Goal: Task Accomplishment & Management: Manage account settings

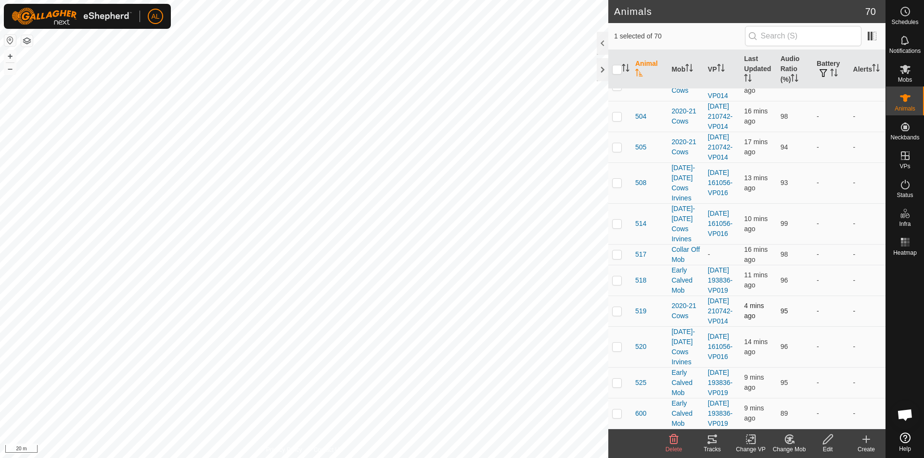
scroll to position [2461, 0]
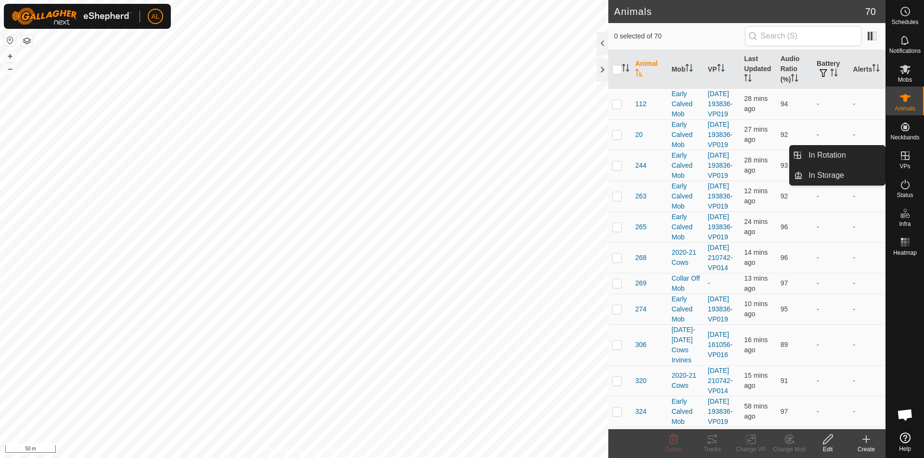
click at [902, 152] on icon at bounding box center [905, 156] width 9 height 9
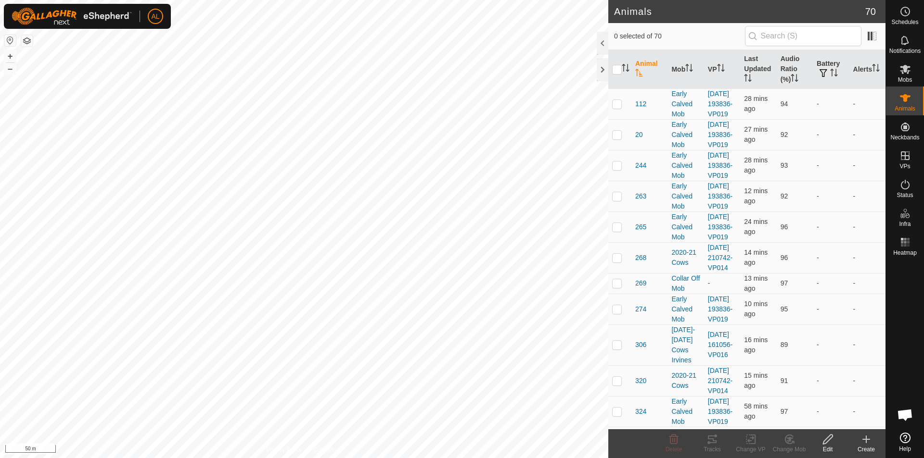
click at [857, 441] on create-svg-icon at bounding box center [866, 440] width 38 height 12
click at [861, 442] on icon at bounding box center [866, 440] width 12 height 12
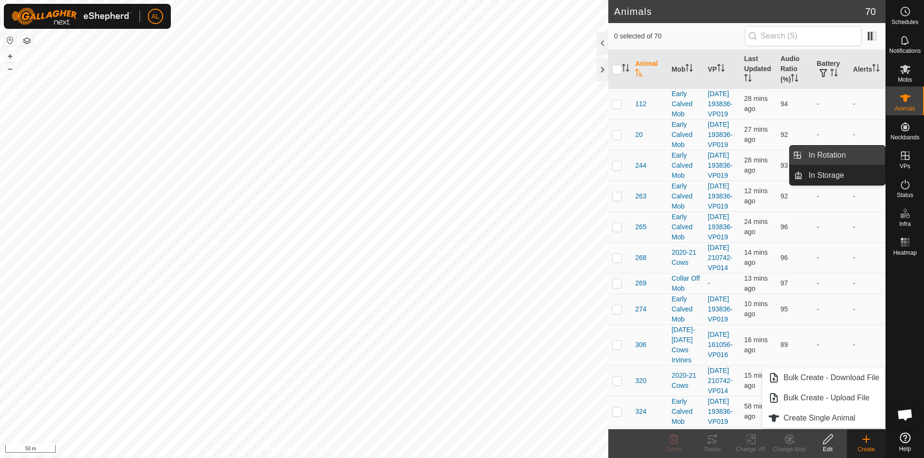
click at [859, 153] on link "In Rotation" at bounding box center [843, 155] width 82 height 19
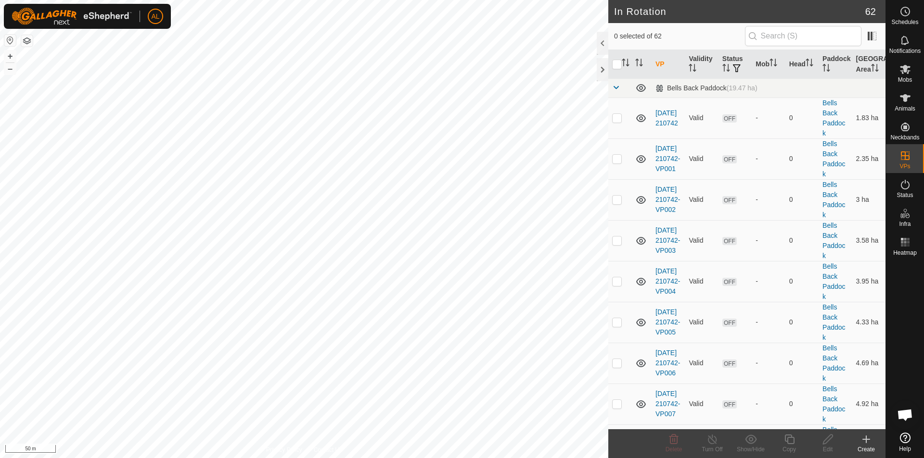
click at [867, 440] on icon at bounding box center [866, 440] width 7 height 0
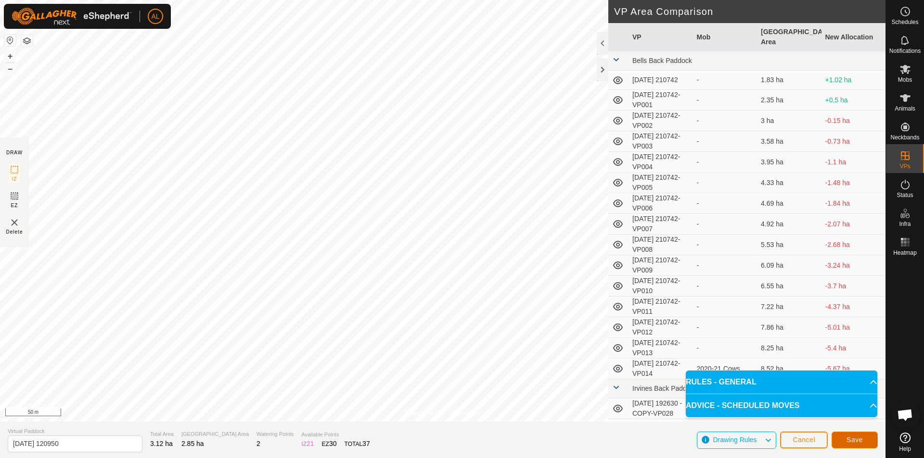
click at [843, 437] on button "Save" at bounding box center [854, 440] width 46 height 17
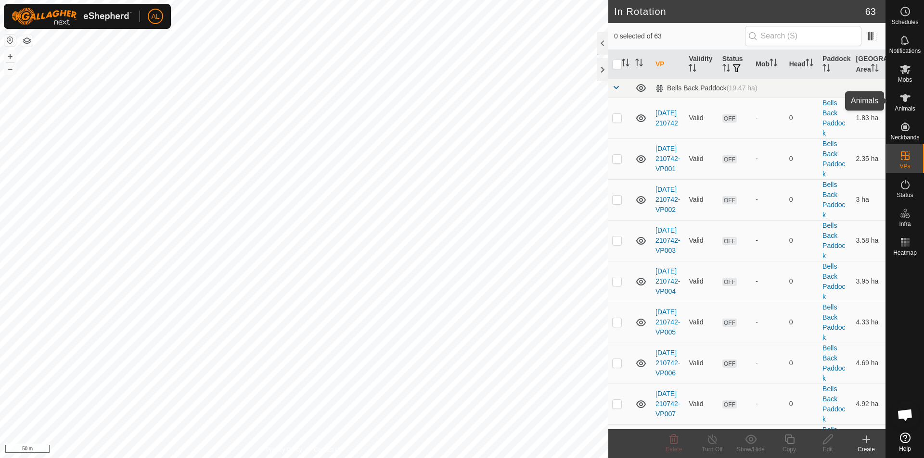
click at [903, 97] on icon at bounding box center [905, 98] width 11 height 8
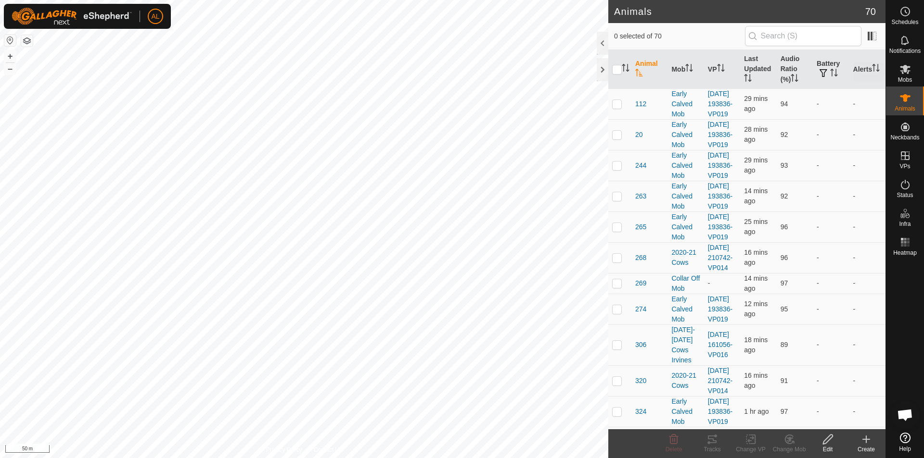
click at [902, 73] on icon at bounding box center [905, 69] width 11 height 9
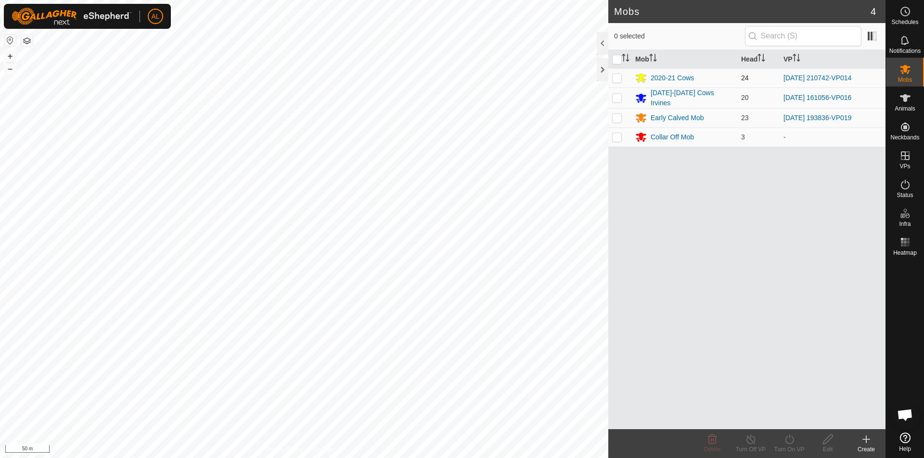
click at [619, 78] on p-checkbox at bounding box center [617, 78] width 10 height 8
checkbox input "true"
click at [779, 441] on turn-on-svg-icon at bounding box center [789, 440] width 38 height 12
click at [795, 415] on link "Now" at bounding box center [817, 418] width 95 height 19
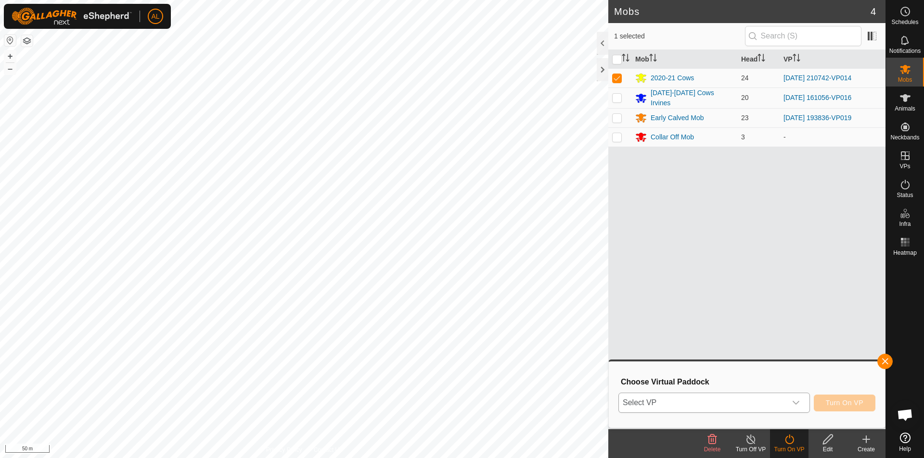
click at [741, 395] on span "Select VP" at bounding box center [702, 403] width 167 height 19
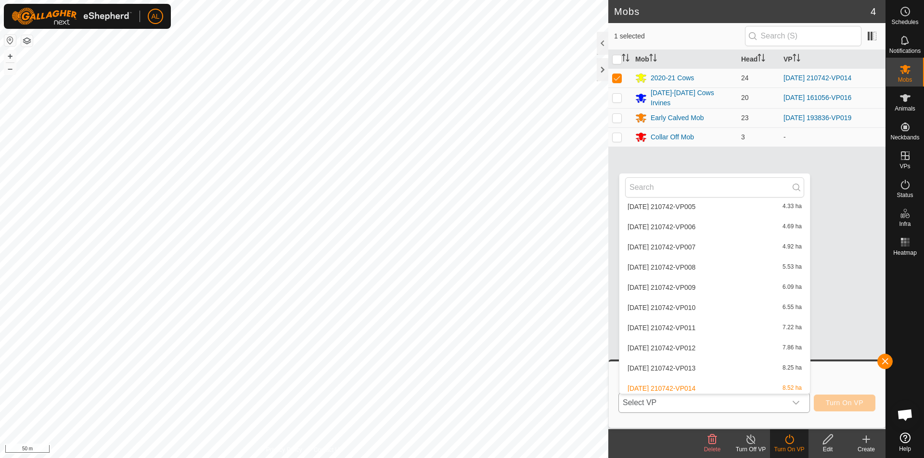
scroll to position [192, 0]
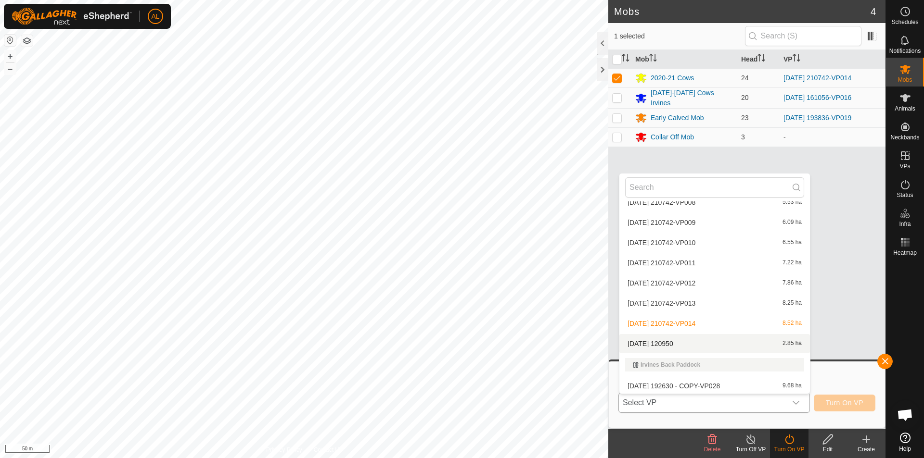
click at [681, 347] on li "2025-09-25 120950 2.85 ha" at bounding box center [714, 343] width 191 height 19
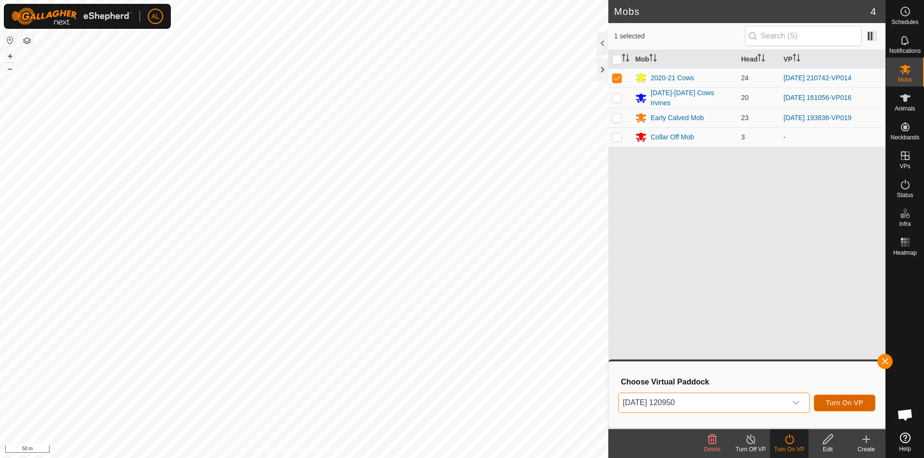
click at [859, 405] on span "Turn On VP" at bounding box center [845, 403] width 38 height 8
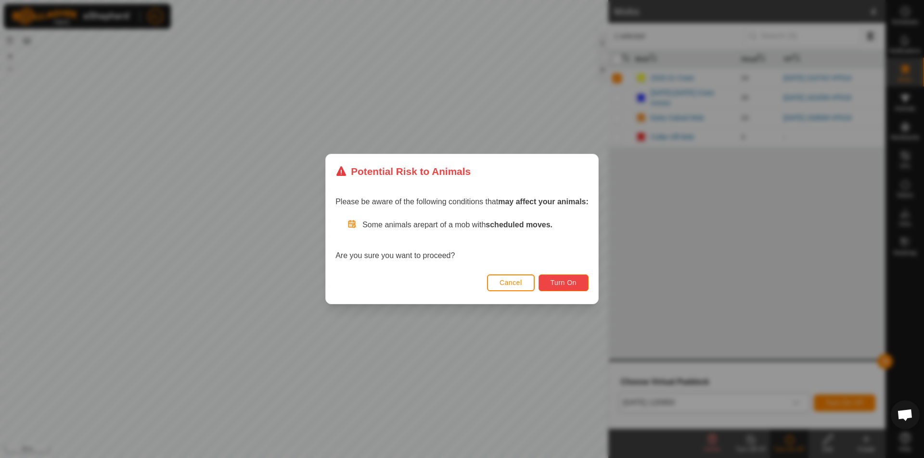
click at [564, 281] on span "Turn On" at bounding box center [563, 283] width 26 height 8
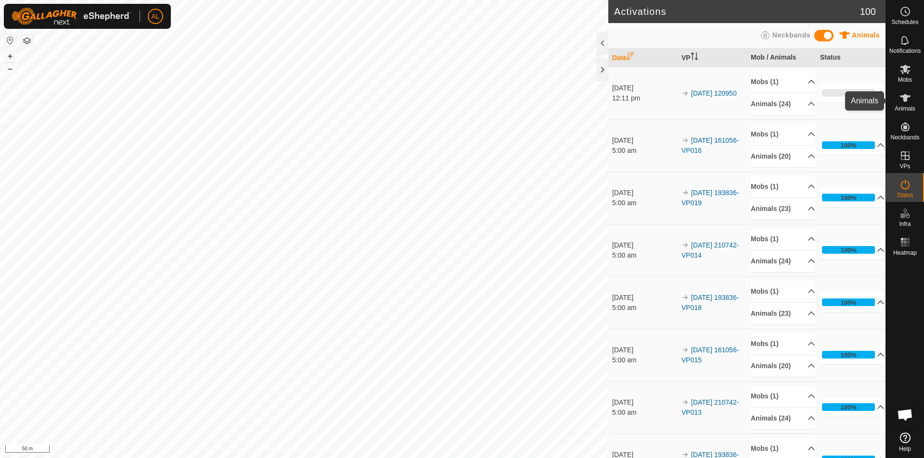
click at [914, 99] on div "Animals" at bounding box center [905, 101] width 38 height 29
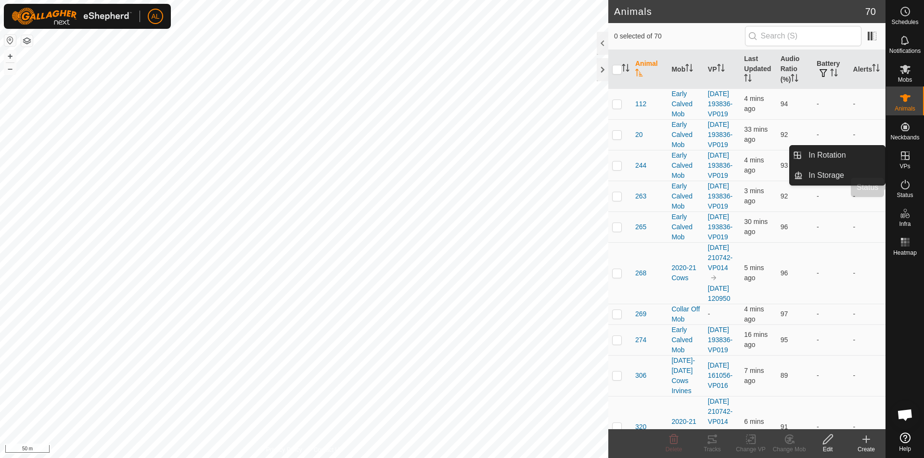
click at [904, 186] on icon at bounding box center [905, 185] width 12 height 12
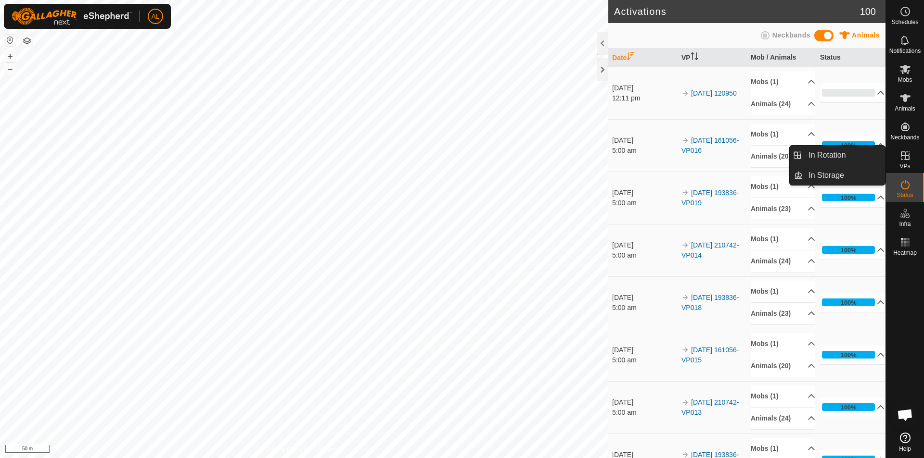
click at [885, 458] on p-menu "In Rotation In Storage In Rotation In Storage" at bounding box center [885, 458] width 0 height 0
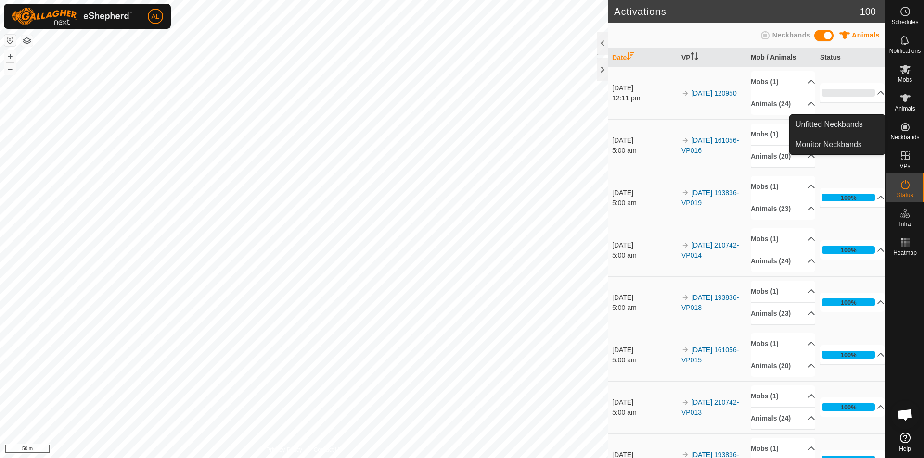
click at [824, 72] on td "0% In Progress Pending 24 Sent 0 Completed Confirmed 0 Overridden 0 Cancelled 0" at bounding box center [850, 93] width 69 height 52
click at [870, 90] on p-accordion-header "0%" at bounding box center [852, 92] width 64 height 19
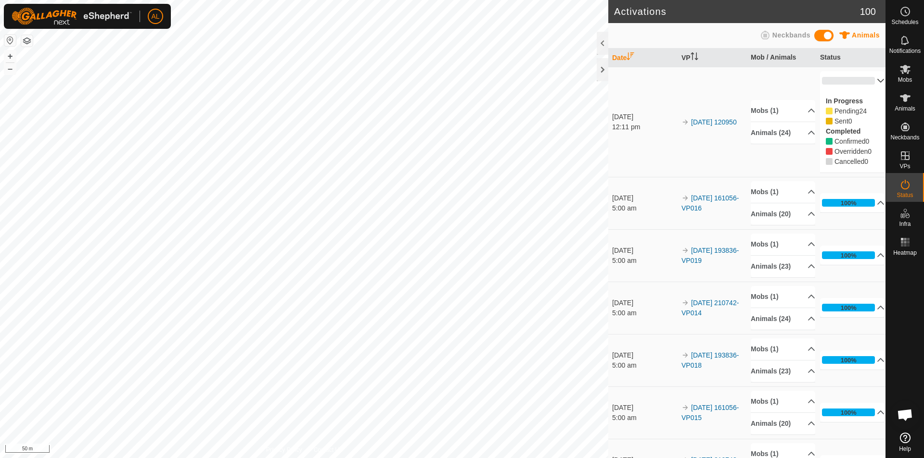
click at [867, 79] on p-accordion-header "0%" at bounding box center [852, 80] width 64 height 19
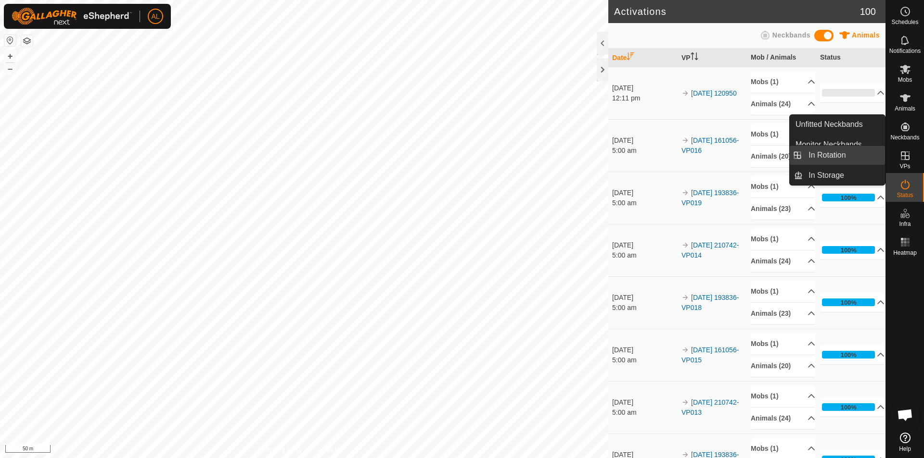
click at [857, 160] on link "In Rotation" at bounding box center [843, 155] width 82 height 19
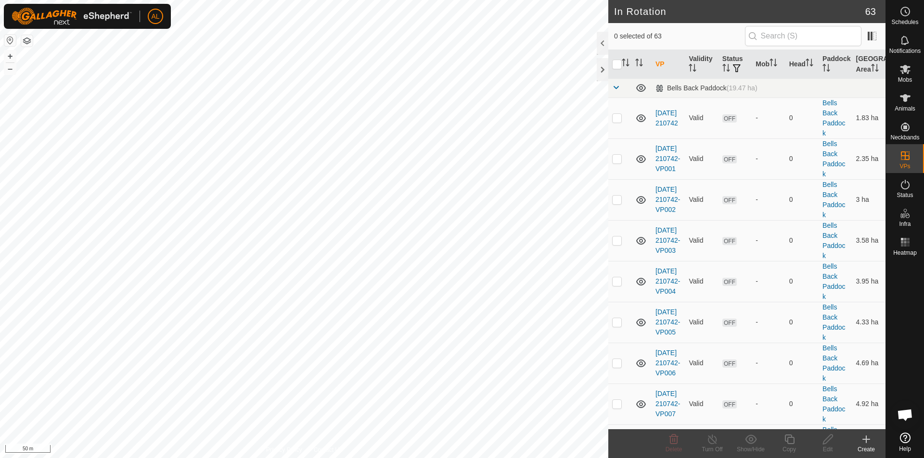
click at [866, 446] on div "Create" at bounding box center [866, 449] width 38 height 9
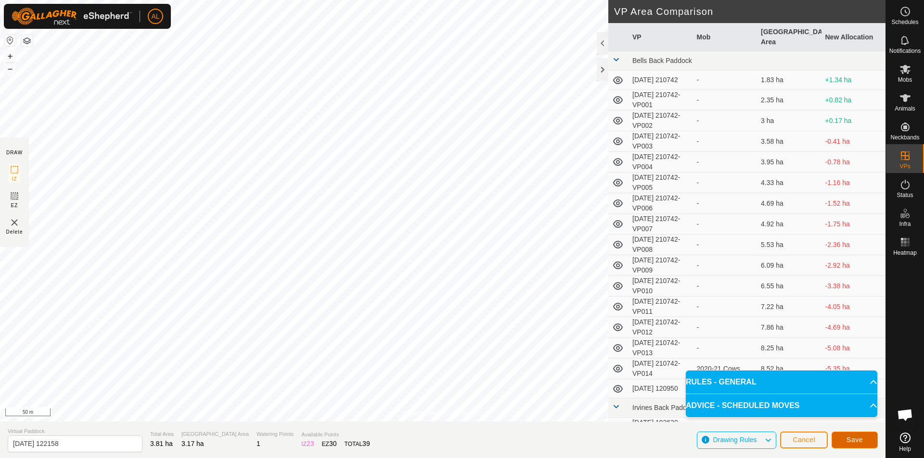
click at [854, 436] on span "Save" at bounding box center [854, 440] width 16 height 8
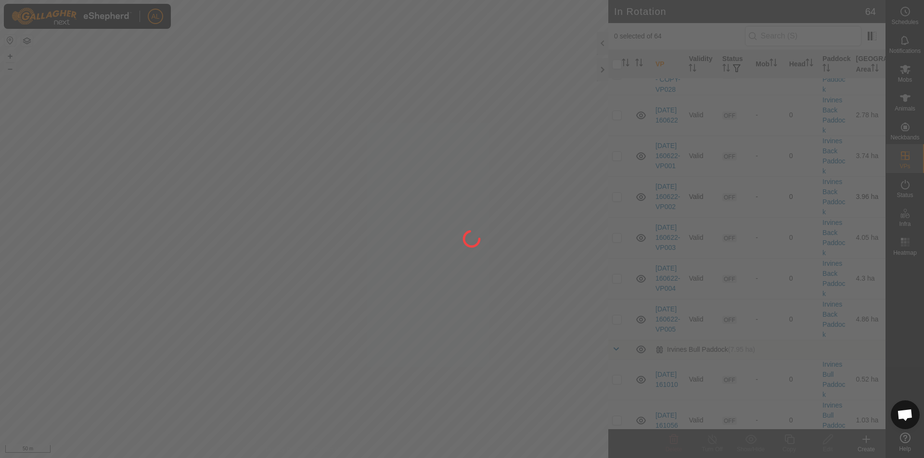
scroll to position [722, 0]
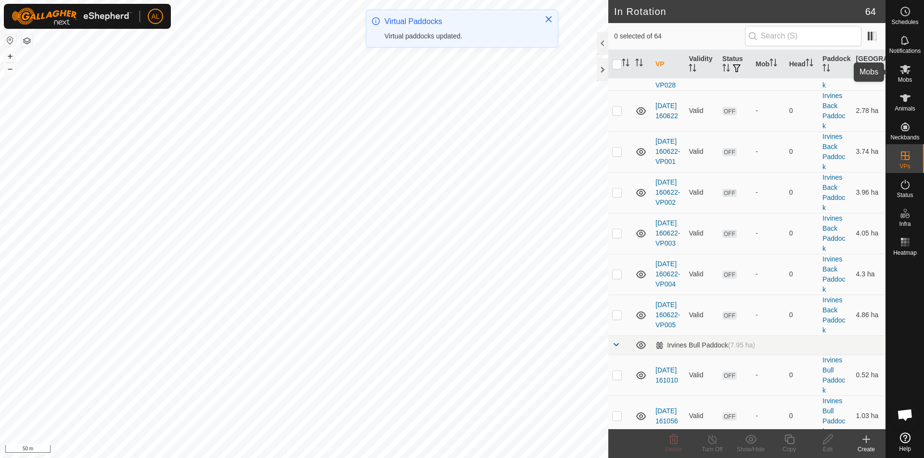
click at [913, 76] on es-mob-svg-icon at bounding box center [904, 69] width 17 height 15
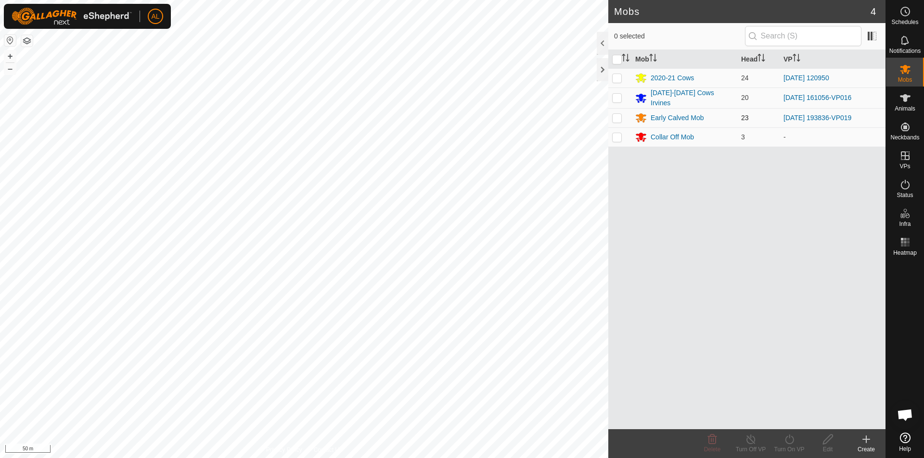
click at [621, 117] on p-checkbox at bounding box center [617, 118] width 10 height 8
checkbox input "true"
click at [795, 440] on icon at bounding box center [789, 440] width 12 height 12
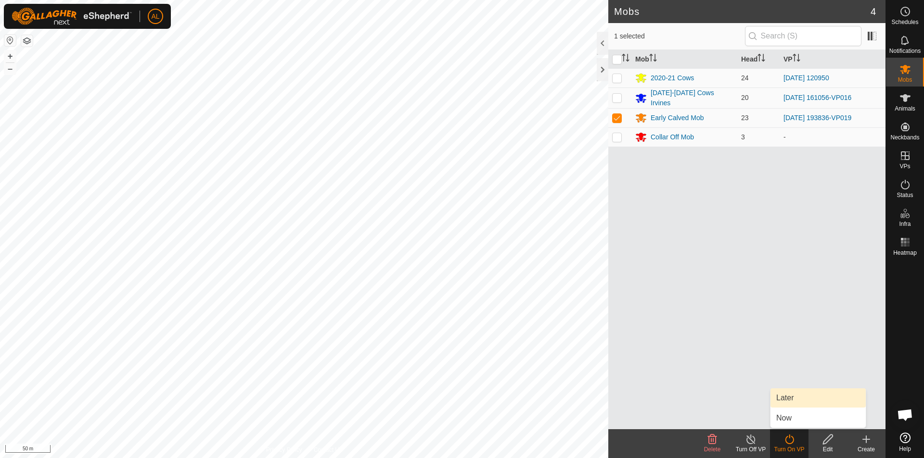
click at [801, 397] on link "Later" at bounding box center [817, 398] width 95 height 19
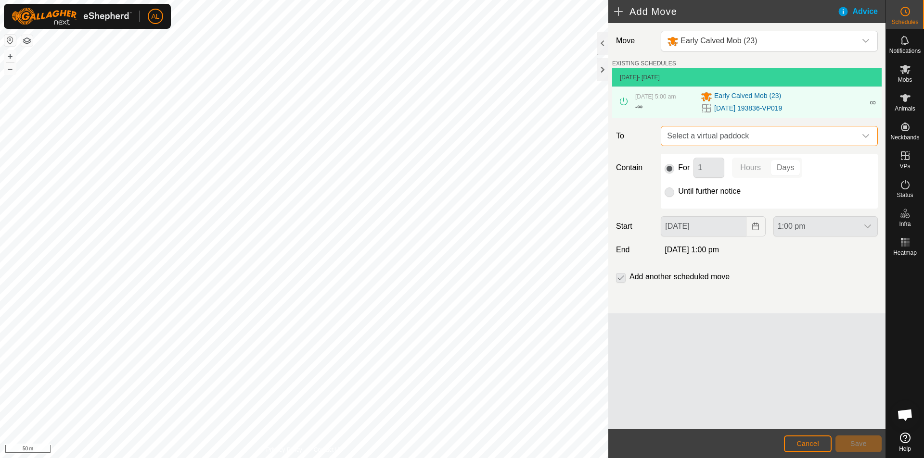
click at [722, 137] on span "Select a virtual paddock" at bounding box center [759, 136] width 193 height 19
click at [725, 138] on span "Select a virtual paddock" at bounding box center [759, 136] width 193 height 19
click at [722, 131] on span "Select a virtual paddock" at bounding box center [759, 136] width 193 height 19
click at [719, 146] on span "Select a virtual paddock" at bounding box center [759, 136] width 193 height 19
click at [896, 17] on es-schedule-vp-svg-icon at bounding box center [904, 11] width 17 height 15
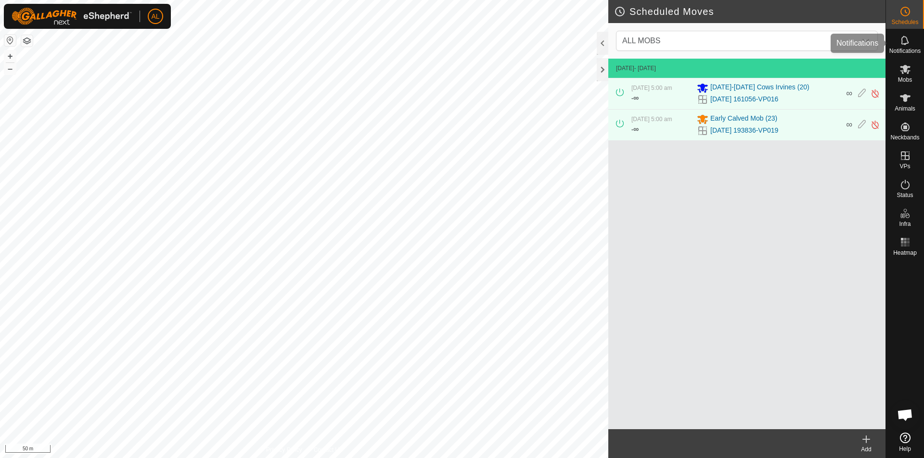
click at [911, 44] on es-notification-svg-icon at bounding box center [904, 40] width 17 height 15
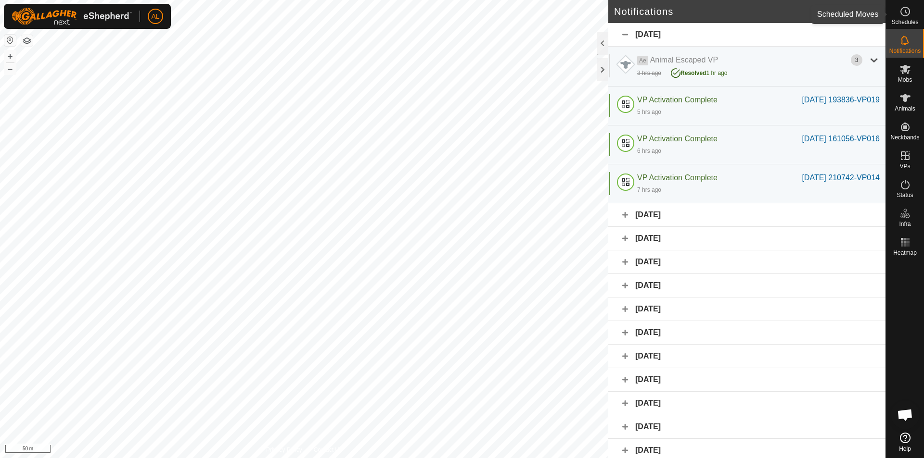
click at [905, 11] on icon at bounding box center [905, 11] width 1 height 3
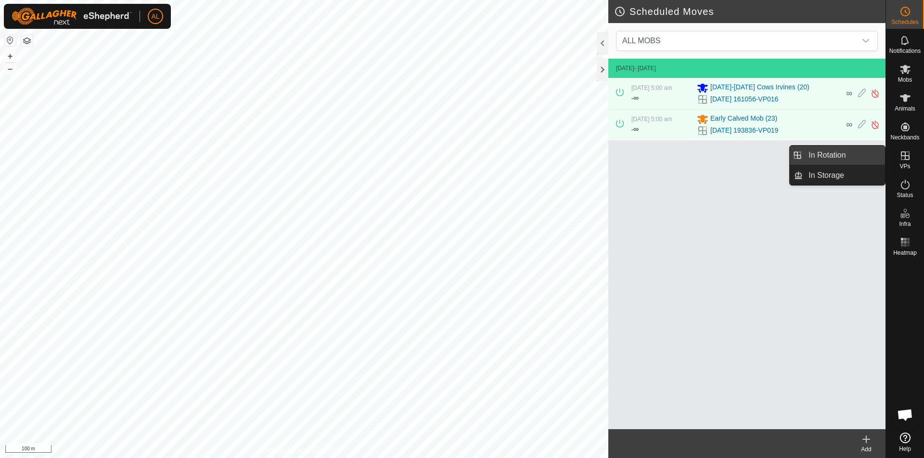
click at [847, 164] on link "In Rotation" at bounding box center [843, 155] width 82 height 19
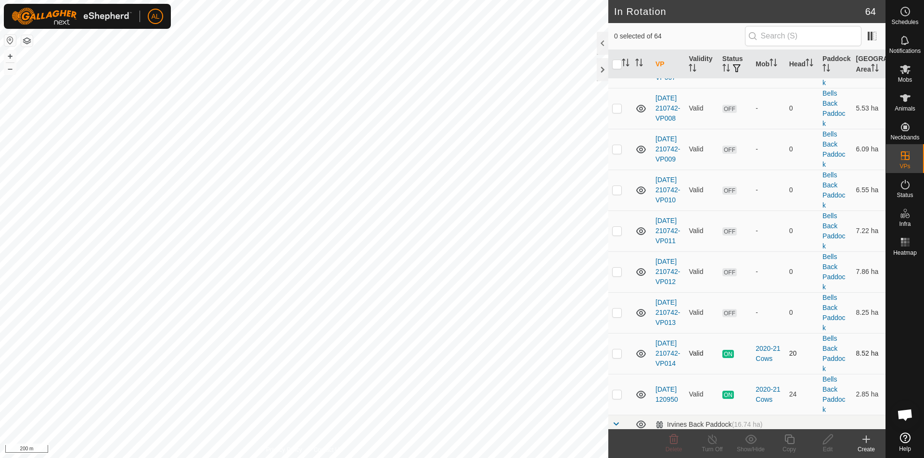
scroll to position [625, 0]
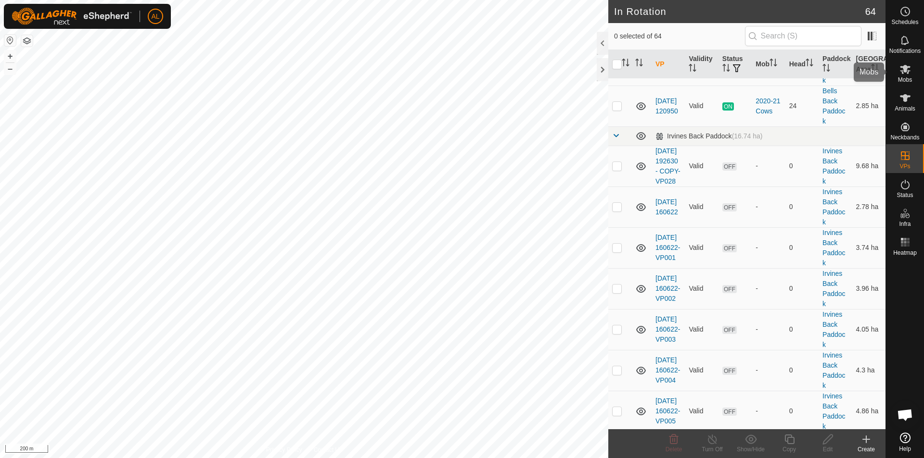
click at [913, 67] on es-mob-svg-icon at bounding box center [904, 69] width 17 height 15
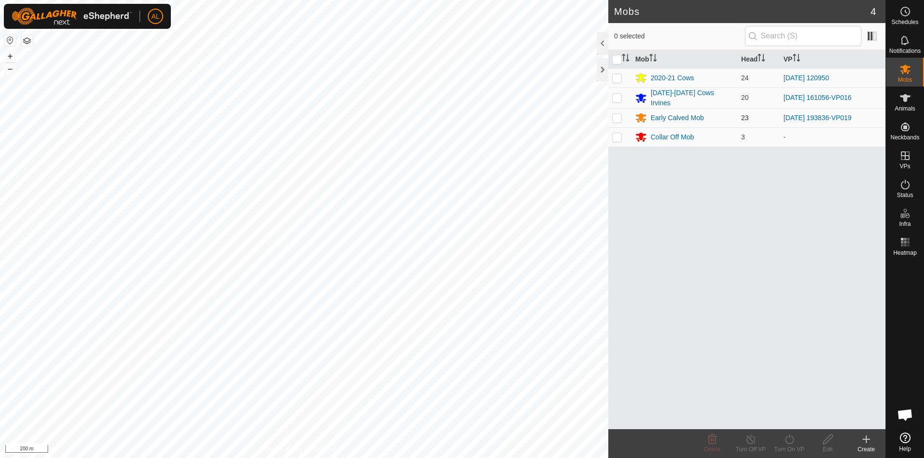
click at [623, 117] on td at bounding box center [619, 117] width 23 height 19
checkbox input "true"
click at [777, 450] on div "Turn On VP" at bounding box center [789, 449] width 38 height 9
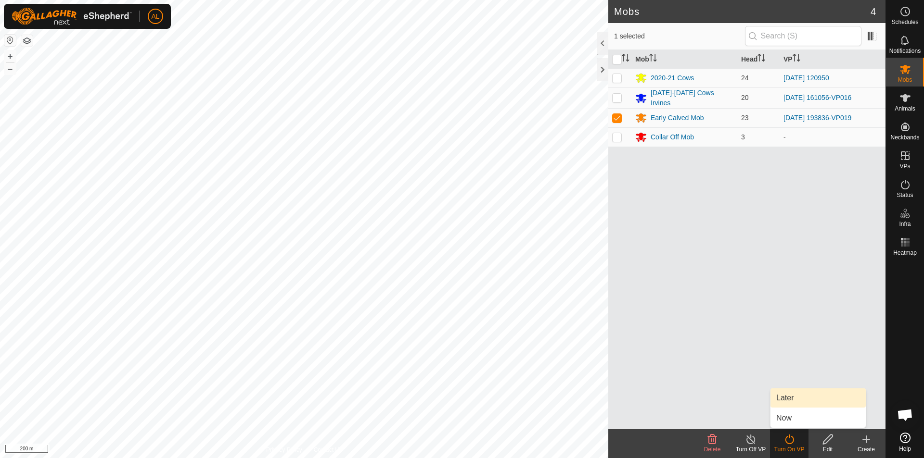
click at [788, 398] on link "Later" at bounding box center [817, 398] width 95 height 19
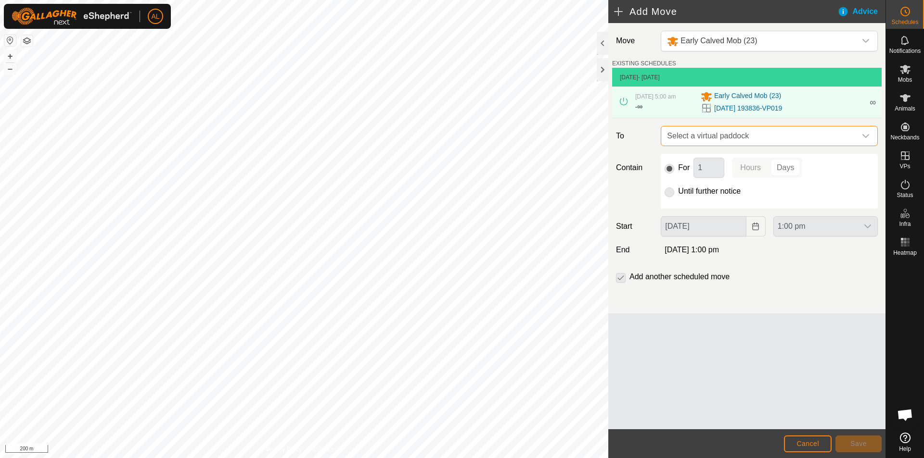
click at [737, 136] on span "Select a virtual paddock" at bounding box center [759, 136] width 193 height 19
click at [736, 136] on span "Select a virtual paddock" at bounding box center [759, 136] width 193 height 19
click at [814, 453] on footer "Cancel Save" at bounding box center [746, 444] width 277 height 29
click at [814, 449] on button "Cancel" at bounding box center [808, 444] width 48 height 17
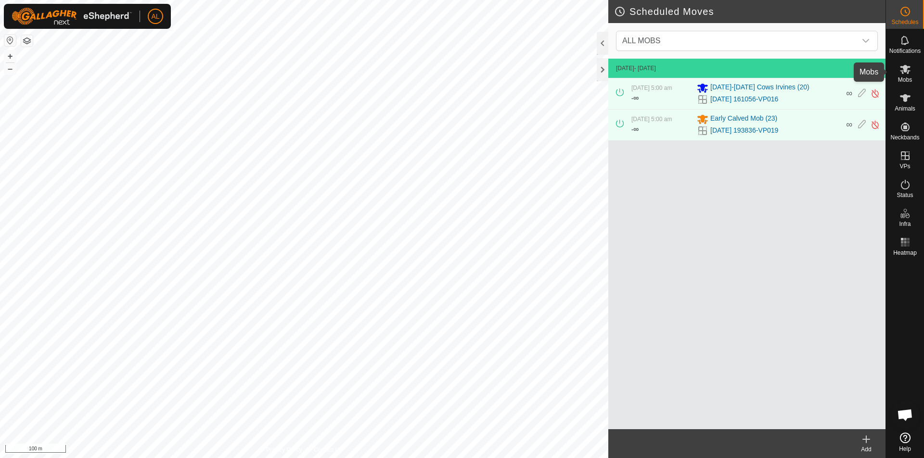
click at [904, 70] on icon at bounding box center [905, 69] width 11 height 9
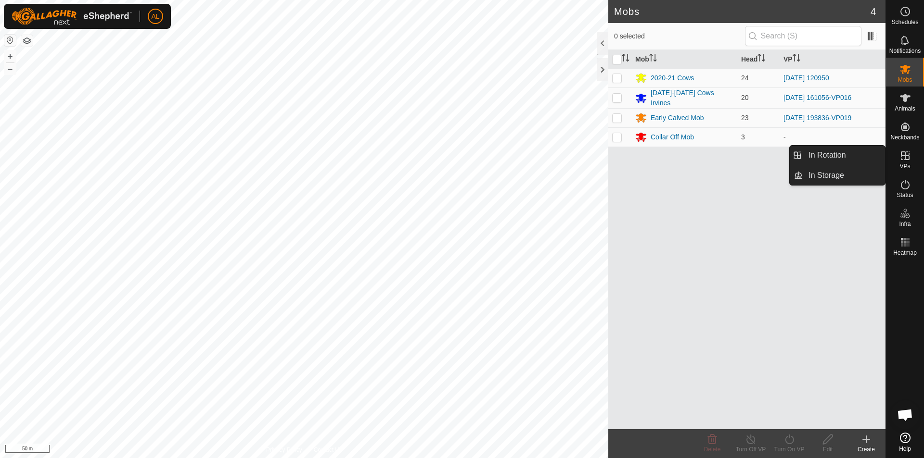
click at [906, 155] on icon at bounding box center [905, 156] width 9 height 9
click at [862, 156] on link "In Rotation" at bounding box center [843, 155] width 82 height 19
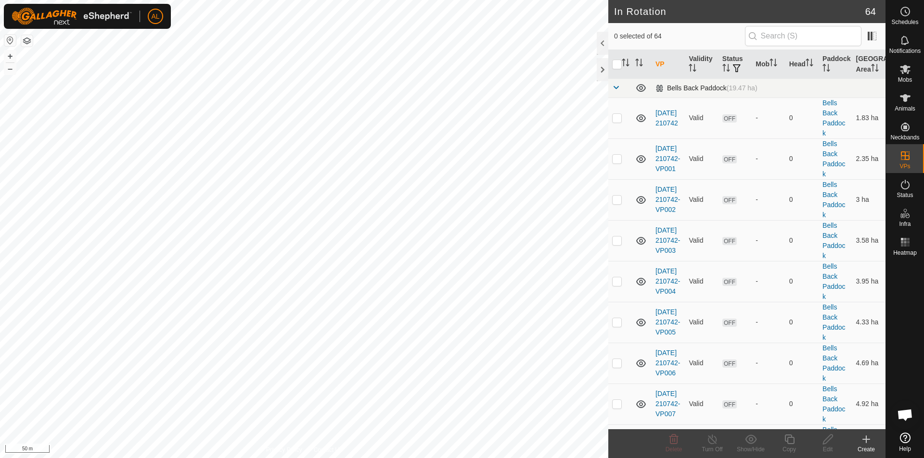
click at [612, 89] on span at bounding box center [616, 88] width 8 height 8
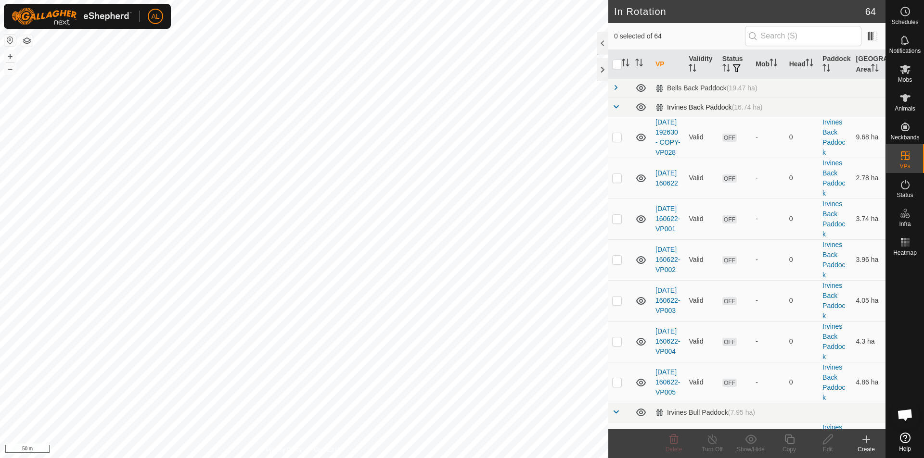
click at [615, 106] on span at bounding box center [616, 107] width 8 height 8
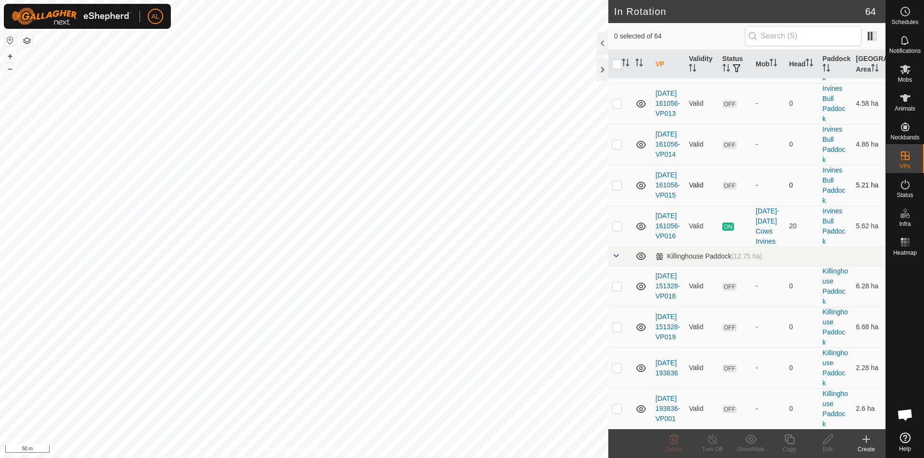
scroll to position [577, 0]
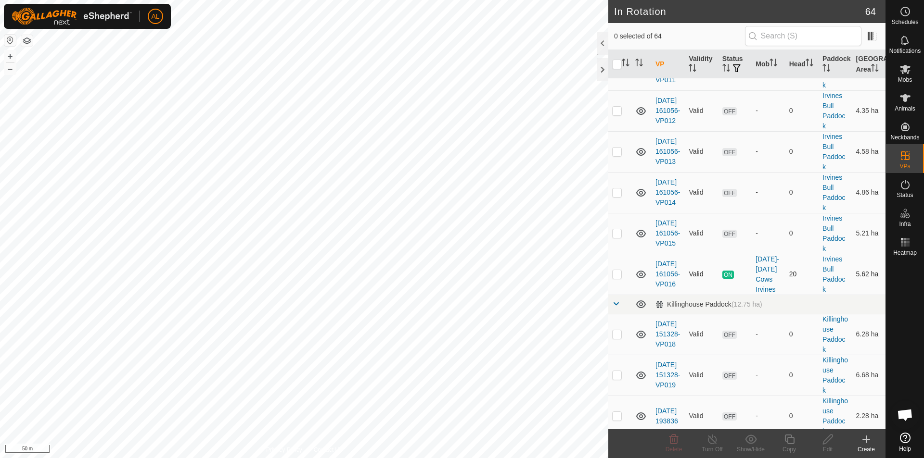
click at [618, 275] on p-checkbox at bounding box center [617, 274] width 10 height 8
checkbox input "true"
click at [790, 440] on icon at bounding box center [789, 440] width 12 height 12
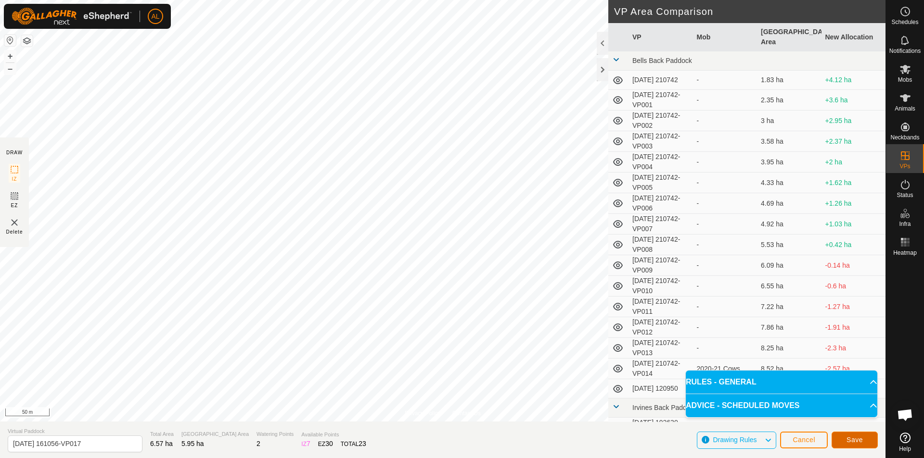
click at [849, 436] on span "Save" at bounding box center [854, 440] width 16 height 8
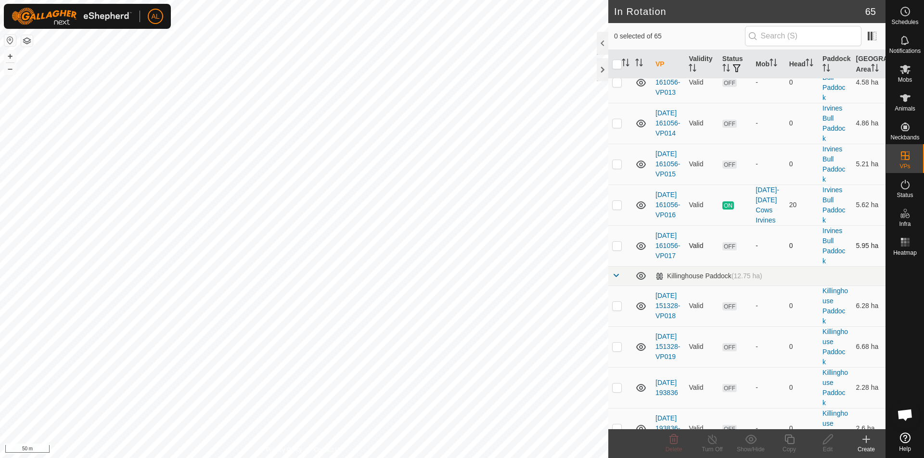
scroll to position [1588, 0]
click at [615, 249] on p-checkbox at bounding box center [617, 246] width 10 height 8
checkbox input "true"
click at [794, 442] on icon at bounding box center [789, 440] width 12 height 12
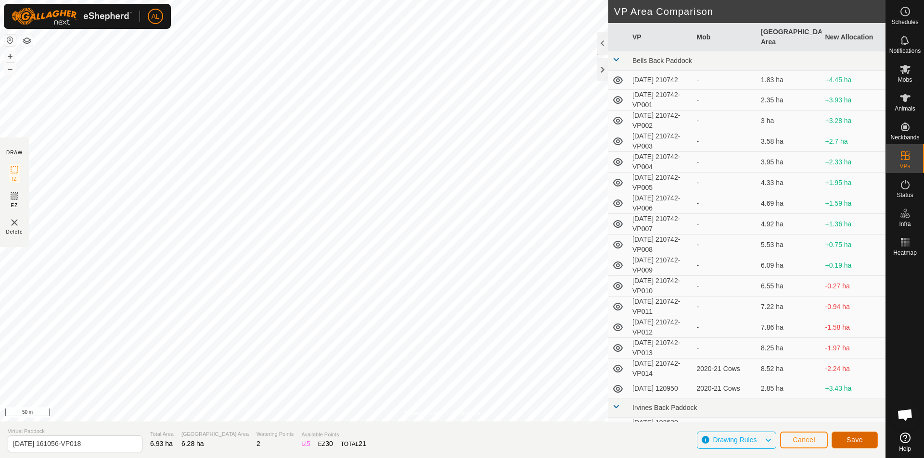
click at [869, 443] on button "Save" at bounding box center [854, 440] width 46 height 17
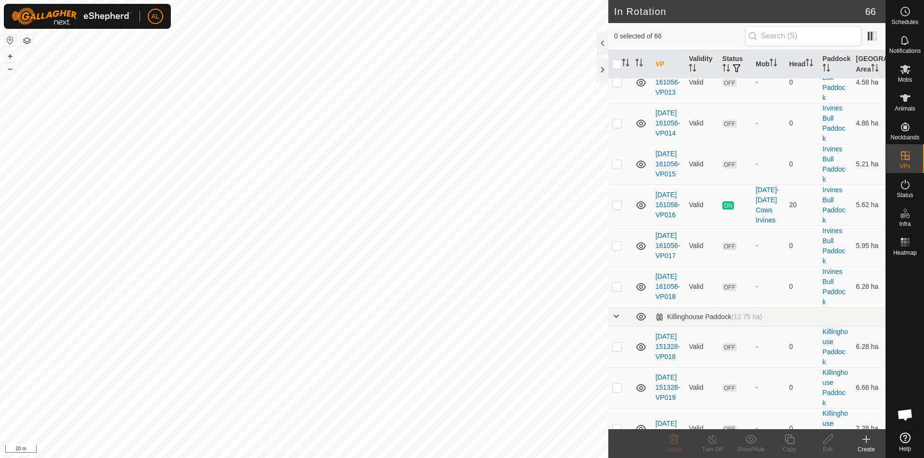
scroll to position [1588, 0]
click at [619, 290] on p-checkbox at bounding box center [617, 286] width 10 height 8
checkbox input "true"
click at [793, 442] on icon at bounding box center [789, 440] width 12 height 12
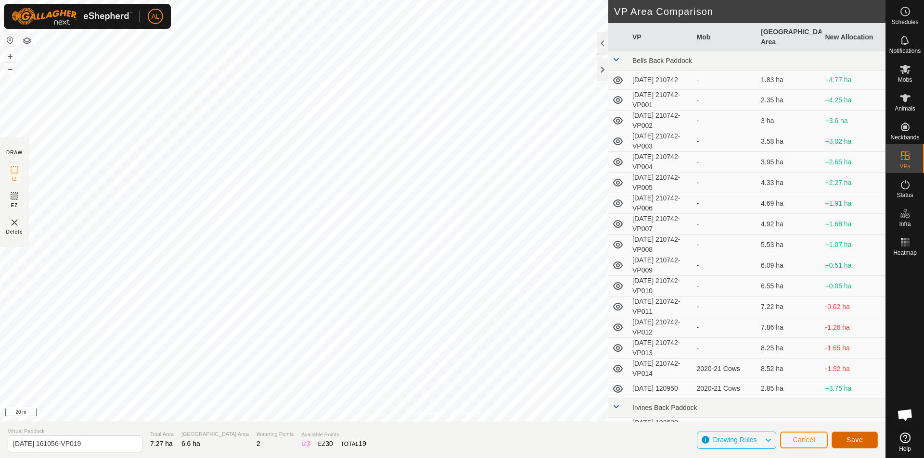
click at [849, 434] on button "Save" at bounding box center [854, 440] width 46 height 17
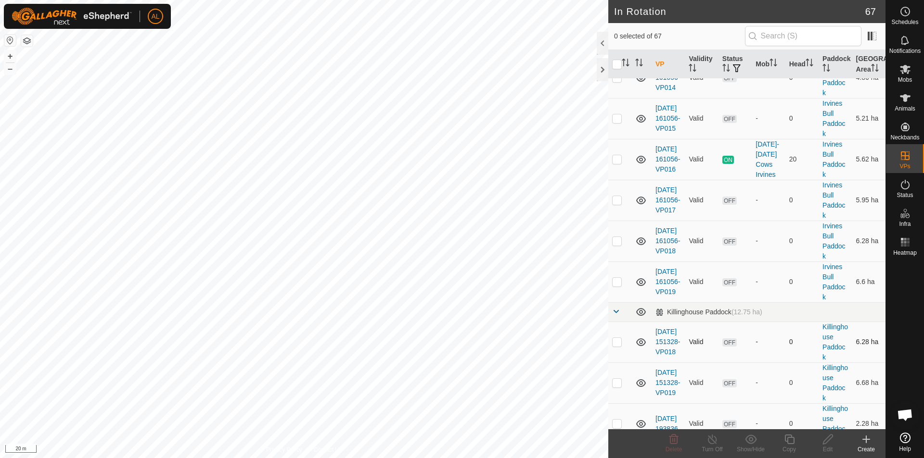
scroll to position [1636, 0]
click at [622, 298] on td at bounding box center [619, 279] width 23 height 41
checkbox input "true"
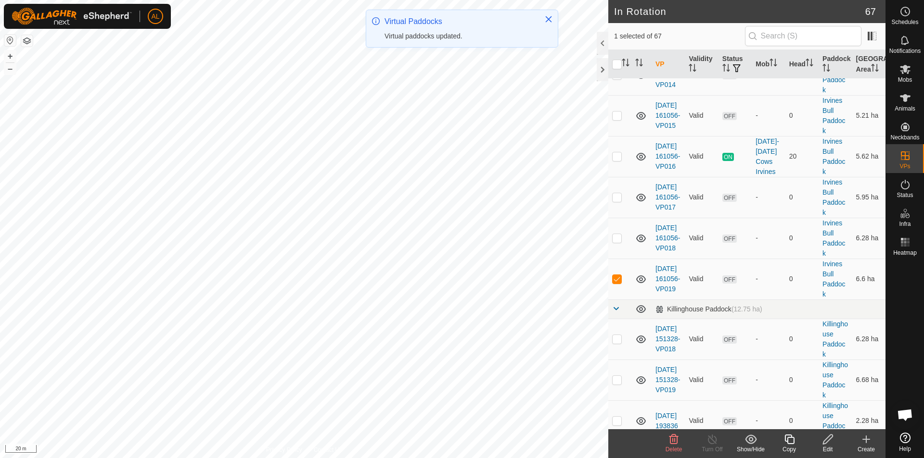
click at [788, 443] on icon at bounding box center [789, 440] width 10 height 10
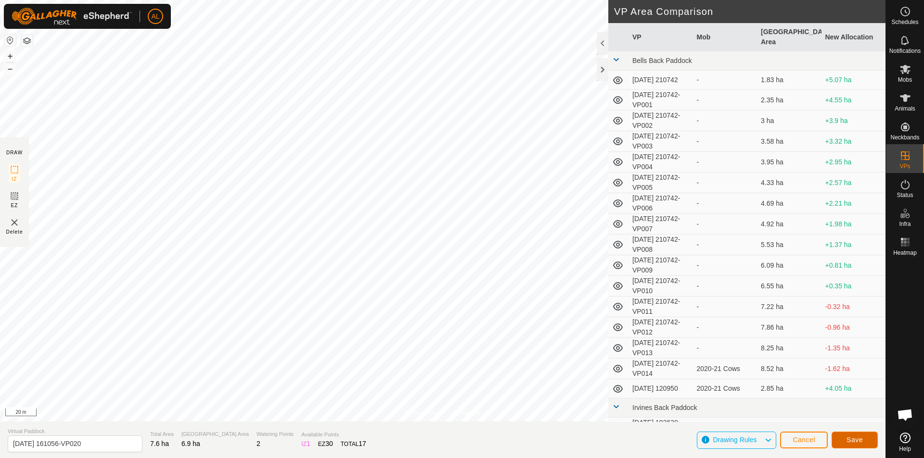
click at [848, 436] on button "Save" at bounding box center [854, 440] width 46 height 17
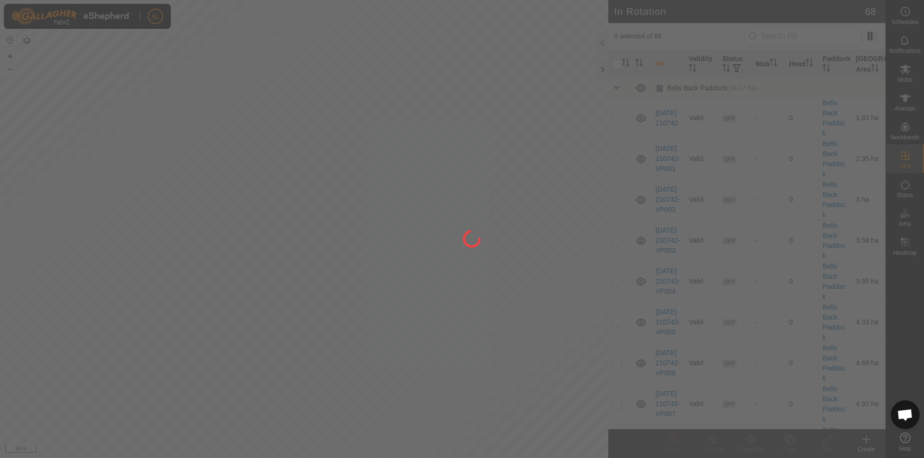
click at [901, 14] on div at bounding box center [462, 229] width 924 height 458
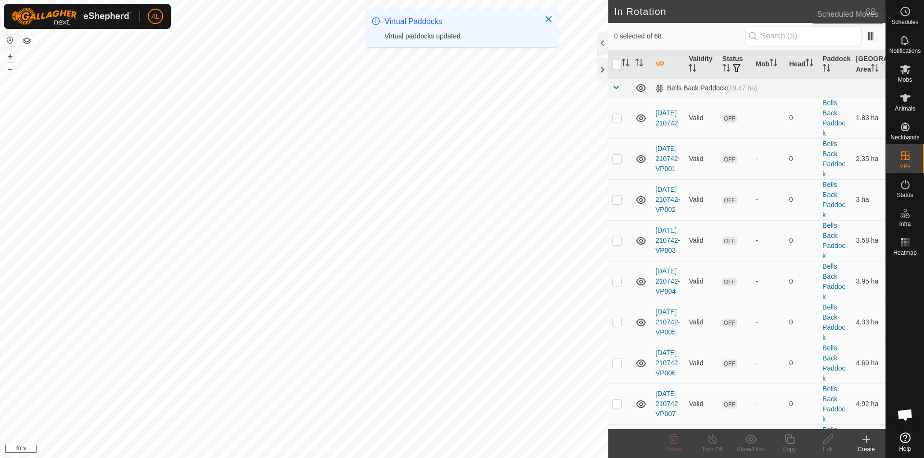
click at [914, 21] on span "Schedules" at bounding box center [904, 22] width 27 height 6
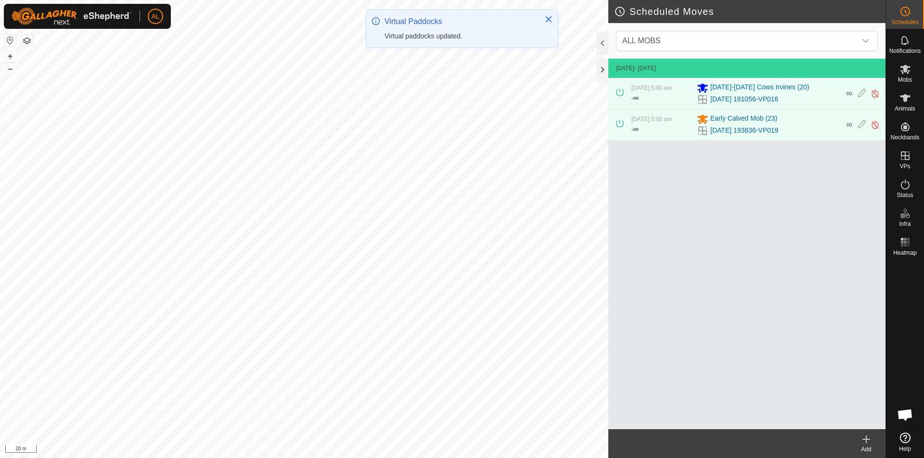
click at [868, 438] on icon at bounding box center [866, 440] width 12 height 12
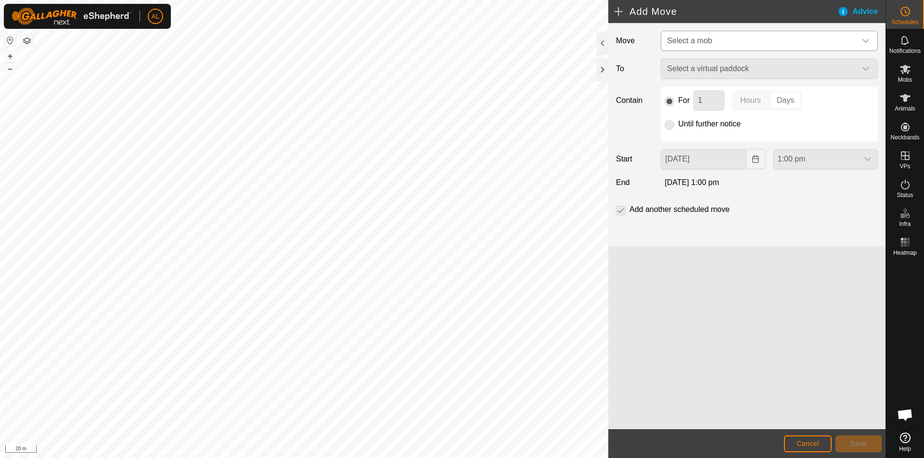
click at [700, 38] on span "Select a mob" at bounding box center [689, 41] width 45 height 8
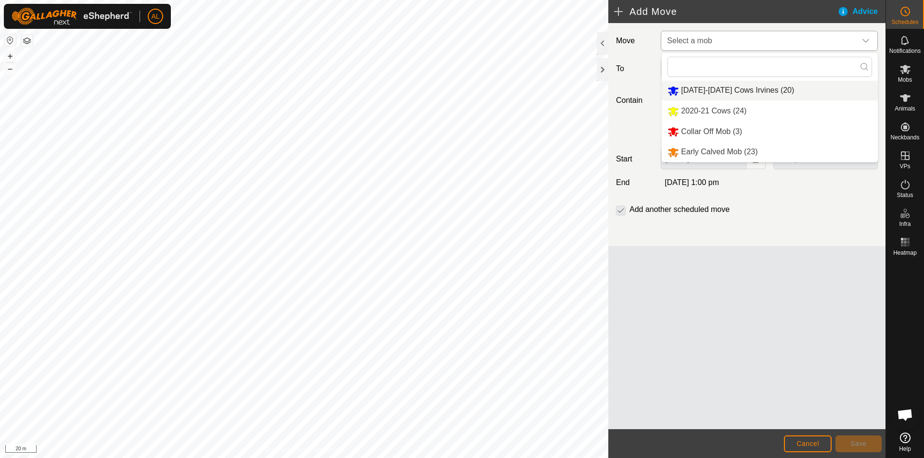
click at [696, 94] on li "[DATE]-[DATE] Cows Irvines (20)" at bounding box center [769, 91] width 216 height 20
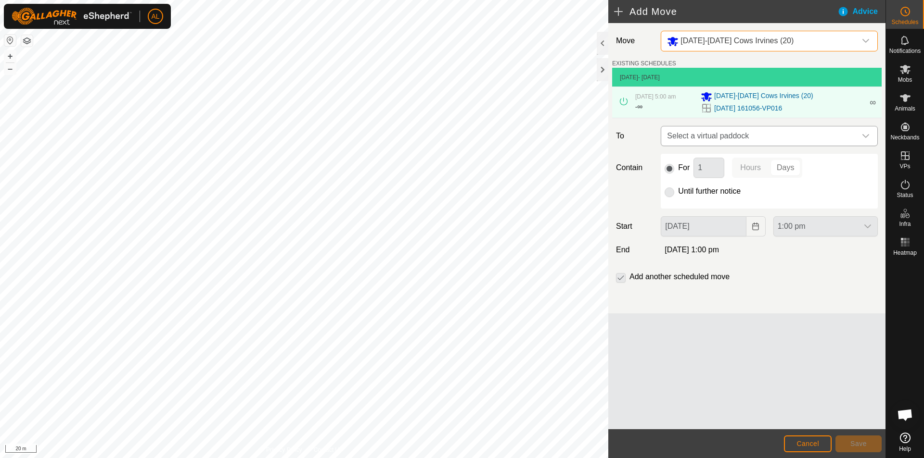
click at [718, 139] on span "Select a virtual paddock" at bounding box center [759, 136] width 193 height 19
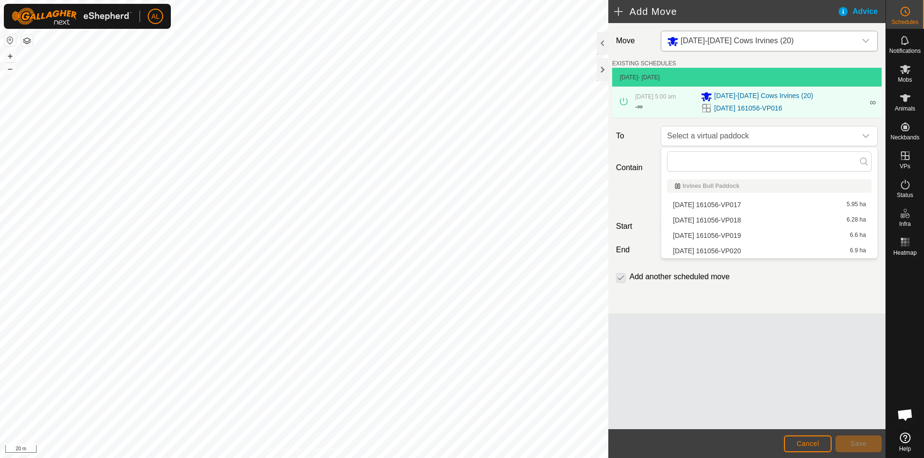
click at [712, 201] on li "[DATE] 161056-VP017 5.95 ha" at bounding box center [769, 205] width 204 height 14
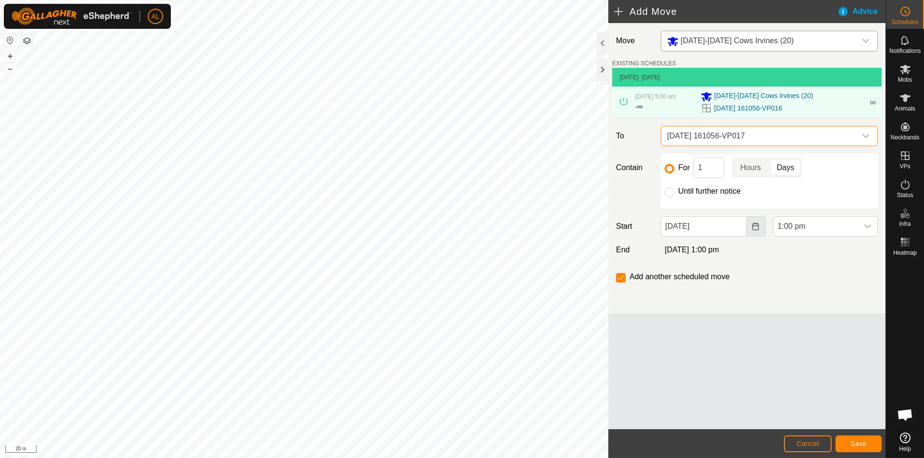
click at [755, 232] on button "Choose Date" at bounding box center [755, 226] width 19 height 20
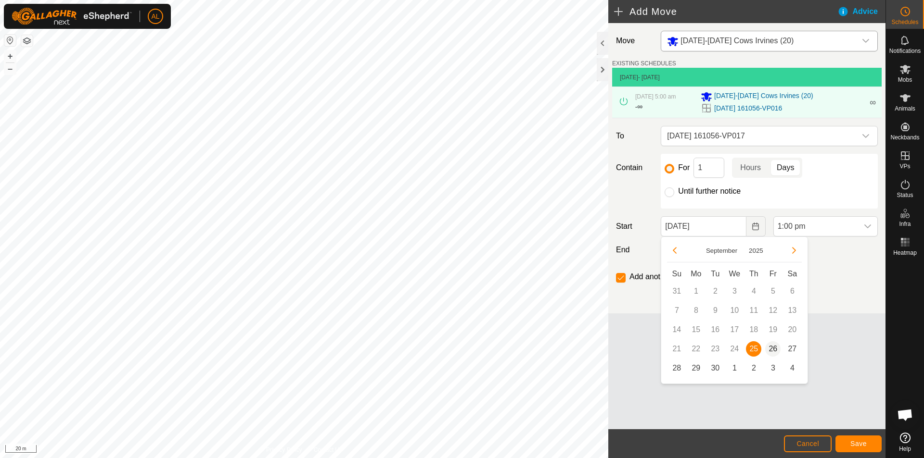
click at [769, 348] on span "26" at bounding box center [772, 349] width 15 height 15
type input "[DATE]"
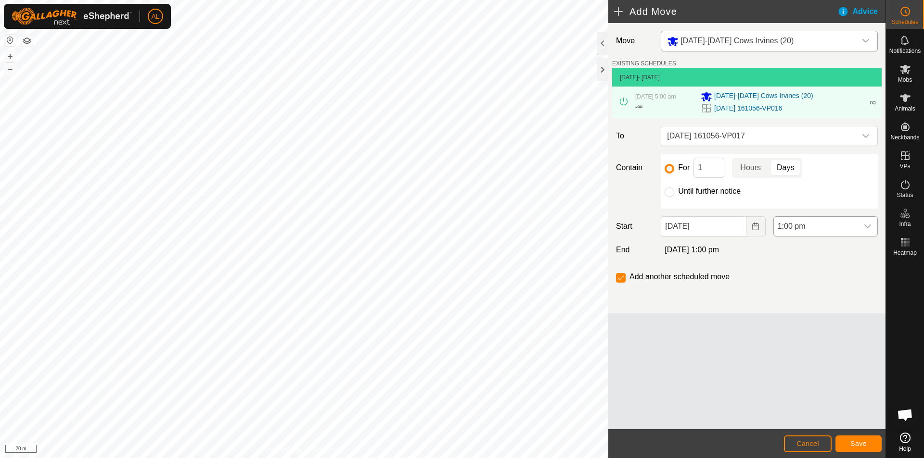
click at [848, 220] on span "1:00 pm" at bounding box center [816, 226] width 84 height 19
click at [810, 246] on li "5:00 am" at bounding box center [825, 247] width 103 height 19
click at [865, 442] on span "Save" at bounding box center [858, 444] width 16 height 8
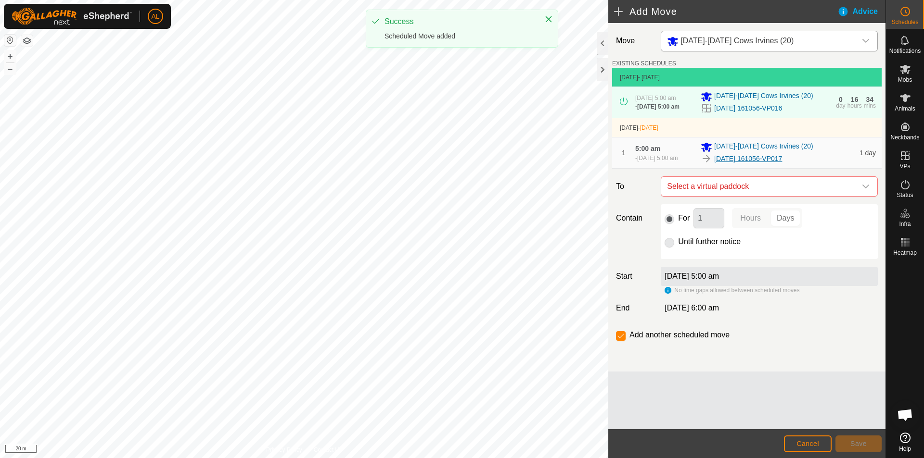
click at [740, 163] on link "[DATE] 161056-VP017" at bounding box center [748, 159] width 68 height 10
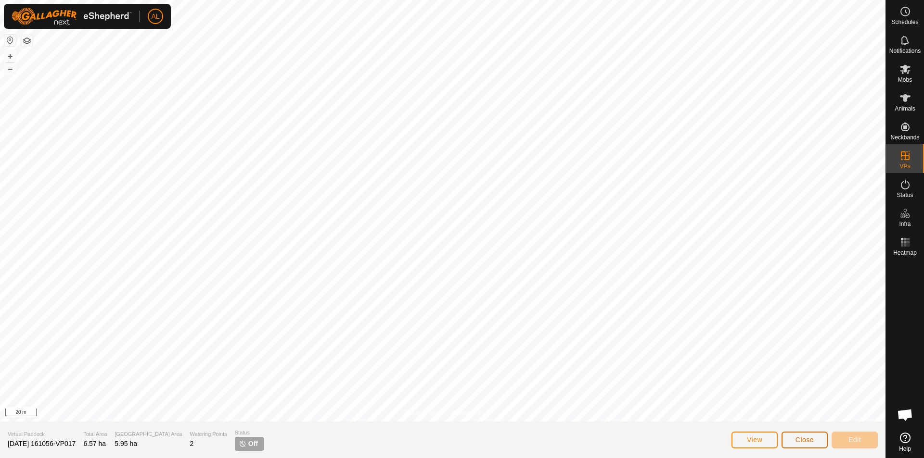
click at [811, 436] on span "Close" at bounding box center [804, 440] width 18 height 8
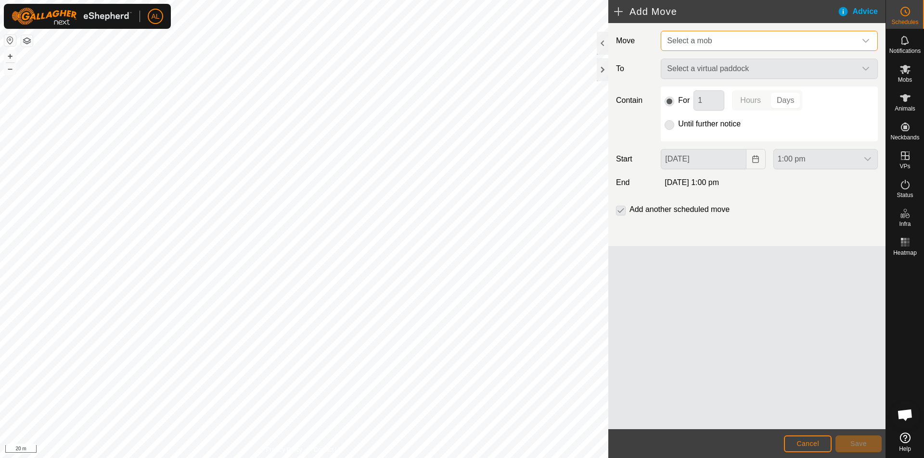
click at [746, 43] on span "Select a mob" at bounding box center [759, 40] width 193 height 19
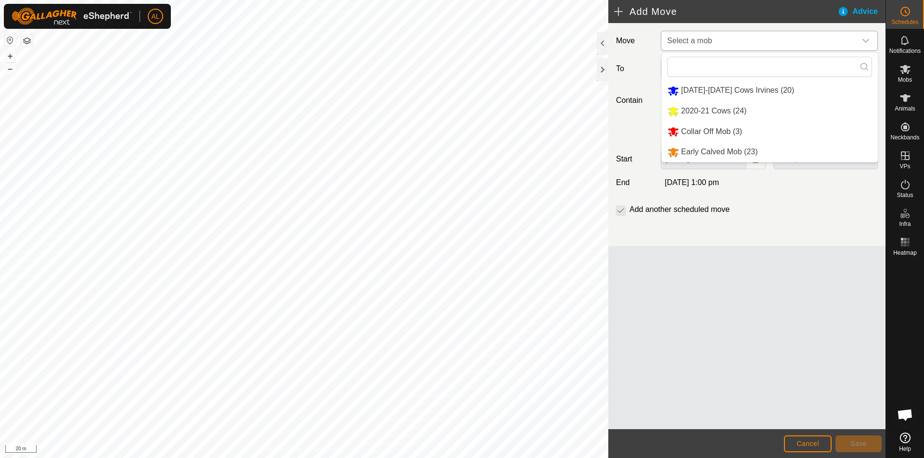
click at [742, 93] on li "[DATE]-[DATE] Cows Irvines (20)" at bounding box center [769, 91] width 216 height 20
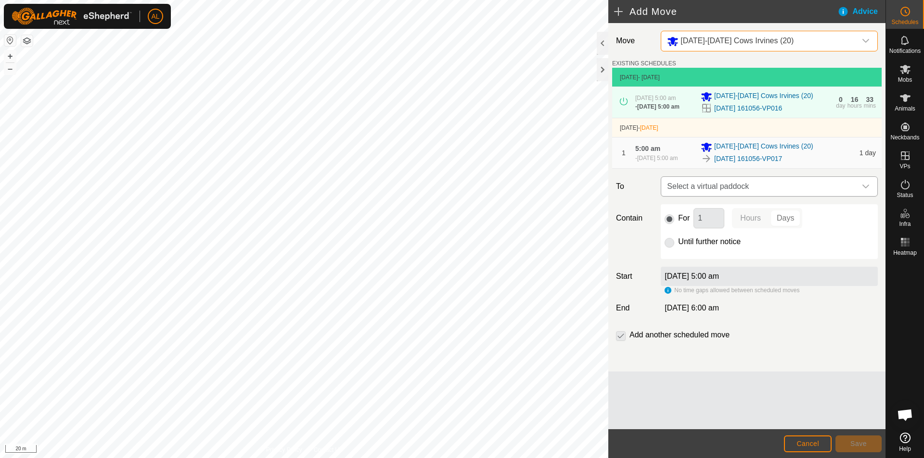
click at [778, 194] on span "Select a virtual paddock" at bounding box center [759, 186] width 193 height 19
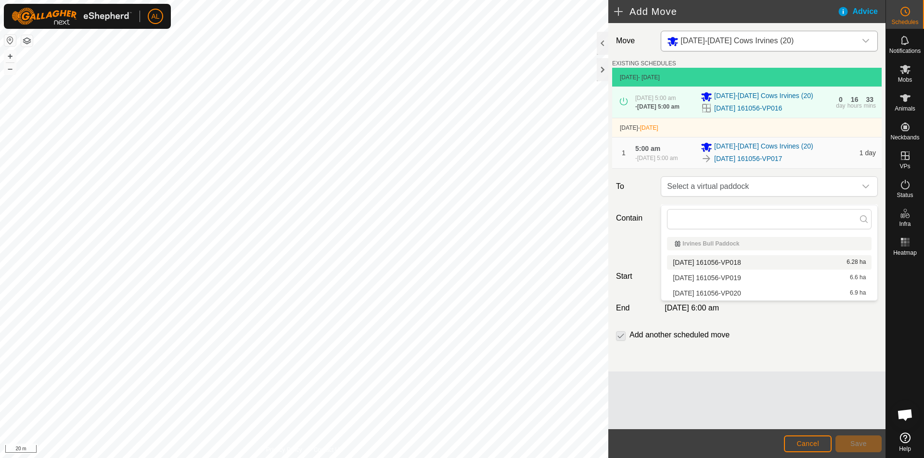
click at [753, 260] on li "[DATE] 161056-VP018 6.28 ha" at bounding box center [769, 262] width 204 height 14
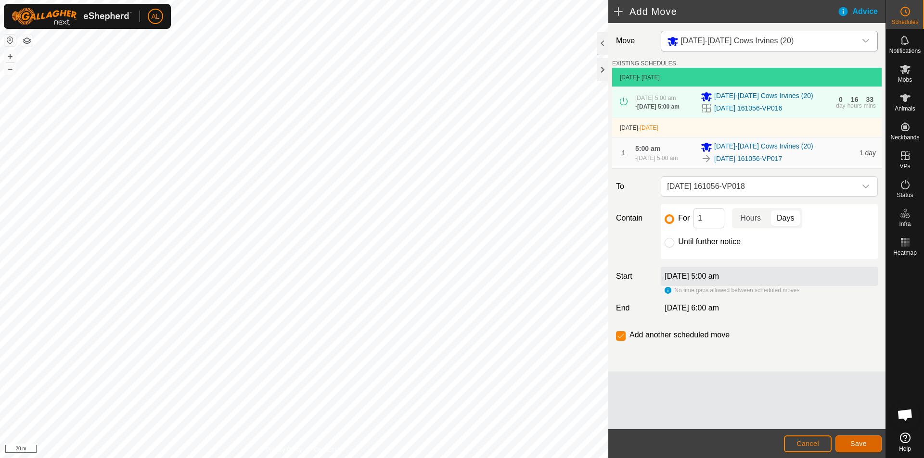
click at [847, 440] on button "Save" at bounding box center [858, 444] width 46 height 17
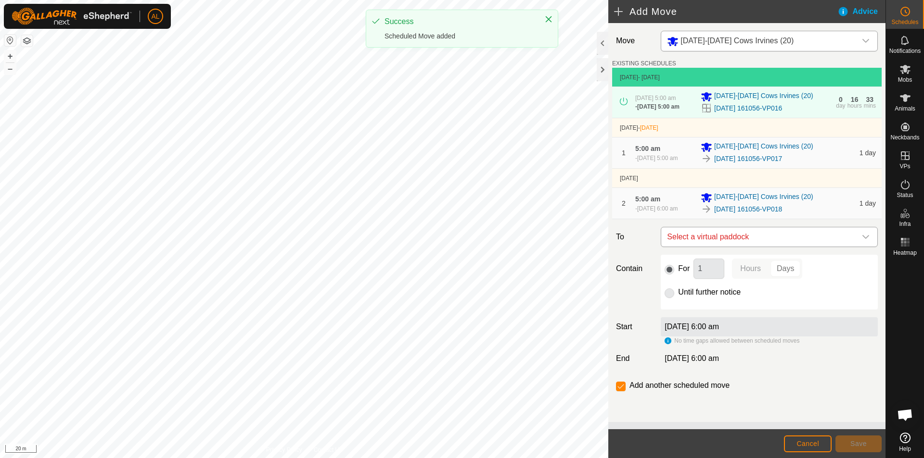
click at [735, 247] on span "Select a virtual paddock" at bounding box center [759, 237] width 193 height 19
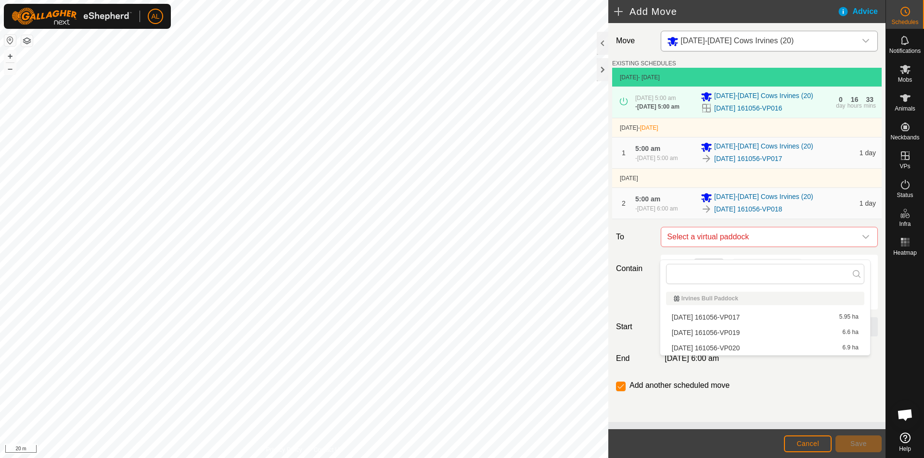
click at [734, 335] on li "[DATE] 161056-VP019 6.6 ha" at bounding box center [765, 333] width 198 height 14
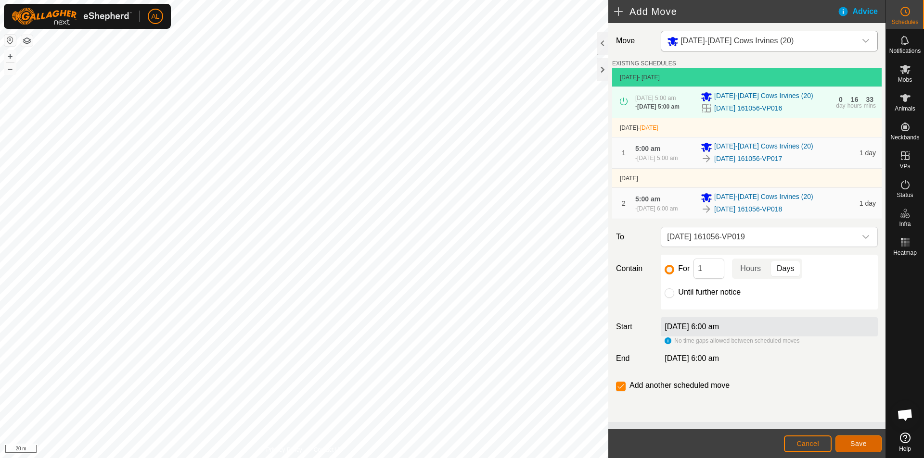
click at [850, 438] on button "Save" at bounding box center [858, 444] width 46 height 17
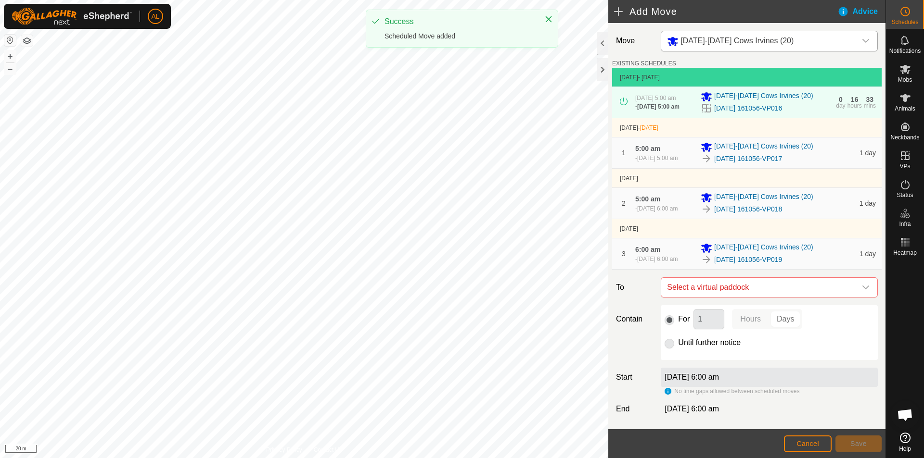
click at [688, 347] on label "Until further notice" at bounding box center [709, 343] width 63 height 8
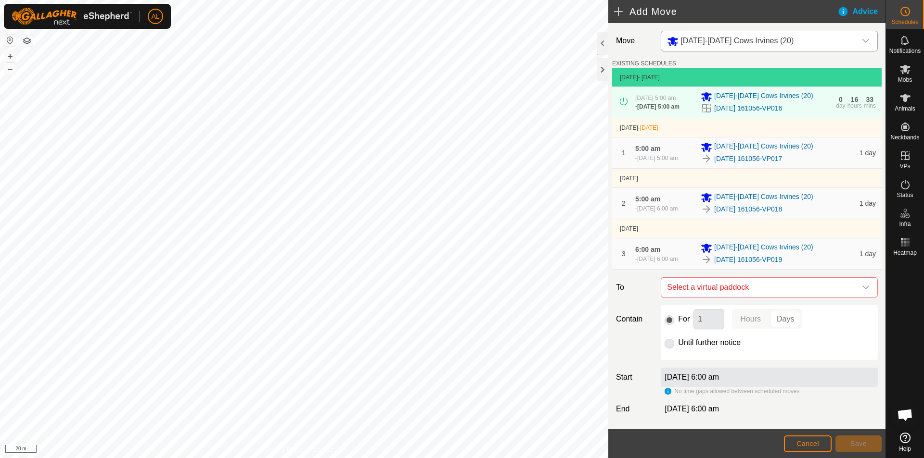
click at [666, 349] on p-radiobutton at bounding box center [669, 343] width 10 height 12
click at [670, 349] on p-radiobutton at bounding box center [669, 343] width 10 height 12
click at [687, 297] on span "Select a virtual paddock" at bounding box center [759, 287] width 193 height 19
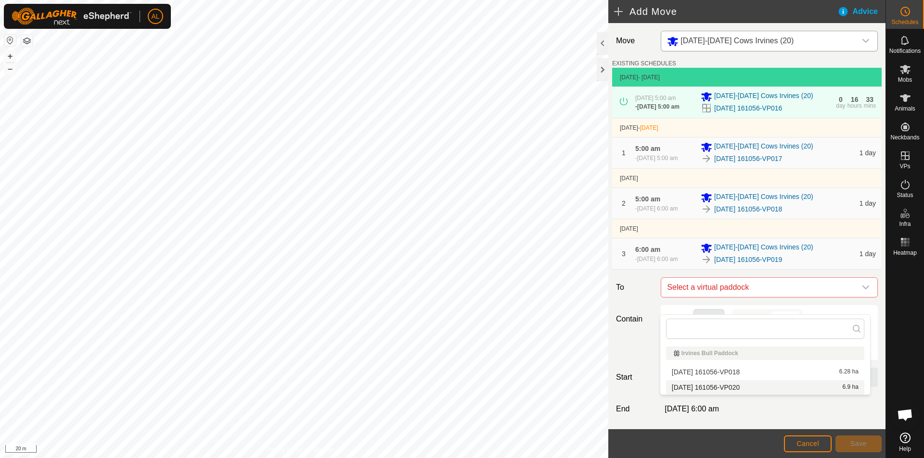
click at [705, 386] on li "[DATE] 161056-VP020 6.9 ha" at bounding box center [765, 388] width 198 height 14
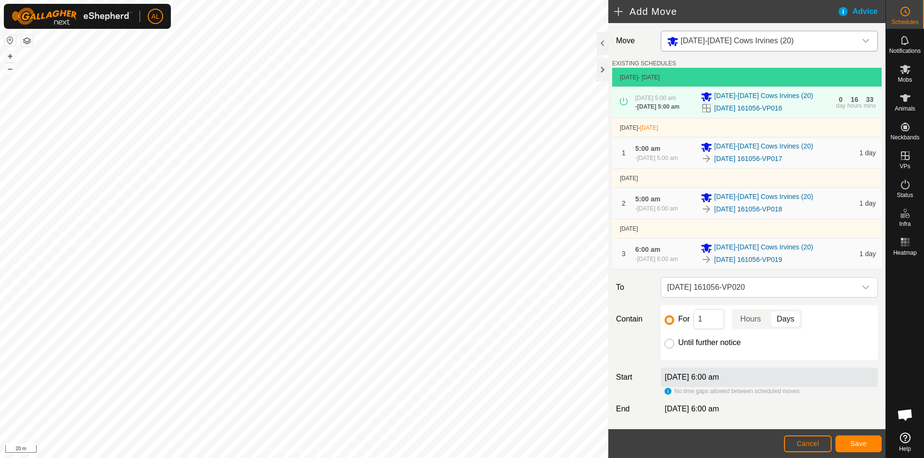
click at [670, 349] on input "Until further notice" at bounding box center [669, 344] width 10 height 10
radio input "true"
checkbox input "false"
click at [864, 444] on span "Save" at bounding box center [858, 444] width 16 height 8
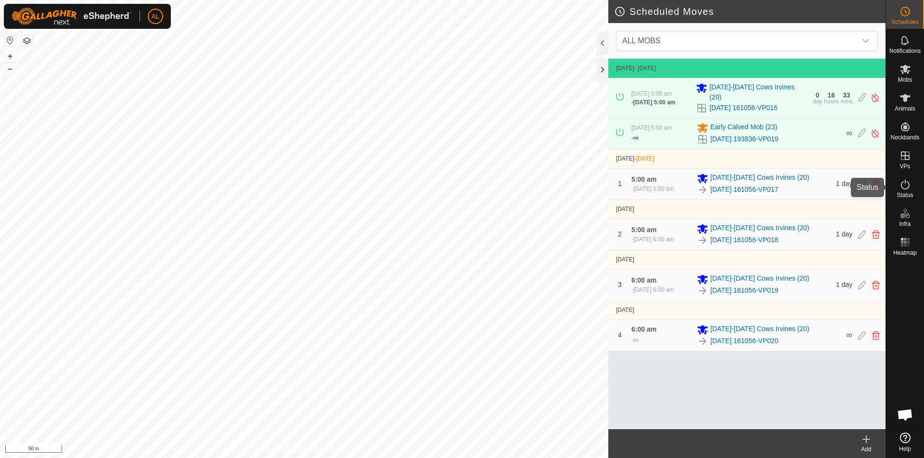
click at [907, 184] on icon at bounding box center [905, 185] width 12 height 12
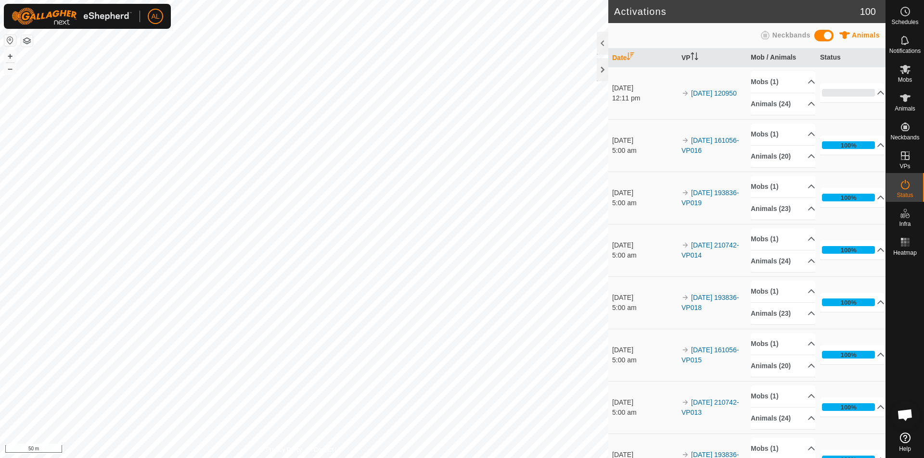
click at [899, 188] on icon at bounding box center [905, 185] width 12 height 12
click at [863, 89] on p-accordion-header "0%" at bounding box center [852, 92] width 64 height 19
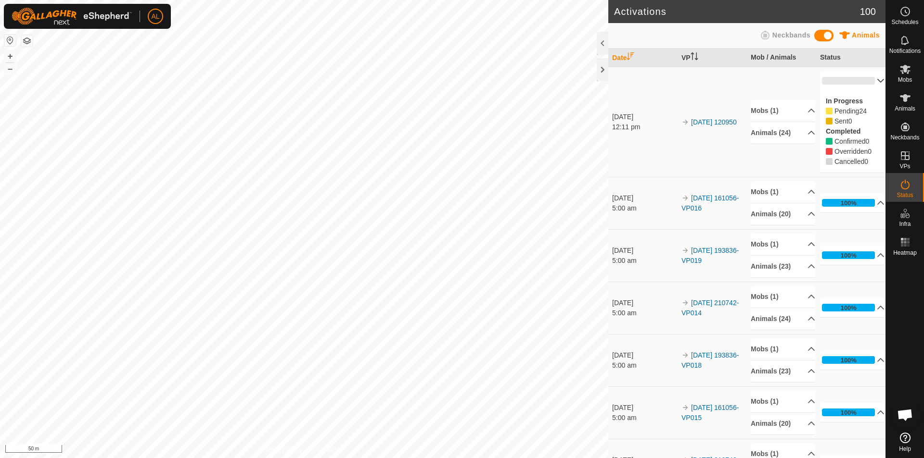
click at [863, 89] on p-accordion-header "0%" at bounding box center [852, 80] width 64 height 19
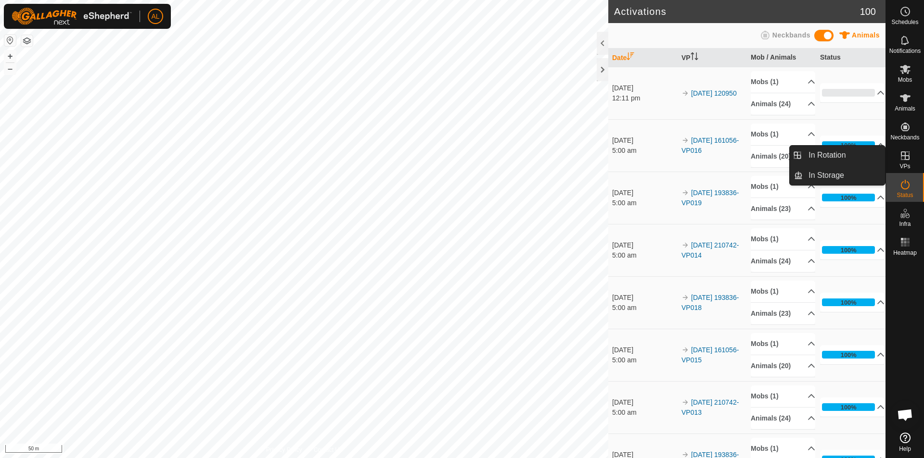
click at [857, 153] on link "In Rotation" at bounding box center [843, 155] width 82 height 19
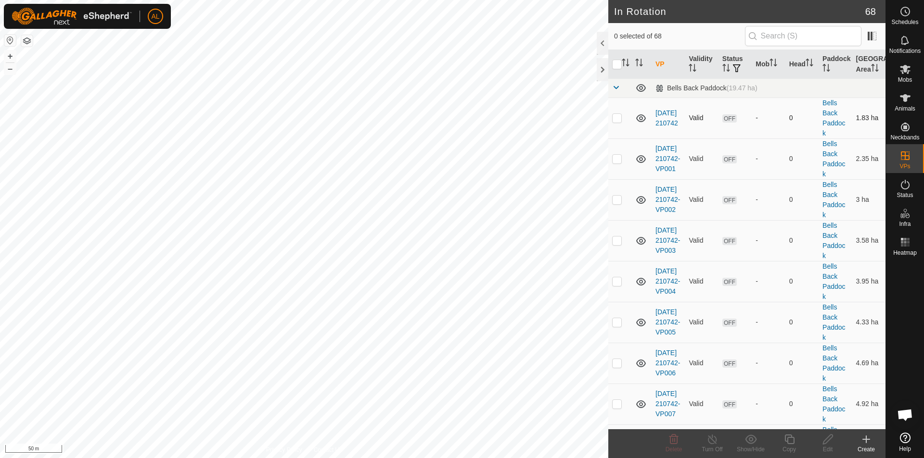
click at [615, 115] on p-checkbox at bounding box center [617, 118] width 10 height 8
checkbox input "true"
click at [619, 154] on td at bounding box center [619, 159] width 23 height 41
checkbox input "true"
click at [622, 200] on td at bounding box center [619, 199] width 23 height 41
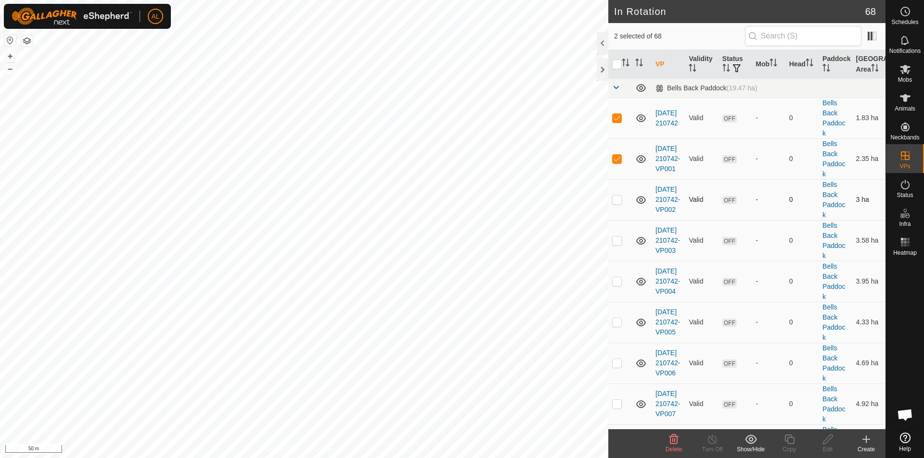
checkbox input "true"
click at [615, 242] on p-checkbox at bounding box center [617, 241] width 10 height 8
checkbox input "true"
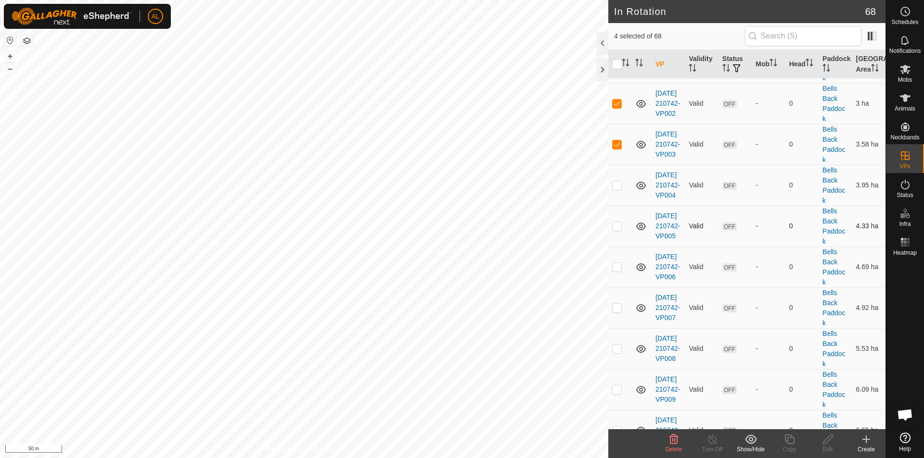
scroll to position [144, 0]
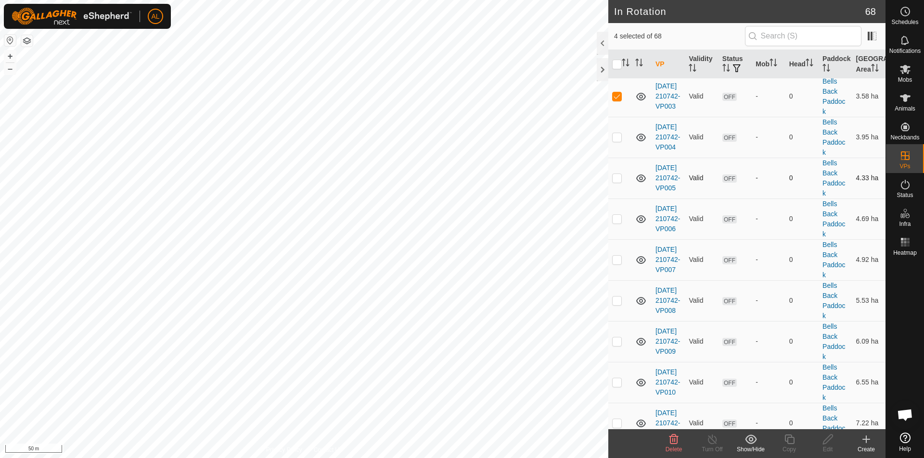
drag, startPoint x: 618, startPoint y: 136, endPoint x: 617, endPoint y: 166, distance: 29.9
click at [617, 147] on td at bounding box center [619, 137] width 23 height 41
checkbox input "true"
drag, startPoint x: 621, startPoint y: 180, endPoint x: 620, endPoint y: 201, distance: 20.7
click at [621, 181] on p-checkbox at bounding box center [617, 178] width 10 height 8
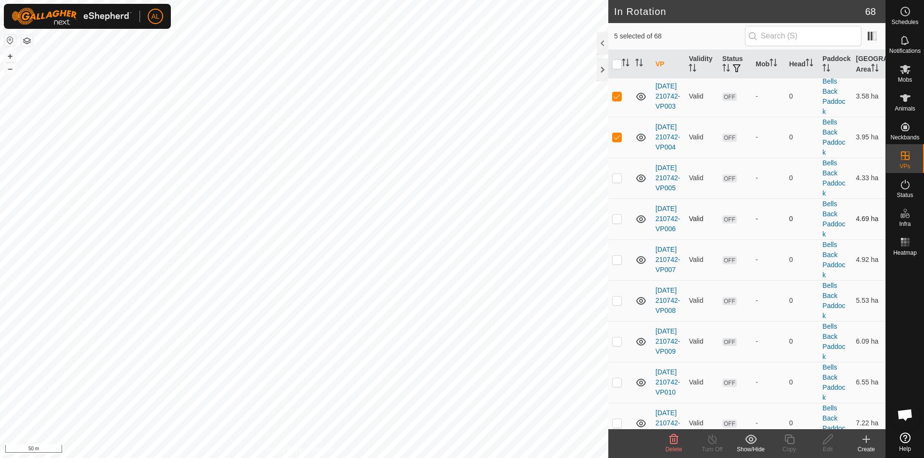
checkbox input "true"
click at [618, 218] on p-checkbox at bounding box center [617, 219] width 10 height 8
checkbox input "true"
click at [619, 265] on td at bounding box center [619, 260] width 23 height 41
checkbox input "true"
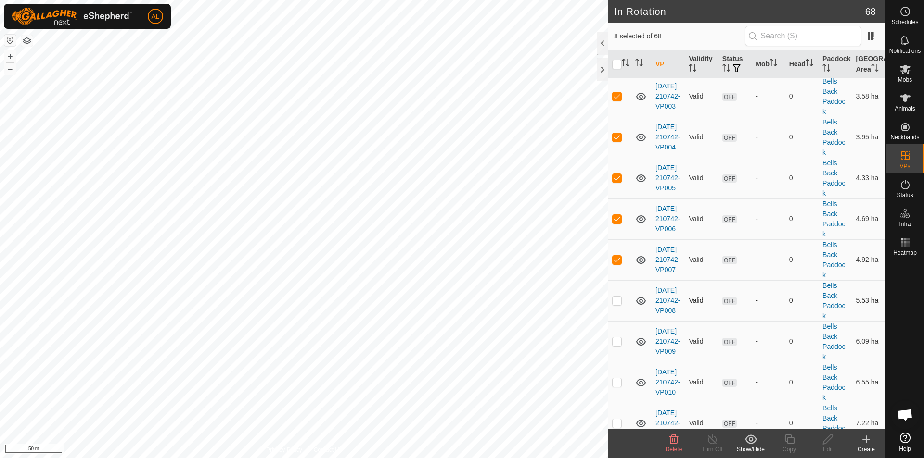
click at [618, 300] on p-checkbox at bounding box center [617, 301] width 10 height 8
checkbox input "true"
click at [619, 335] on td at bounding box center [619, 341] width 23 height 41
checkbox input "true"
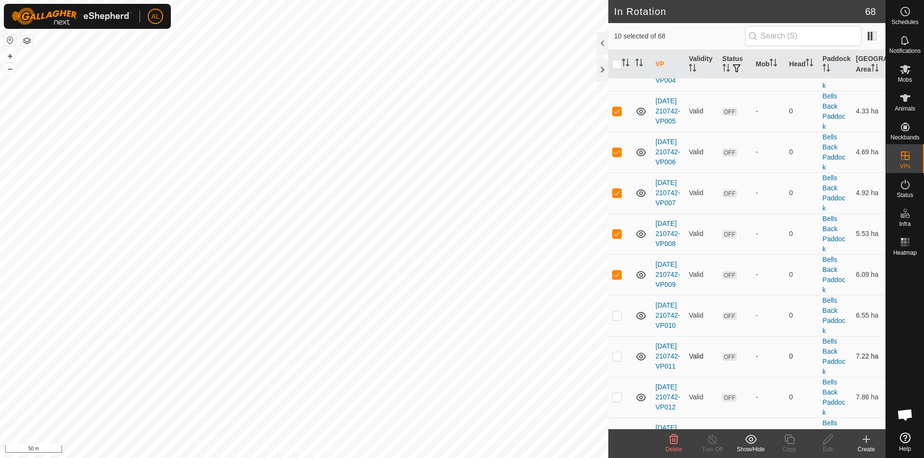
scroll to position [289, 0]
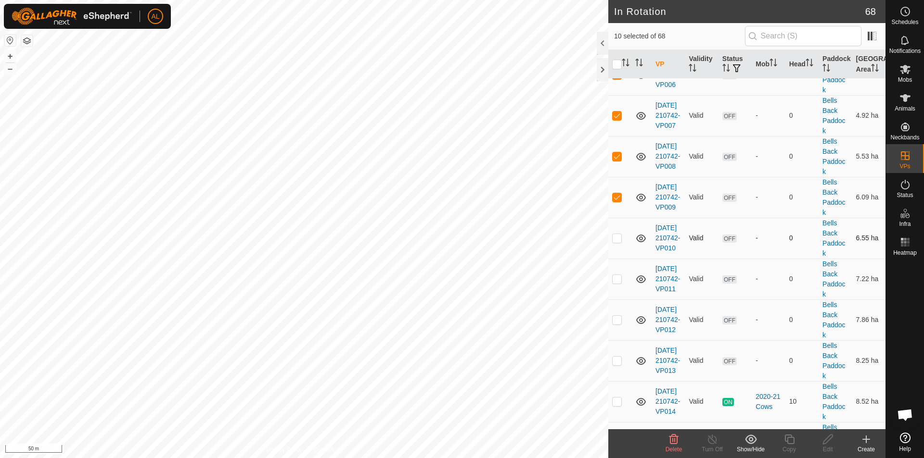
click at [623, 236] on td at bounding box center [619, 238] width 23 height 41
checkbox input "true"
click at [623, 279] on td at bounding box center [619, 279] width 23 height 41
checkbox input "true"
click at [620, 318] on p-checkbox at bounding box center [617, 320] width 10 height 8
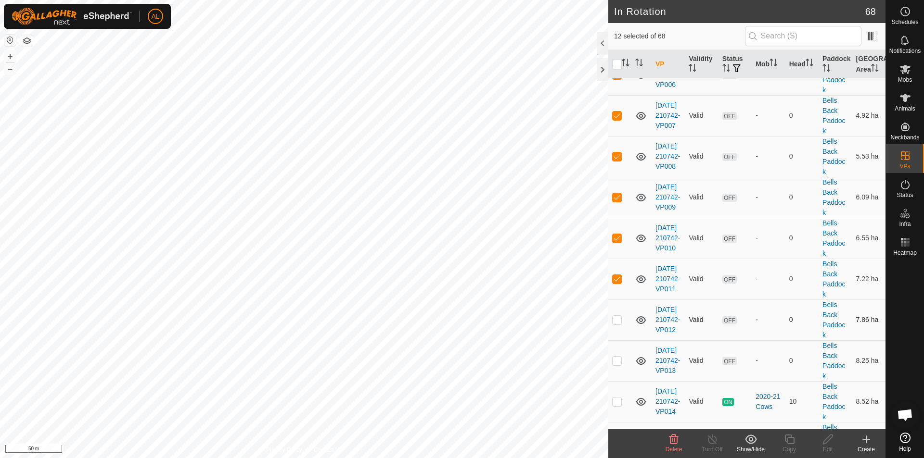
checkbox input "true"
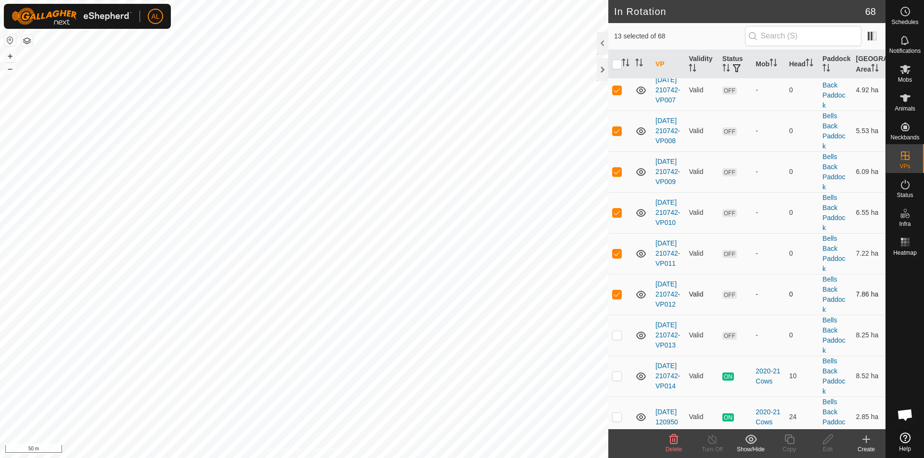
scroll to position [337, 0]
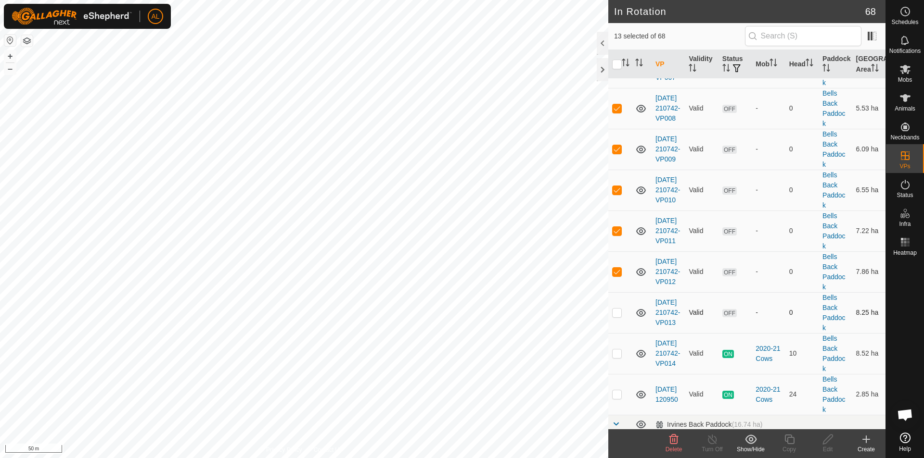
click at [616, 308] on td at bounding box center [619, 313] width 23 height 41
checkbox input "true"
click at [746, 448] on div "Show/Hide" at bounding box center [750, 449] width 38 height 9
click at [781, 394] on link "Hide" at bounding box center [779, 396] width 95 height 19
click at [617, 360] on td at bounding box center [619, 353] width 23 height 41
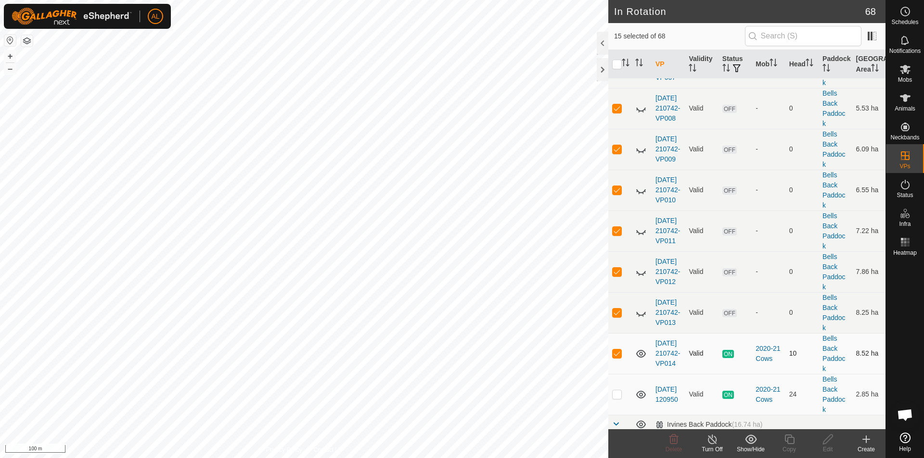
click at [617, 361] on td at bounding box center [619, 353] width 23 height 41
checkbox input "false"
click at [622, 393] on td at bounding box center [619, 394] width 23 height 41
checkbox input "true"
click at [618, 64] on input "checkbox" at bounding box center [617, 65] width 10 height 10
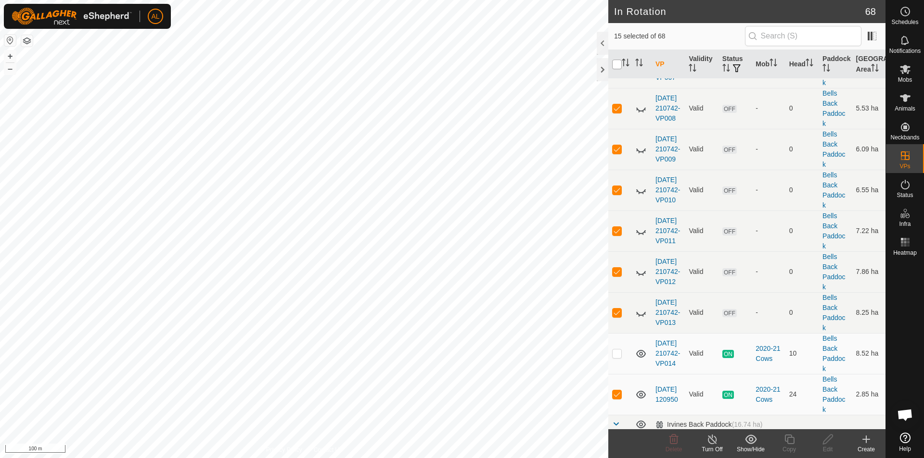
checkbox input "true"
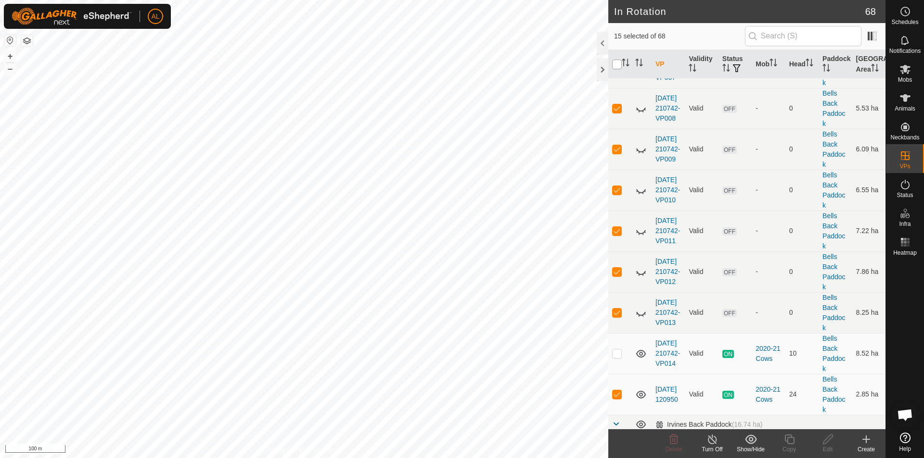
checkbox input "true"
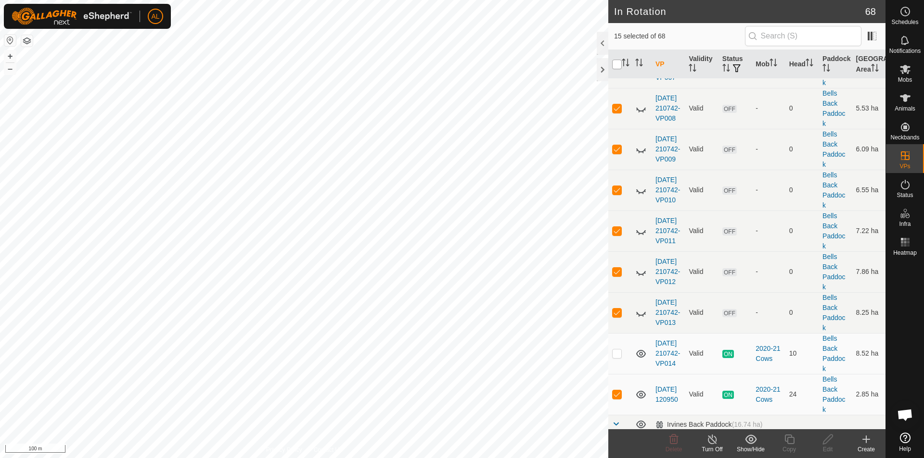
checkbox input "true"
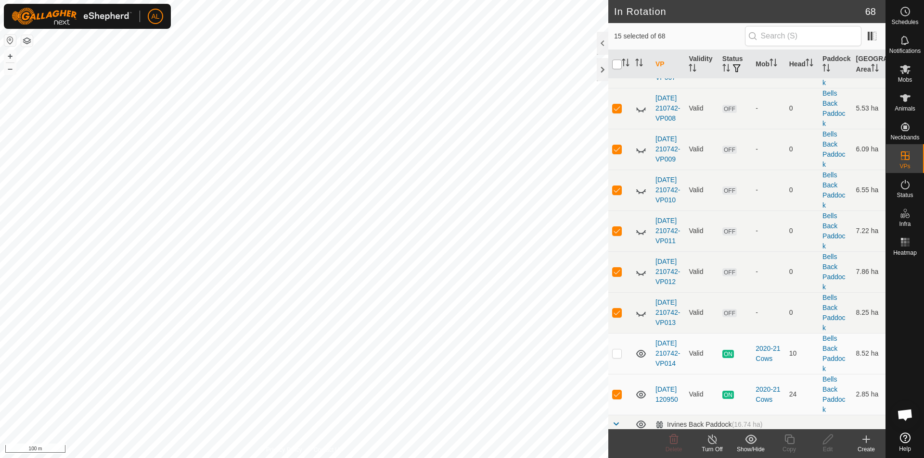
checkbox input "true"
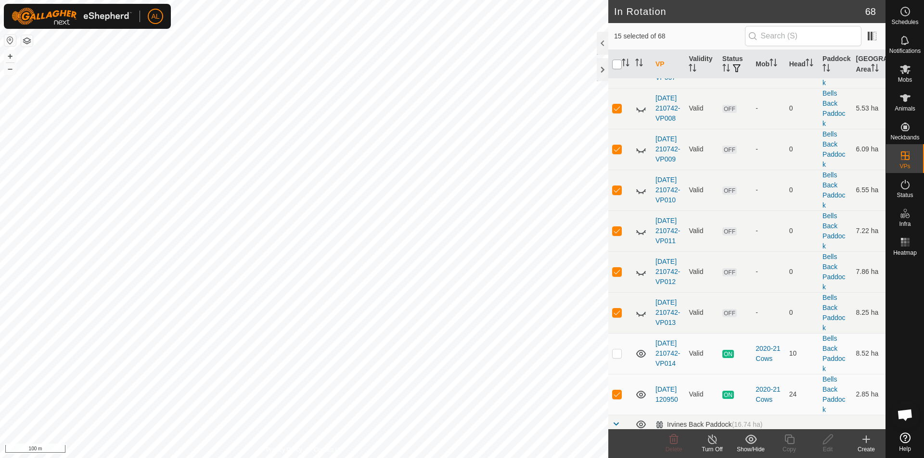
checkbox input "true"
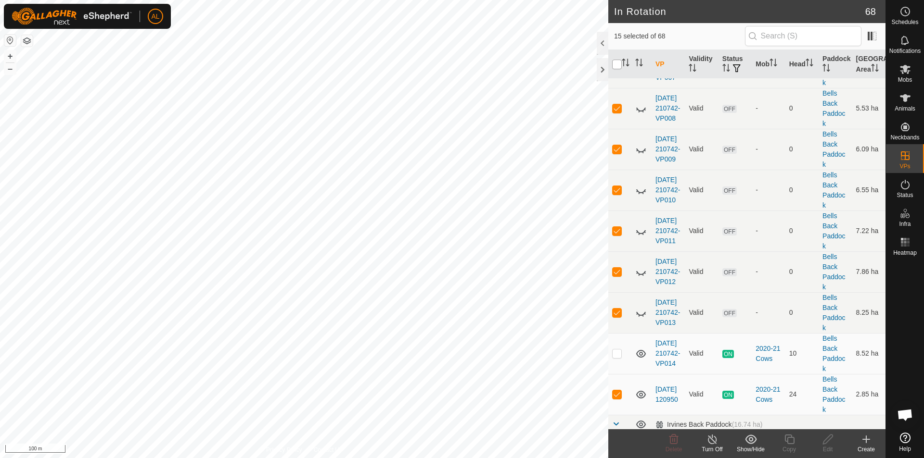
checkbox input "true"
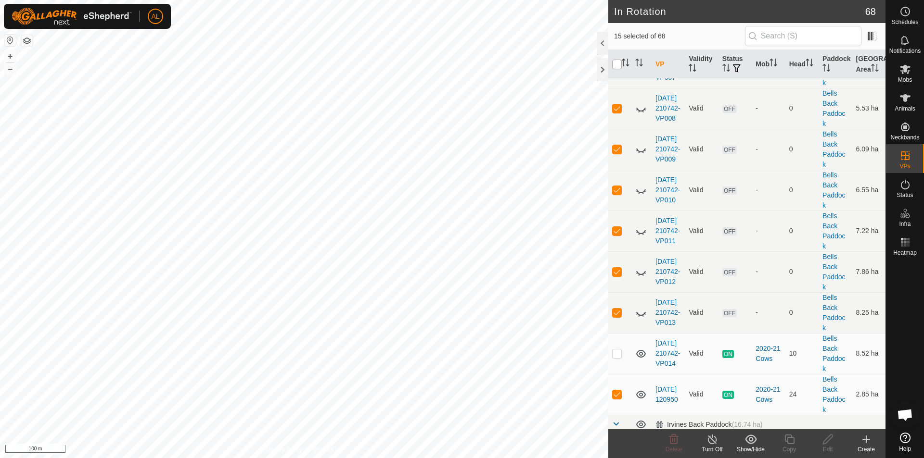
checkbox input "true"
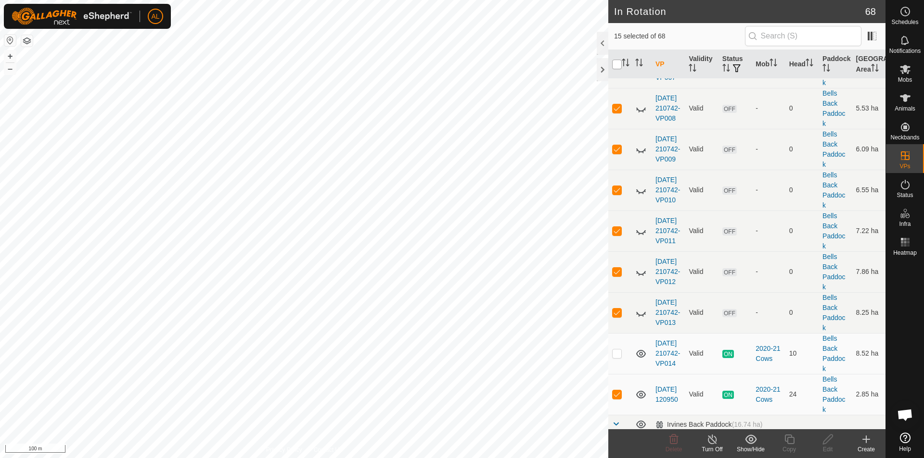
checkbox input "true"
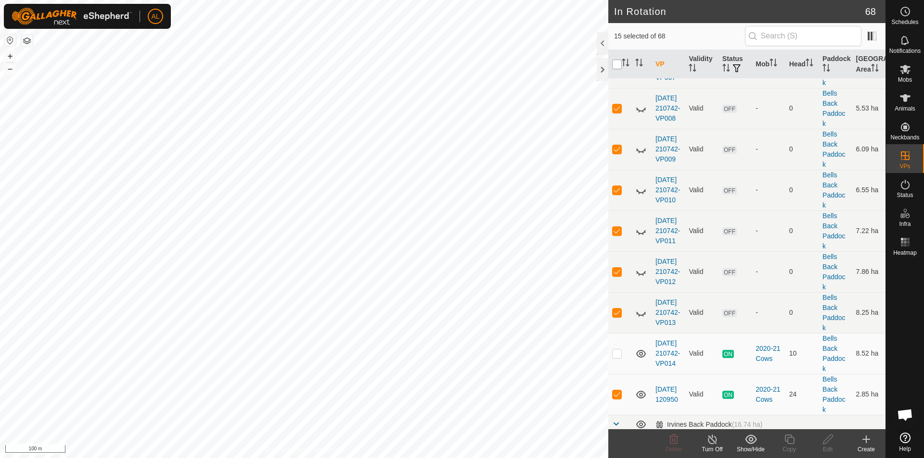
checkbox input "true"
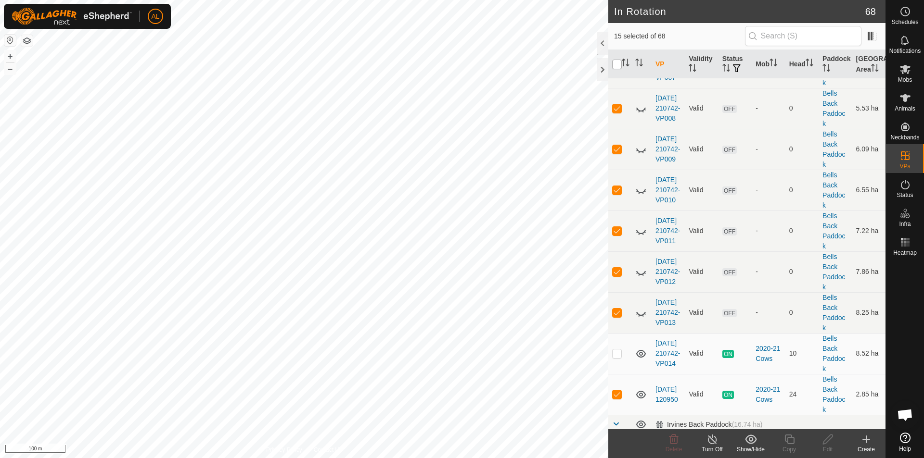
checkbox input "true"
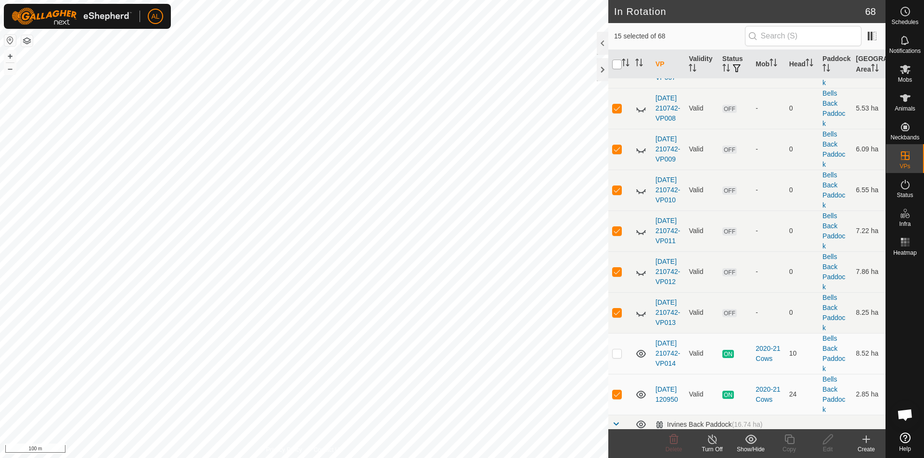
checkbox input "true"
click at [618, 64] on input "checkbox" at bounding box center [617, 65] width 10 height 10
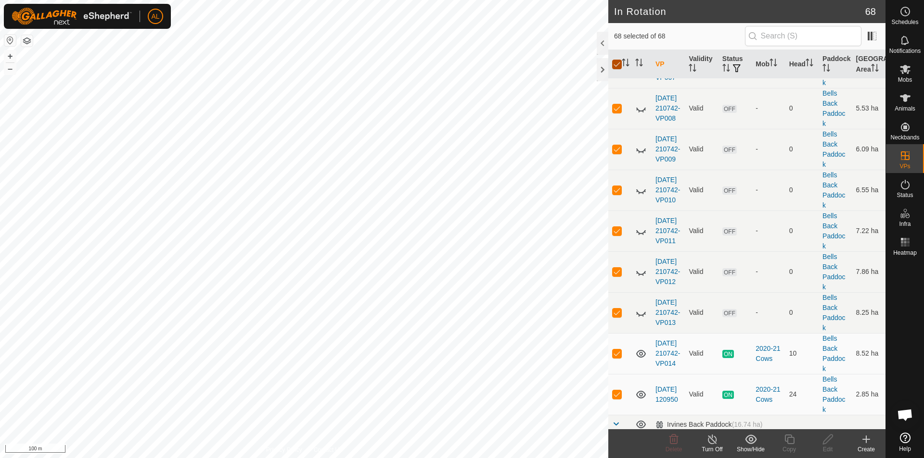
checkbox input "false"
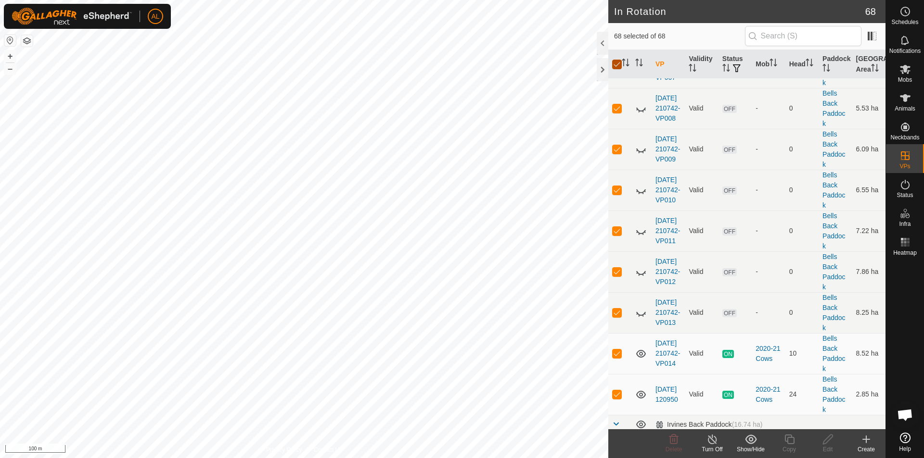
checkbox input "false"
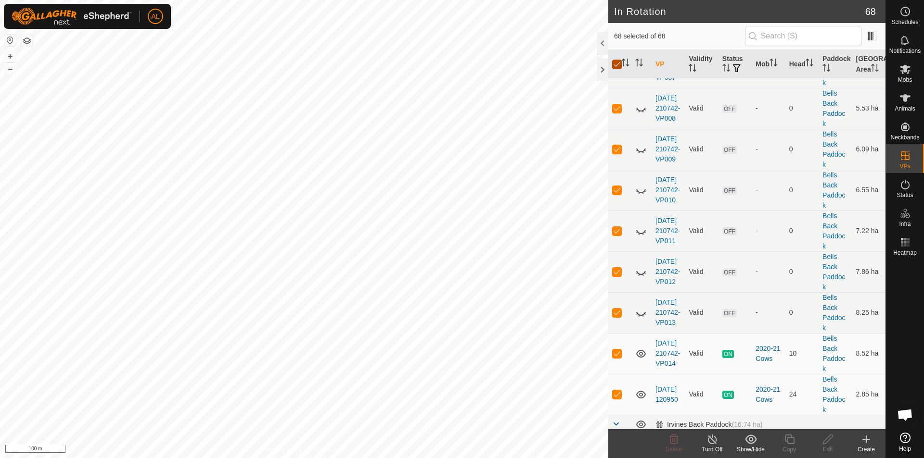
checkbox input "false"
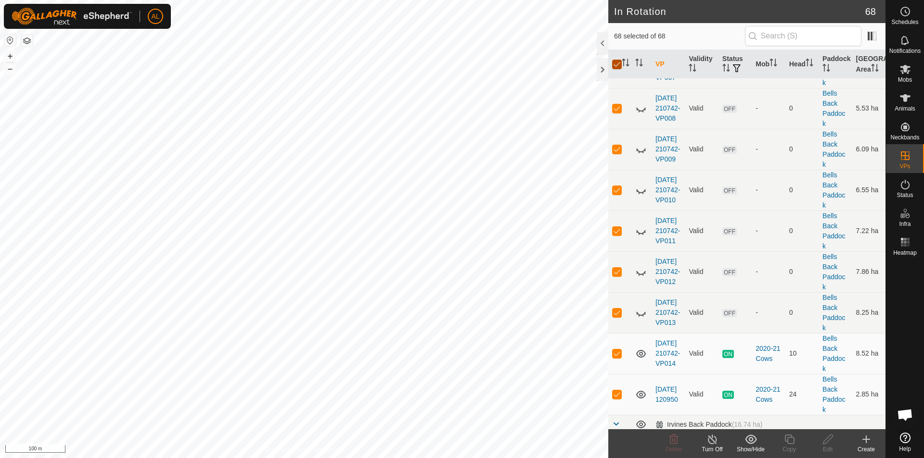
checkbox input "false"
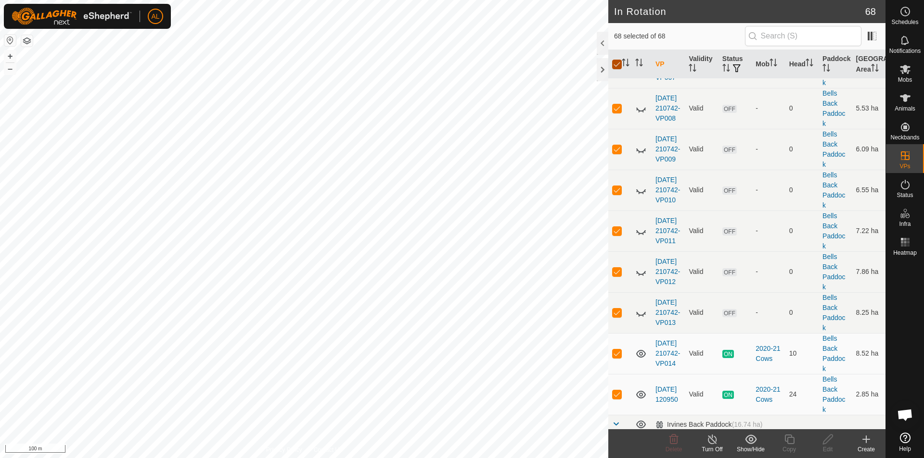
checkbox input "false"
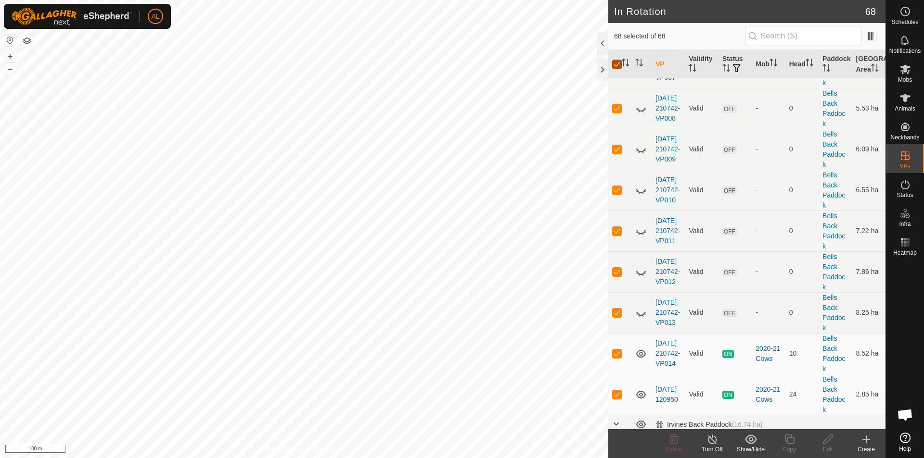
checkbox input "false"
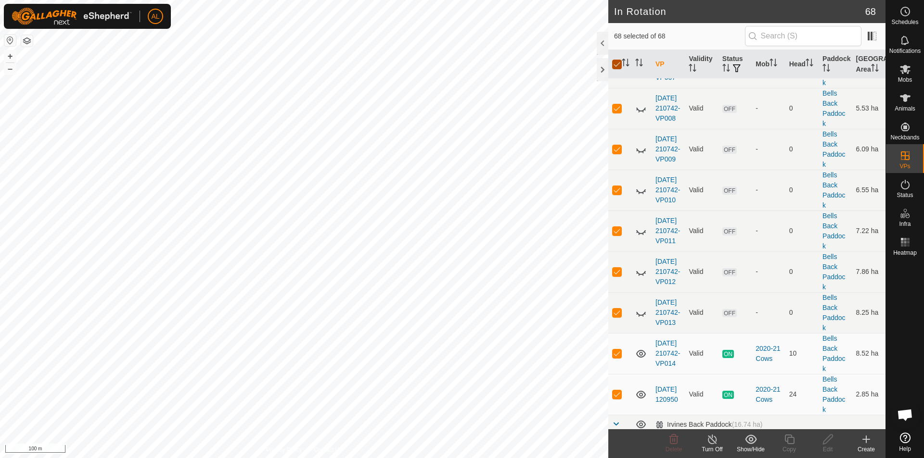
checkbox input "false"
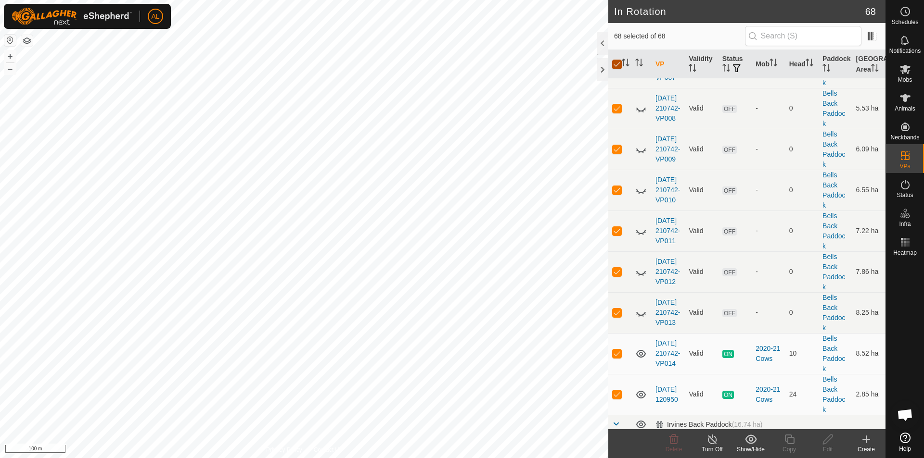
checkbox input "false"
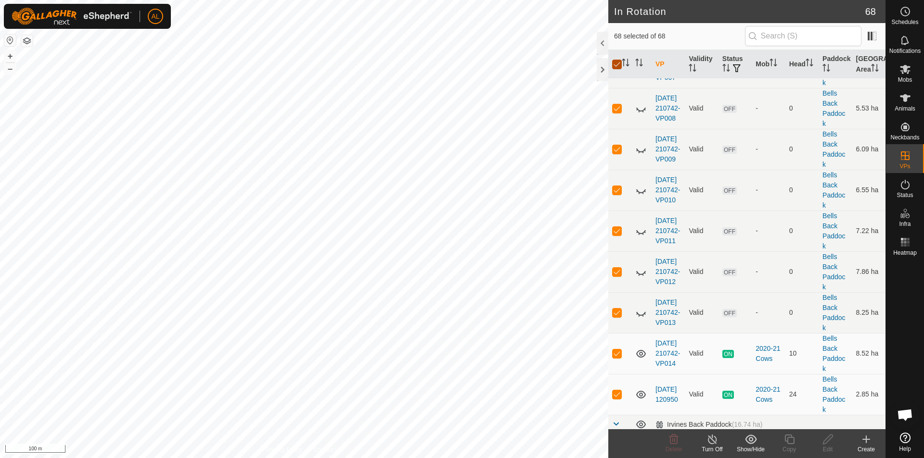
checkbox input "false"
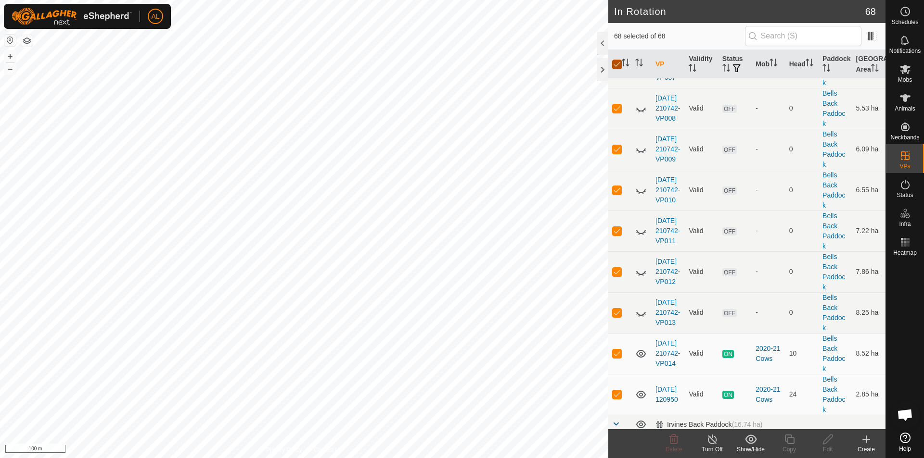
checkbox input "false"
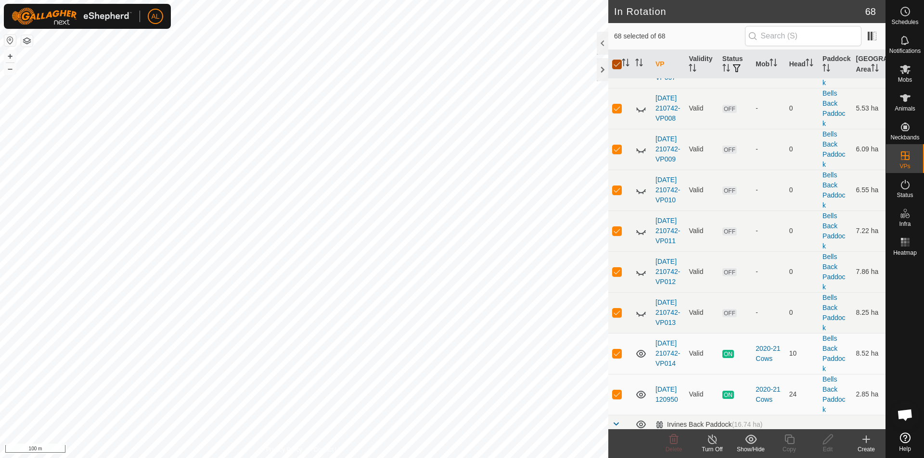
checkbox input "false"
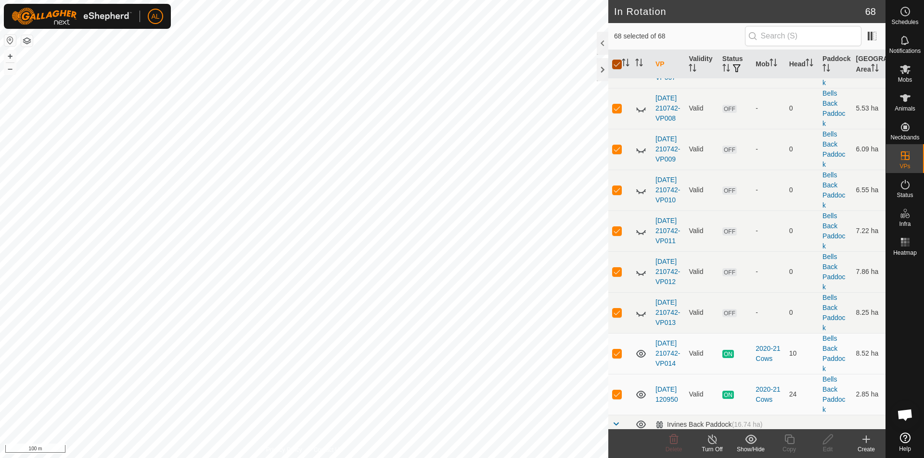
checkbox input "false"
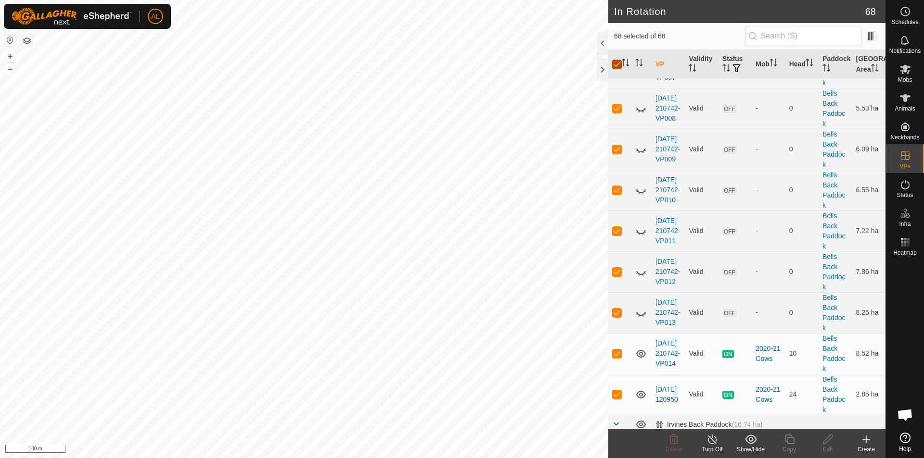
checkbox input "false"
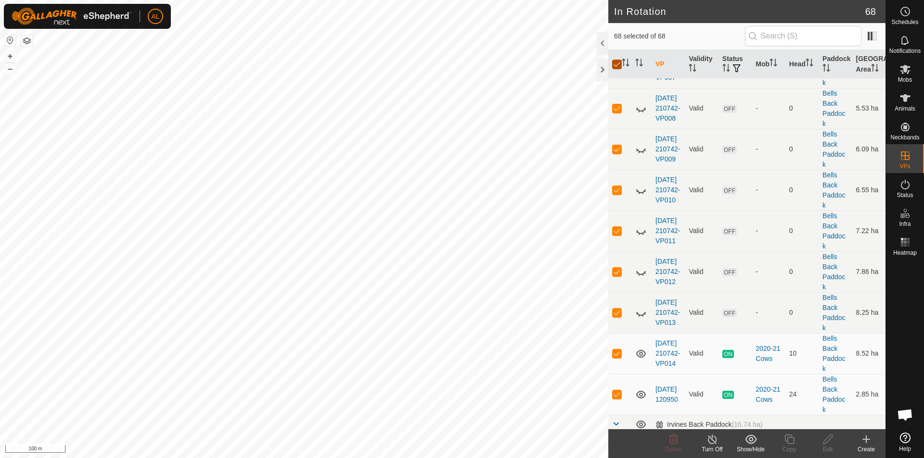
checkbox input "false"
drag, startPoint x: 619, startPoint y: 394, endPoint x: 662, endPoint y: 404, distance: 44.5
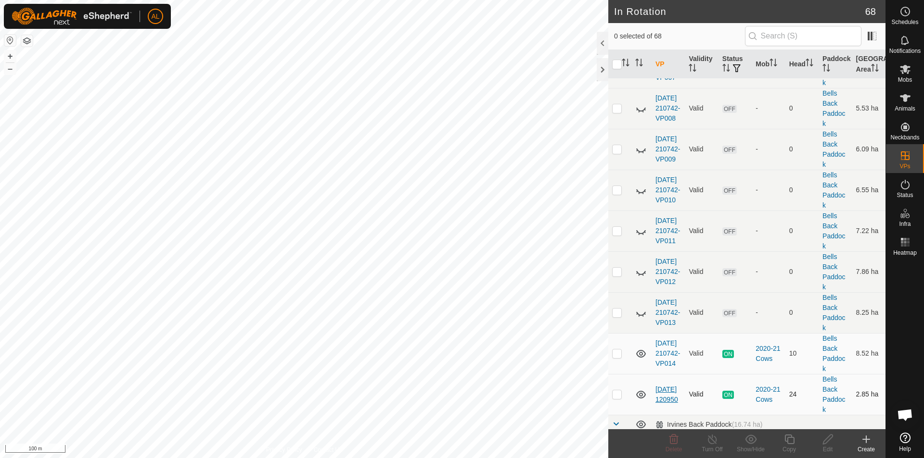
click at [618, 394] on p-checkbox at bounding box center [617, 395] width 10 height 8
checkbox input "true"
click at [792, 443] on icon at bounding box center [789, 440] width 12 height 12
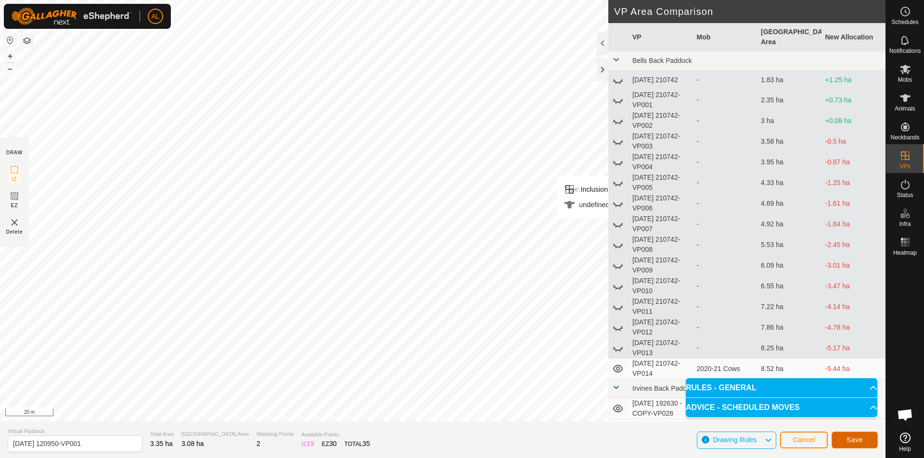
click at [837, 438] on button "Save" at bounding box center [854, 440] width 46 height 17
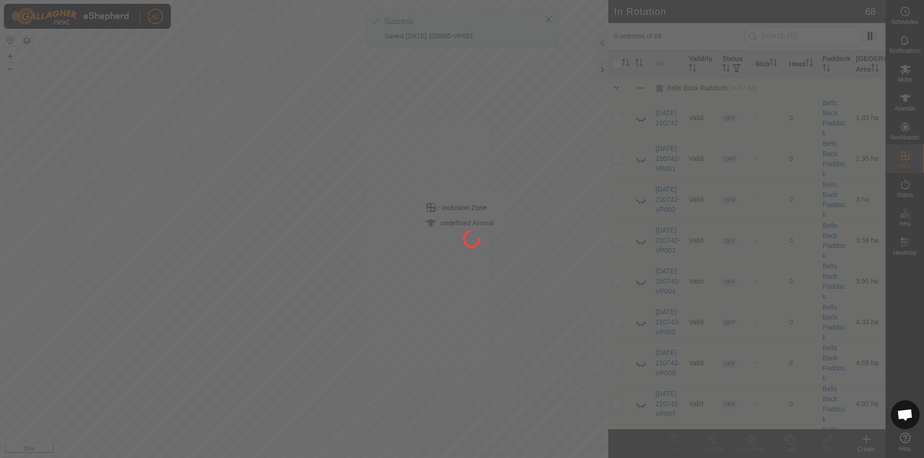
drag, startPoint x: 418, startPoint y: 150, endPoint x: 448, endPoint y: 166, distance: 34.3
click at [448, 166] on div at bounding box center [462, 229] width 924 height 458
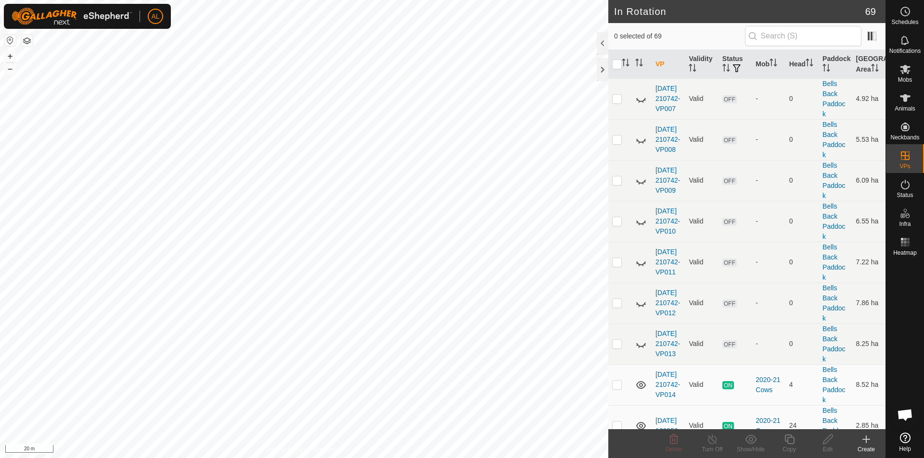
scroll to position [433, 0]
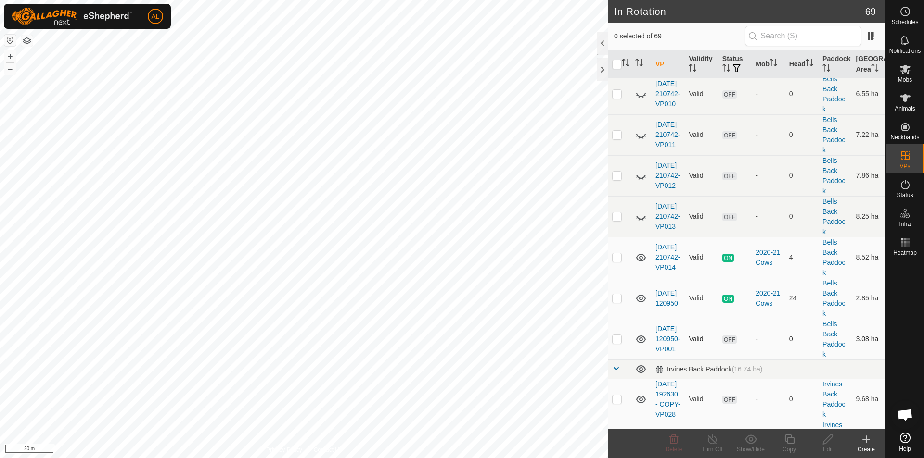
click at [616, 341] on p-checkbox at bounding box center [617, 339] width 10 height 8
checkbox input "true"
click at [798, 450] on div "Copy" at bounding box center [789, 449] width 38 height 9
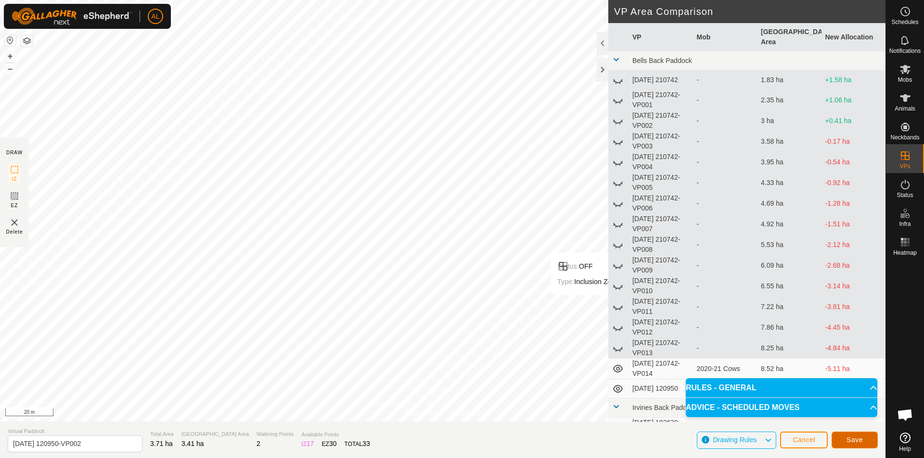
click at [861, 444] on button "Save" at bounding box center [854, 440] width 46 height 17
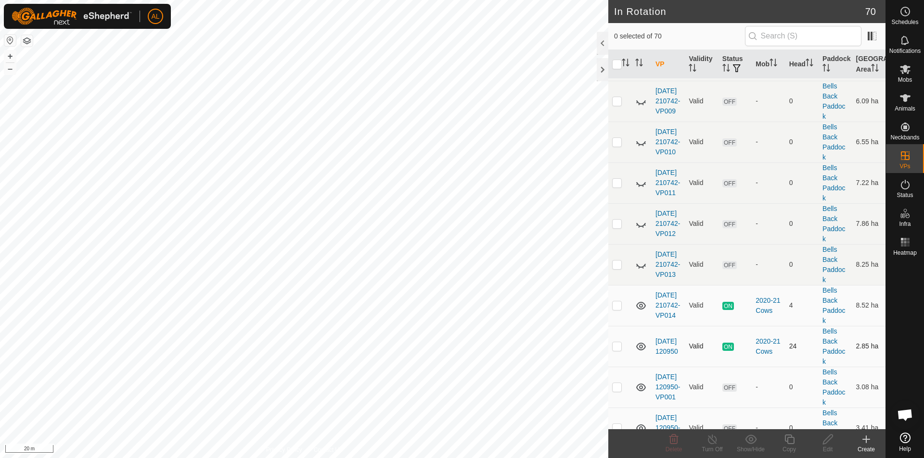
scroll to position [481, 0]
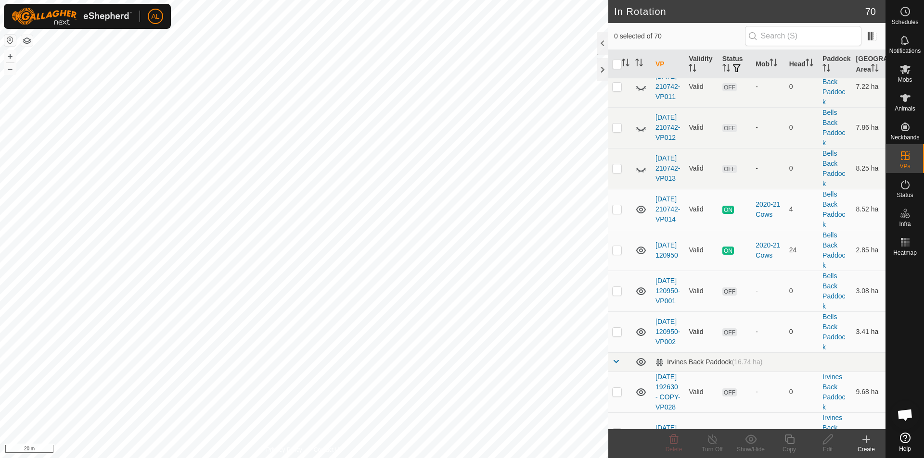
click at [616, 336] on p-tablecheckbox at bounding box center [617, 332] width 10 height 8
checkbox input "true"
click at [788, 441] on icon at bounding box center [789, 440] width 10 height 10
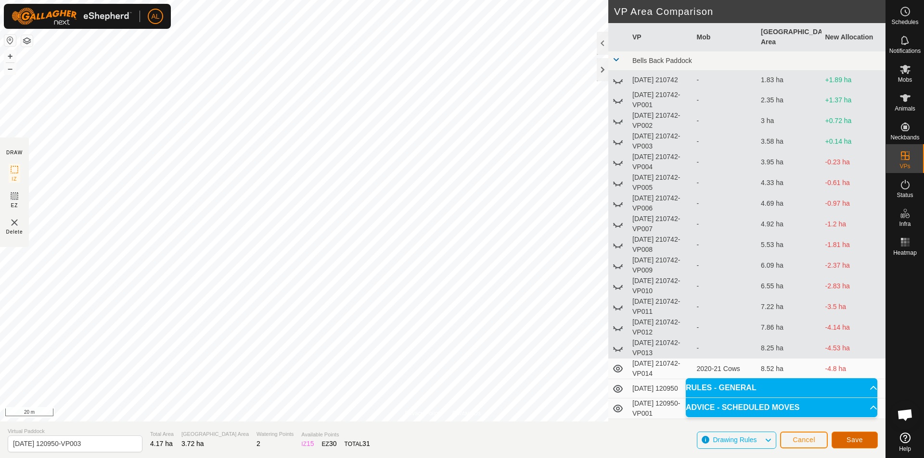
click at [847, 432] on button "Save" at bounding box center [854, 440] width 46 height 17
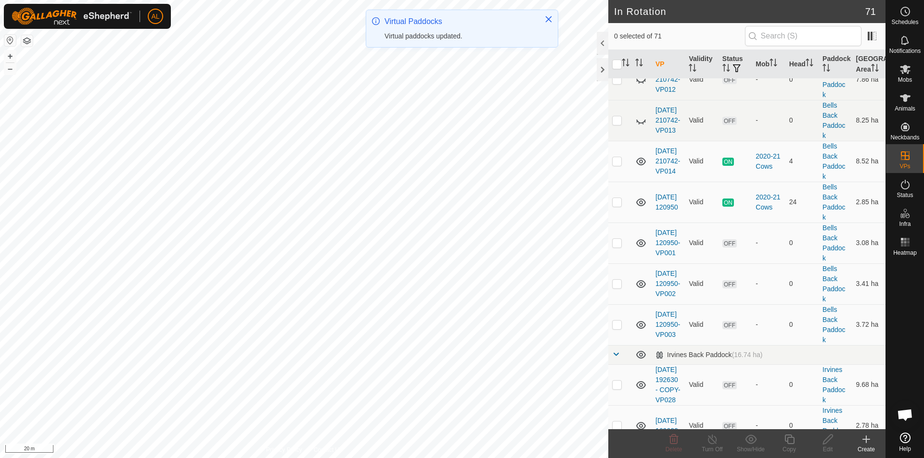
scroll to position [577, 0]
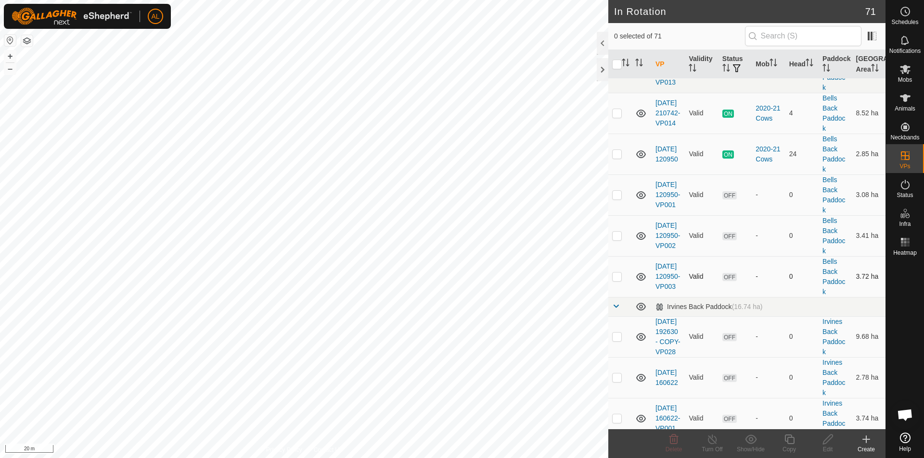
click at [614, 277] on p-checkbox at bounding box center [617, 277] width 10 height 8
checkbox input "true"
click at [798, 447] on div "Copy" at bounding box center [789, 449] width 38 height 9
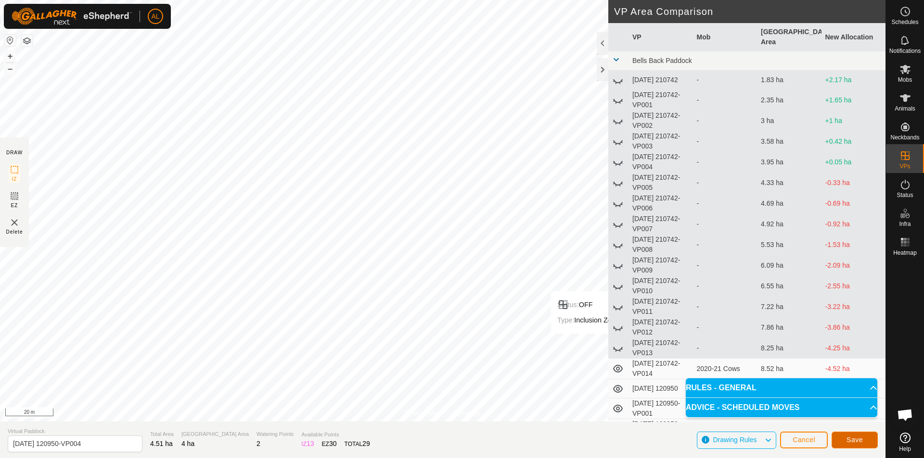
click at [862, 442] on span "Save" at bounding box center [854, 440] width 16 height 8
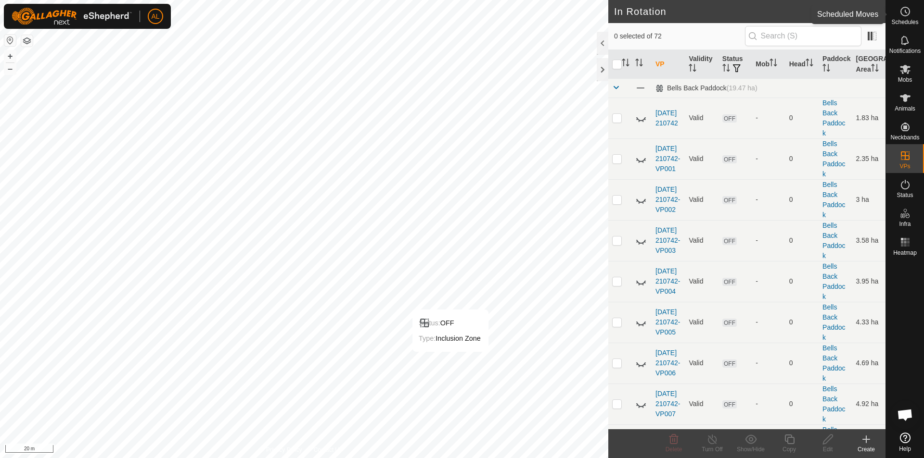
click at [908, 9] on circle at bounding box center [905, 11] width 9 height 9
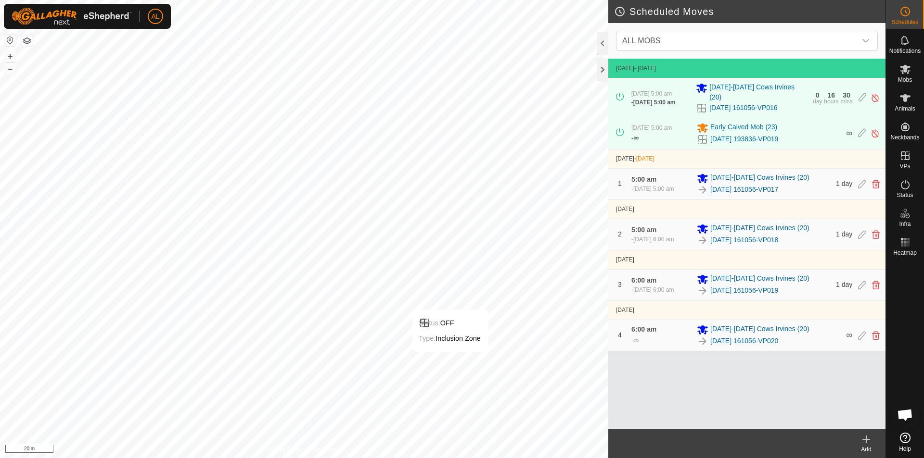
click at [868, 446] on div "Add" at bounding box center [866, 449] width 38 height 9
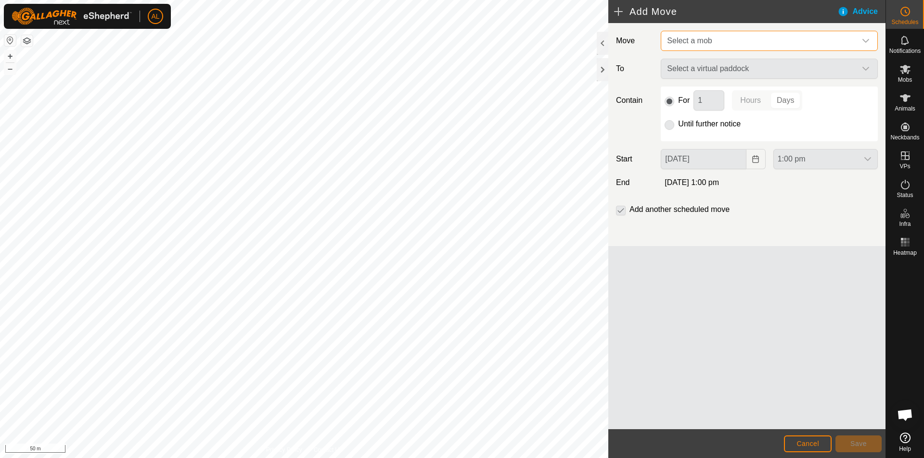
click at [740, 46] on span "Select a mob" at bounding box center [759, 40] width 193 height 19
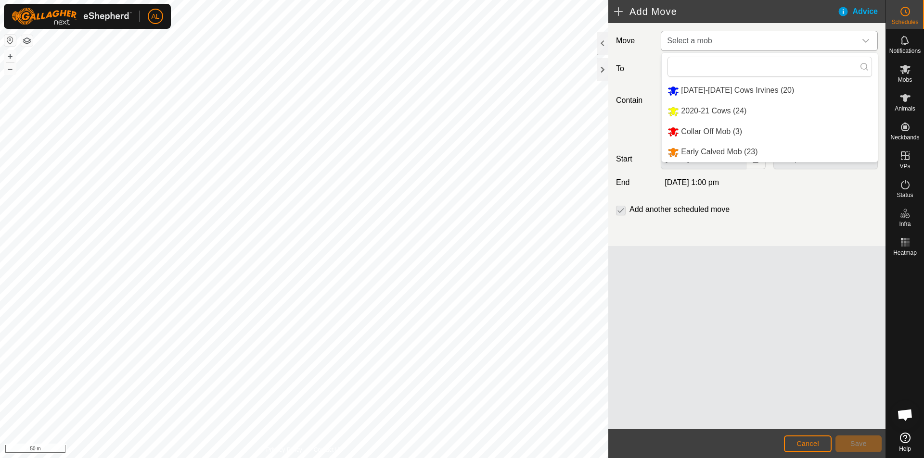
click at [712, 113] on li "2020-21 Cows (24)" at bounding box center [769, 112] width 216 height 20
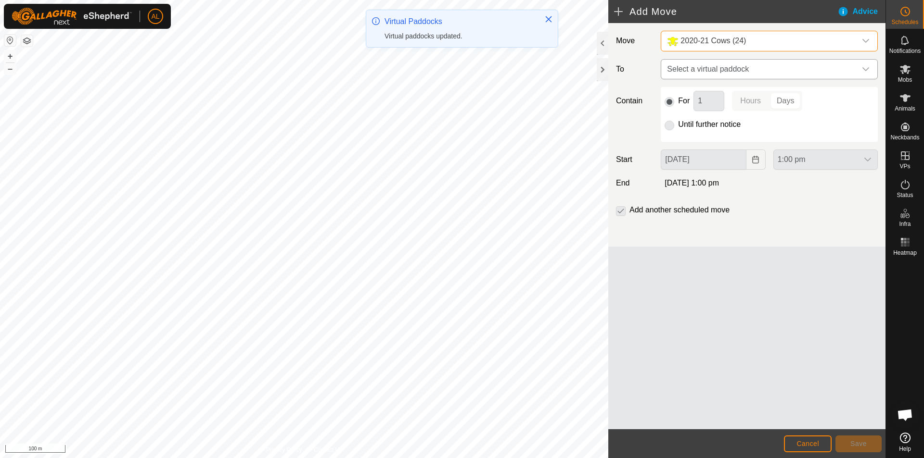
click at [730, 69] on span "Select a virtual paddock" at bounding box center [759, 69] width 193 height 19
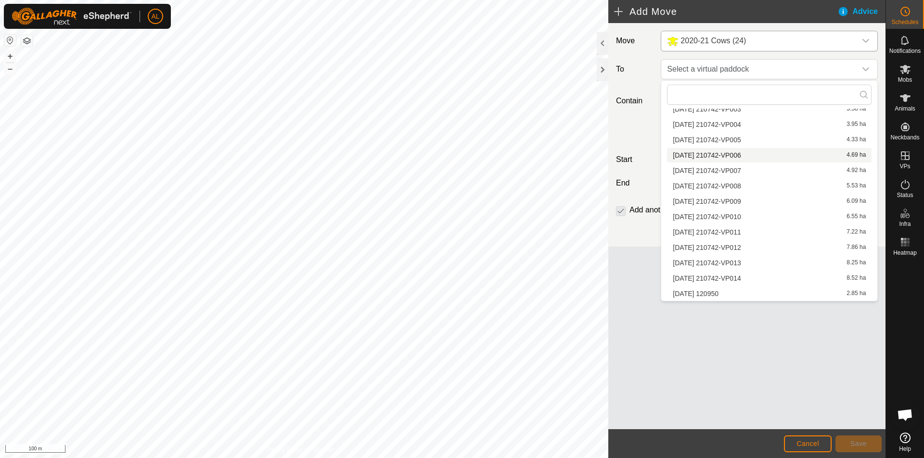
scroll to position [192, 0]
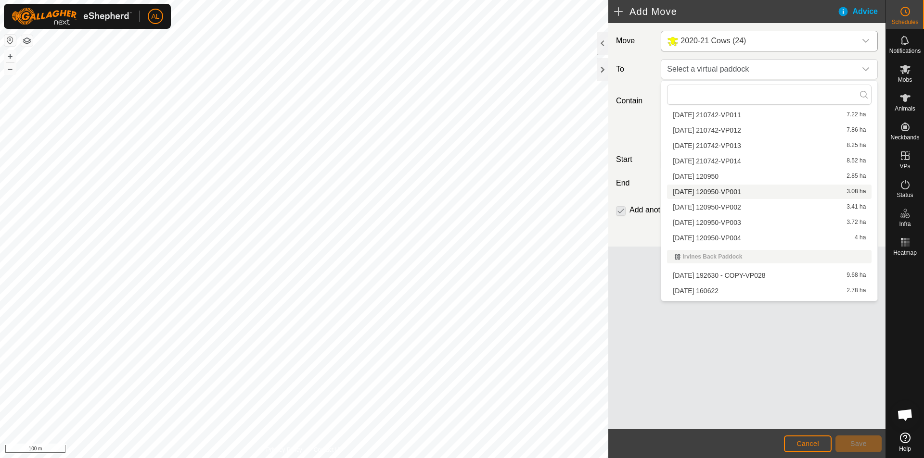
click at [737, 191] on li "[DATE] 120950-VP001 3.08 ha" at bounding box center [769, 192] width 204 height 14
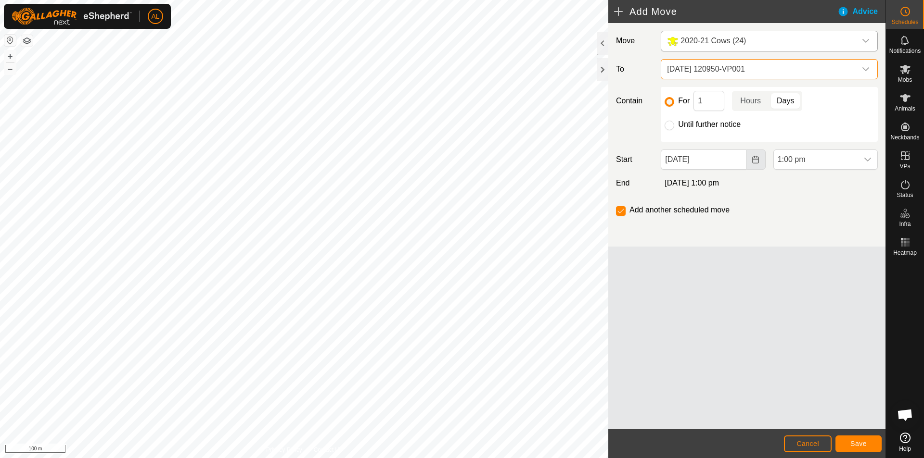
click at [754, 157] on icon "Choose Date" at bounding box center [755, 160] width 6 height 8
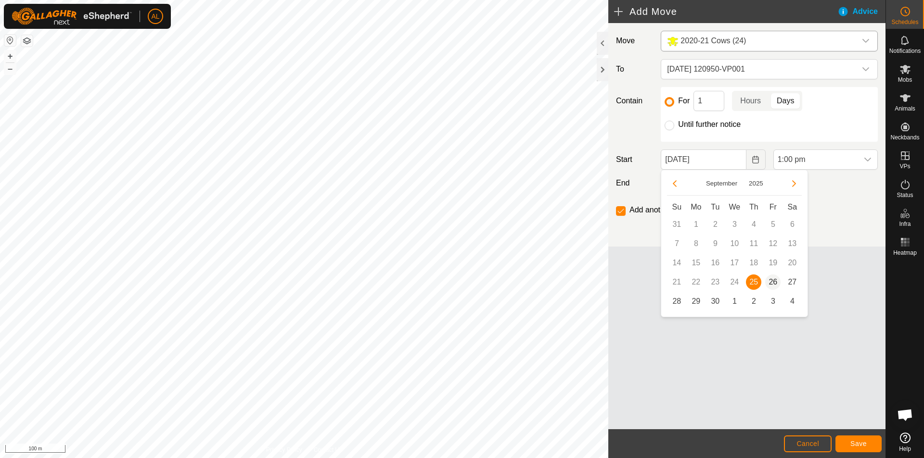
click at [773, 283] on span "26" at bounding box center [772, 282] width 15 height 15
type input "[DATE]"
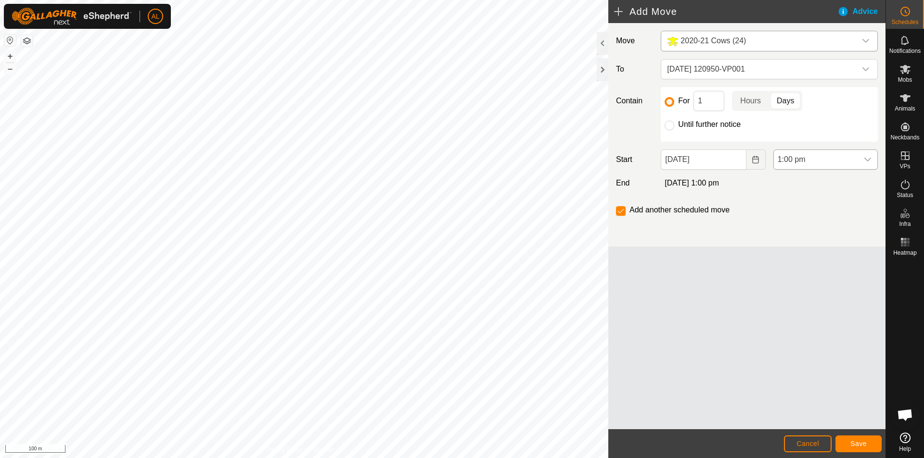
click at [819, 163] on span "1:00 pm" at bounding box center [816, 159] width 84 height 19
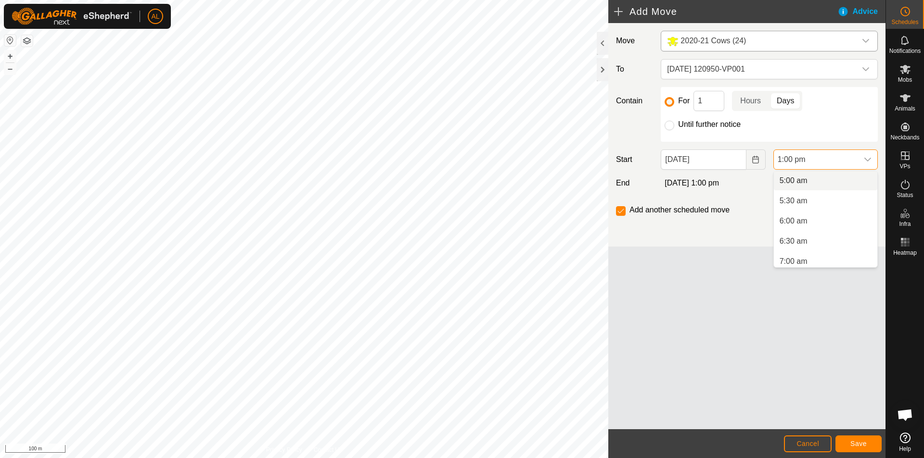
click at [802, 186] on li "5:00 am" at bounding box center [825, 180] width 103 height 19
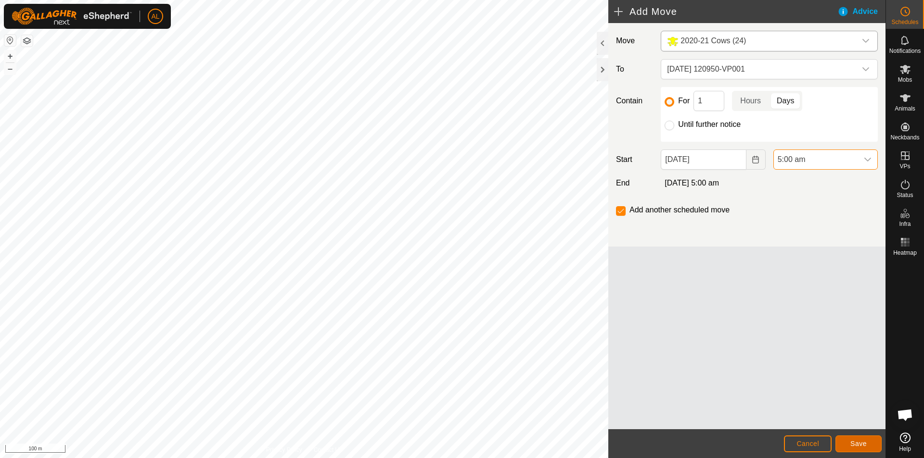
click at [865, 443] on span "Save" at bounding box center [858, 444] width 16 height 8
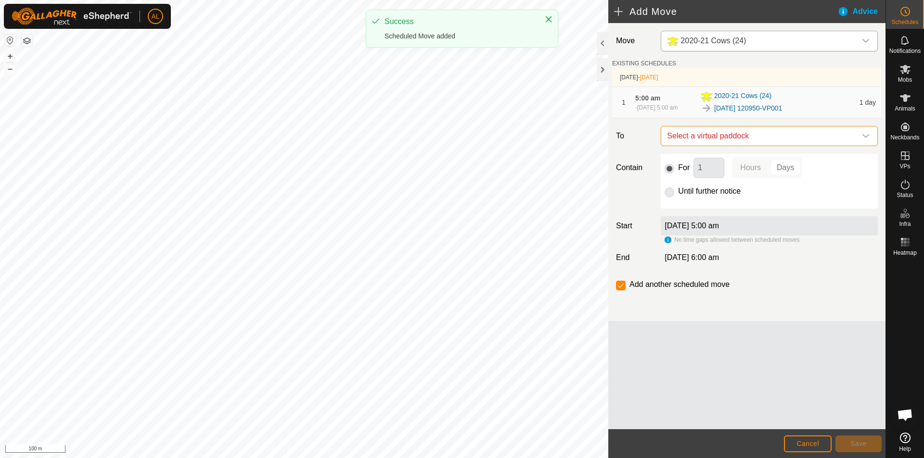
click at [743, 146] on span "Select a virtual paddock" at bounding box center [759, 136] width 193 height 19
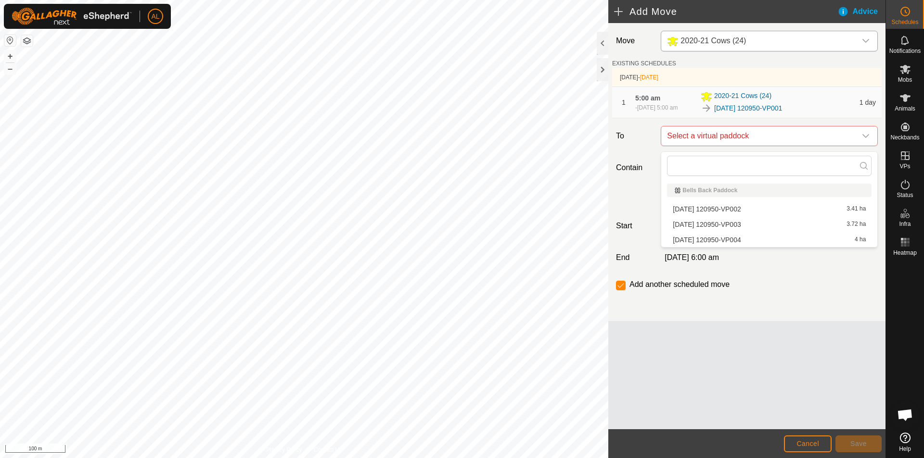
click at [752, 205] on li "[DATE] 120950-VP002 3.41 ha" at bounding box center [769, 209] width 204 height 14
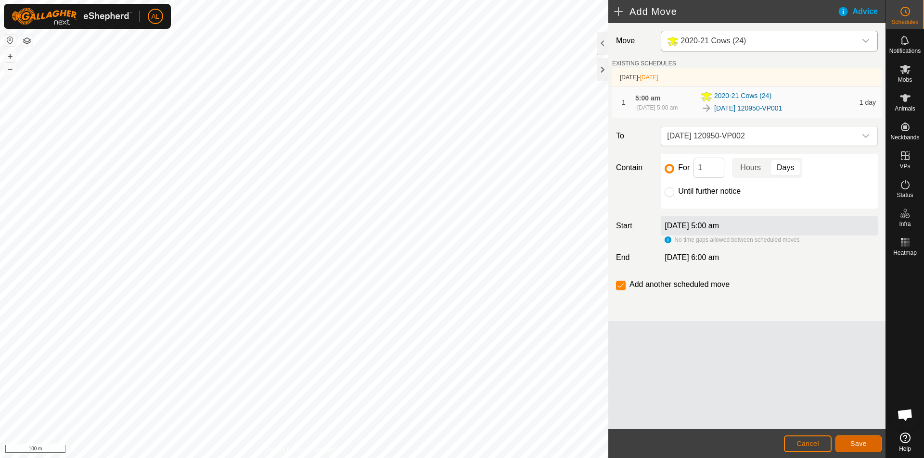
click at [849, 442] on button "Save" at bounding box center [858, 444] width 46 height 17
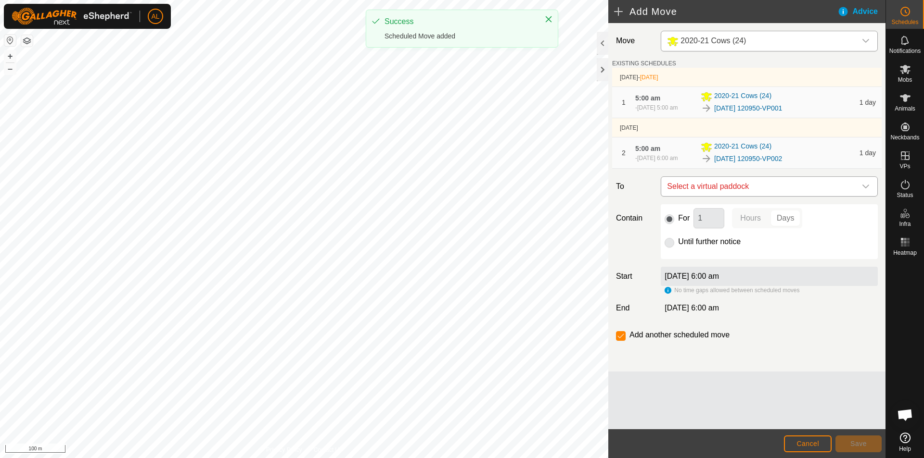
drag, startPoint x: 732, startPoint y: 193, endPoint x: 727, endPoint y: 205, distance: 13.1
click at [732, 193] on span "Select a virtual paddock" at bounding box center [759, 186] width 193 height 19
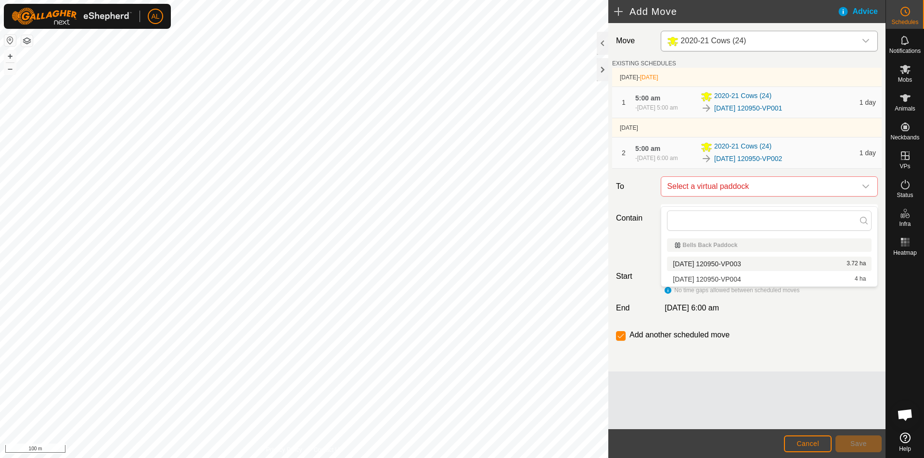
click at [731, 269] on li "[DATE] 120950-VP003 3.72 ha" at bounding box center [769, 264] width 204 height 14
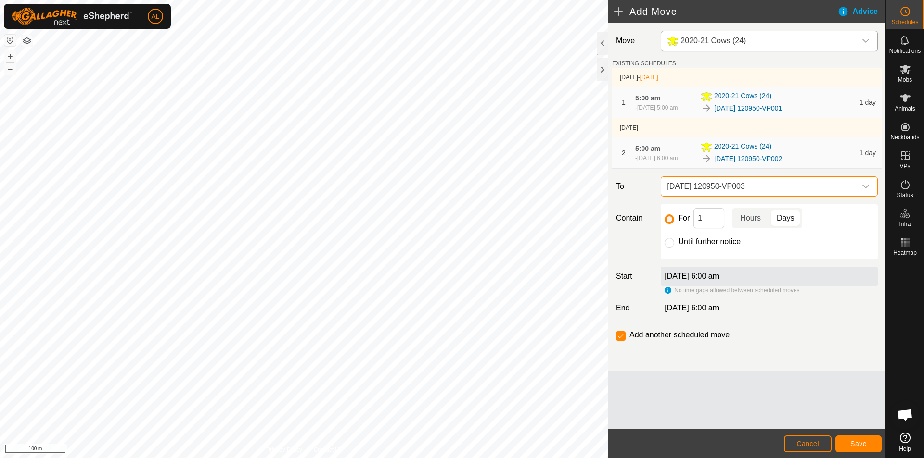
click at [724, 196] on span "[DATE] 120950-VP003" at bounding box center [759, 186] width 193 height 19
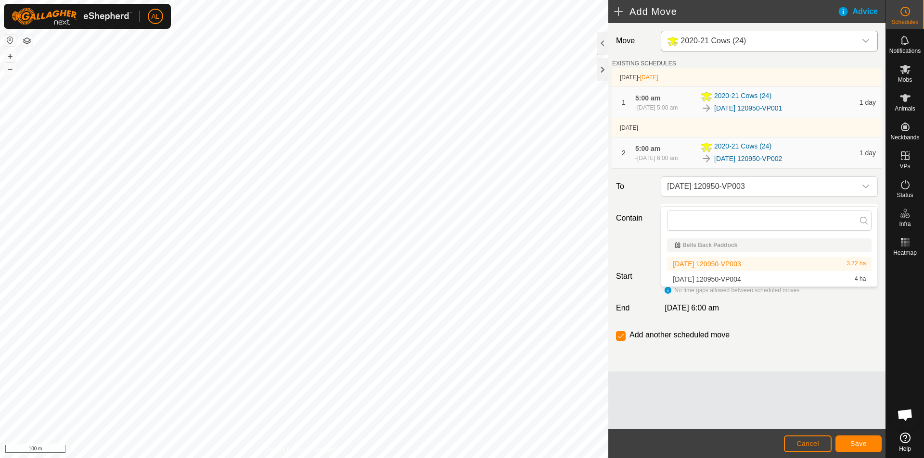
click at [734, 262] on li "[DATE] 120950-VP003 3.72 ha" at bounding box center [769, 264] width 204 height 14
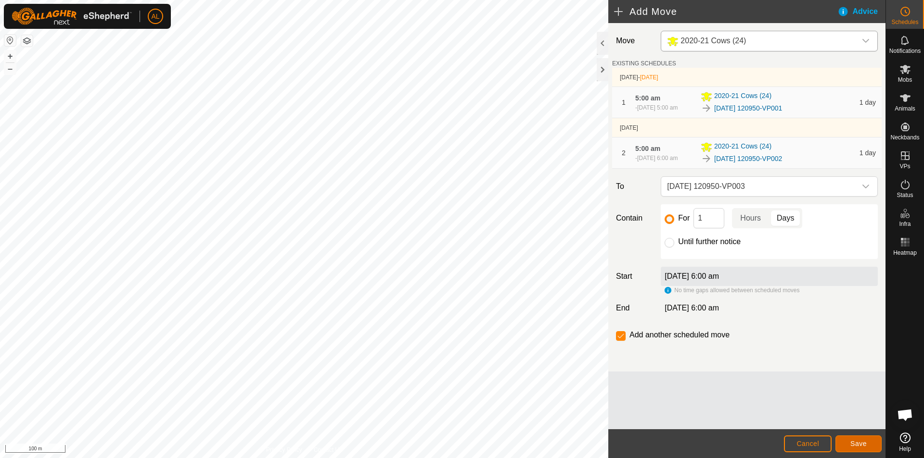
click at [855, 441] on span "Save" at bounding box center [858, 444] width 16 height 8
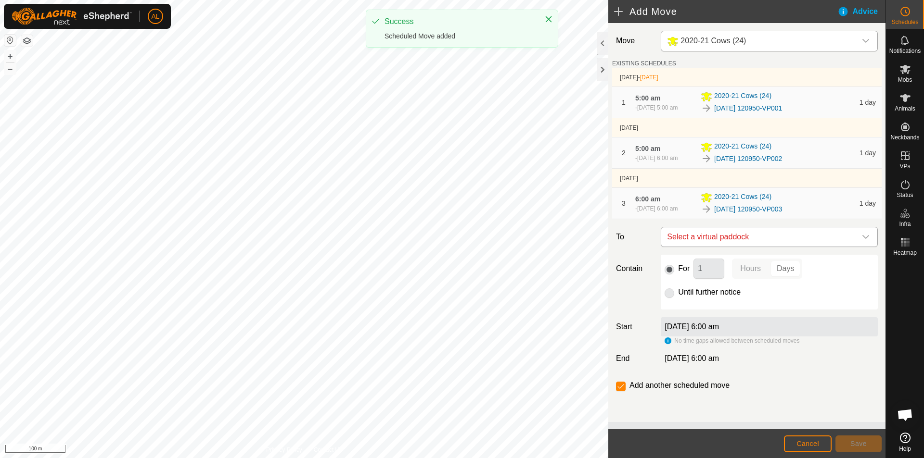
click at [744, 247] on span "Select a virtual paddock" at bounding box center [759, 237] width 193 height 19
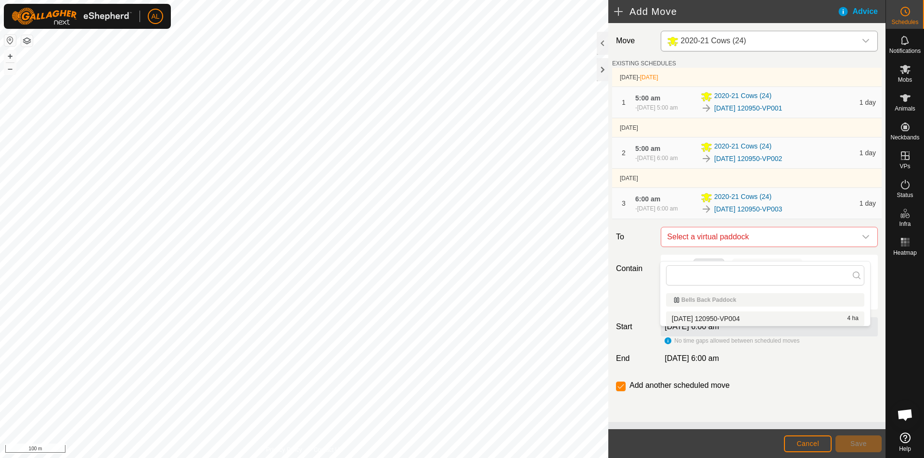
click at [728, 318] on li "[DATE] 120950-VP004 4 ha" at bounding box center [765, 319] width 198 height 14
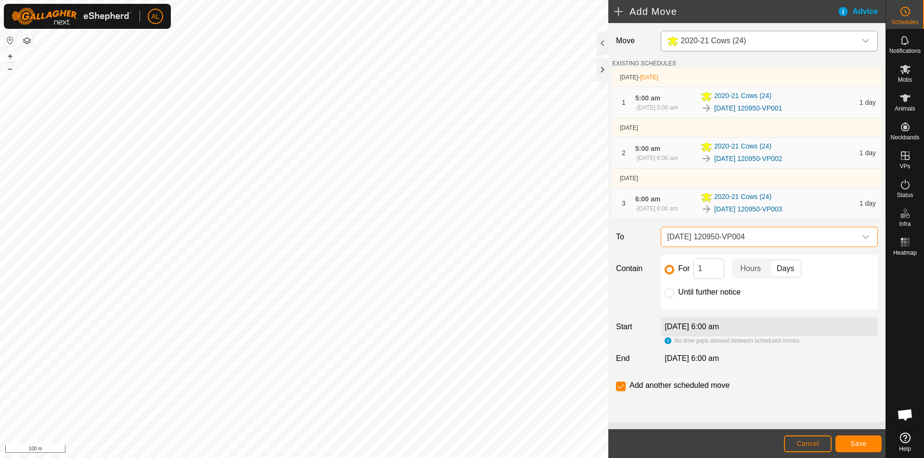
click at [725, 298] on div "Until further notice" at bounding box center [768, 293] width 209 height 12
click at [721, 296] on label "Until further notice" at bounding box center [709, 293] width 63 height 8
click at [667, 298] on input "Until further notice" at bounding box center [669, 294] width 10 height 10
radio input "true"
checkbox input "false"
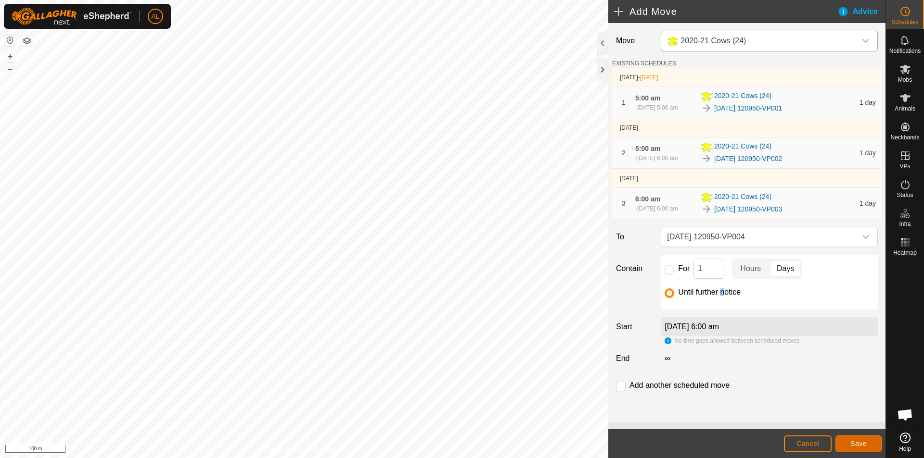
click at [871, 439] on button "Save" at bounding box center [858, 444] width 46 height 17
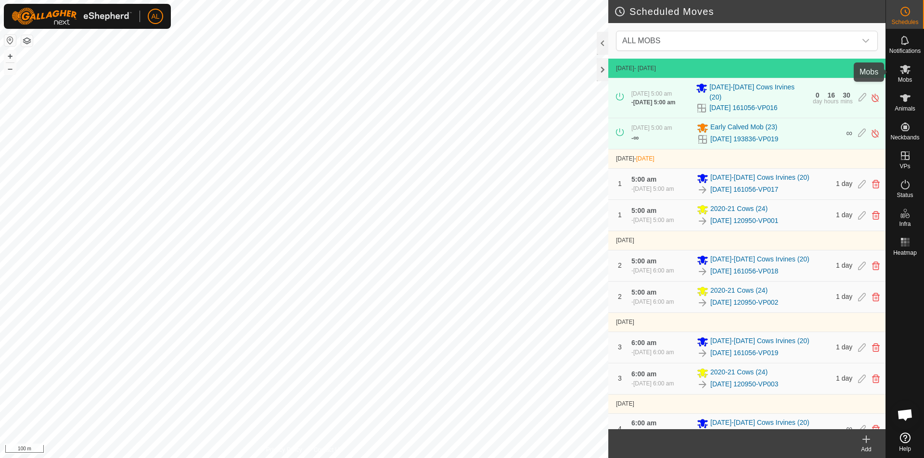
click at [912, 70] on es-mob-svg-icon at bounding box center [904, 69] width 17 height 15
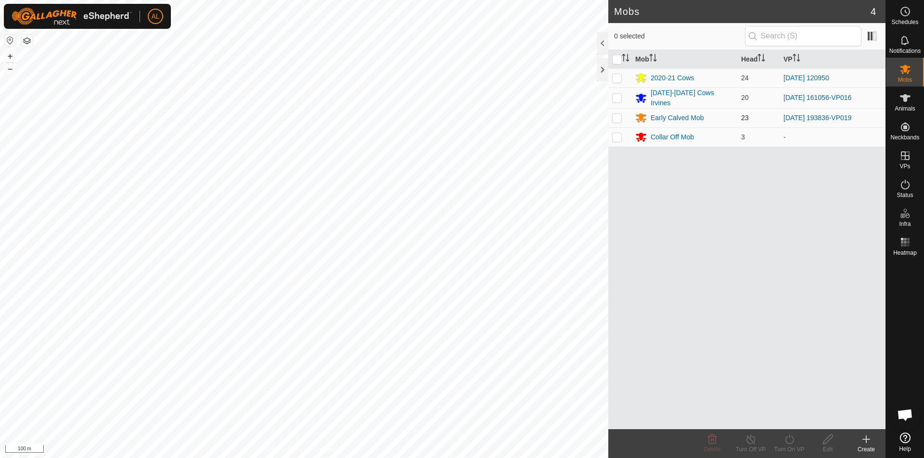
click at [618, 115] on p-checkbox at bounding box center [617, 118] width 10 height 8
checkbox input "true"
click at [790, 437] on icon at bounding box center [789, 440] width 12 height 12
click at [796, 417] on link "Now" at bounding box center [817, 418] width 95 height 19
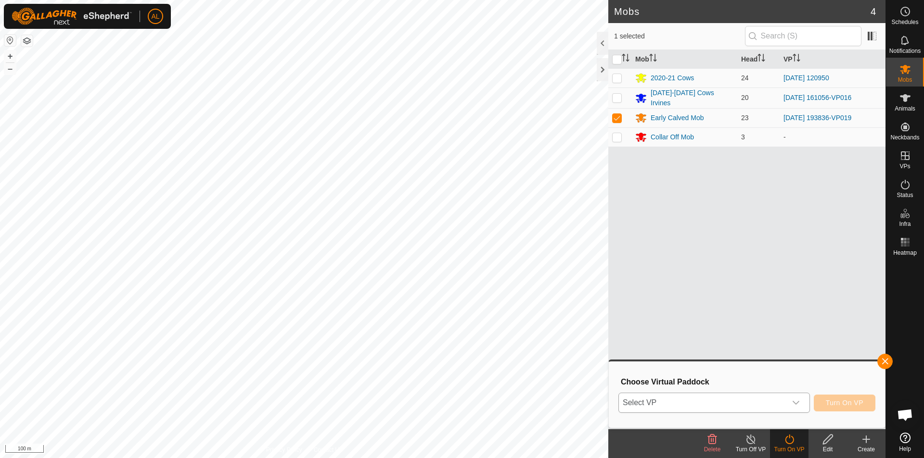
click at [752, 396] on span "Select VP" at bounding box center [702, 403] width 167 height 19
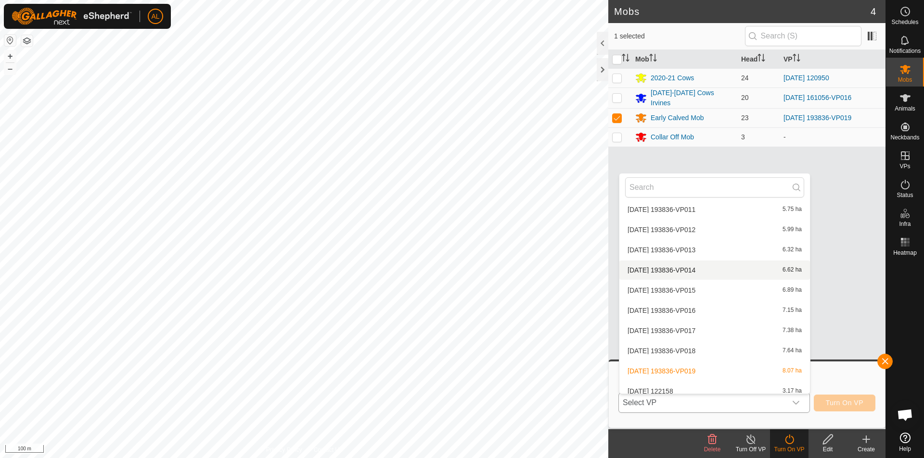
scroll to position [1350, 0]
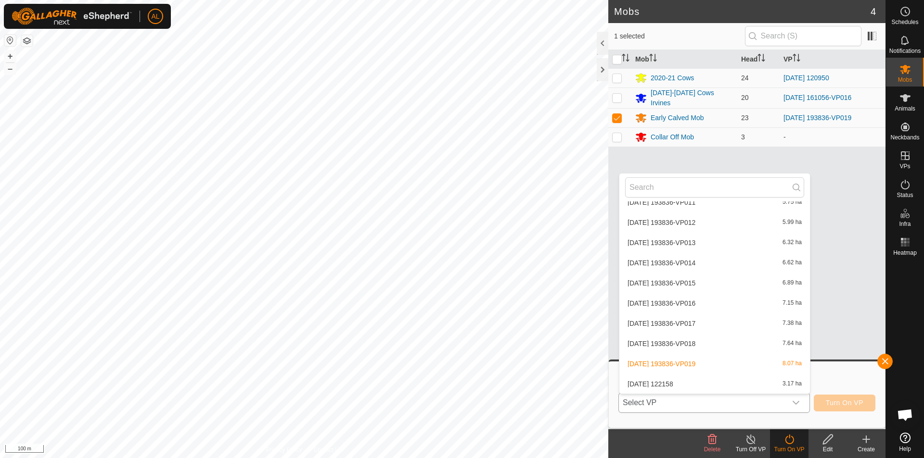
click at [745, 384] on li "[DATE] 122158 3.17 ha" at bounding box center [714, 384] width 191 height 19
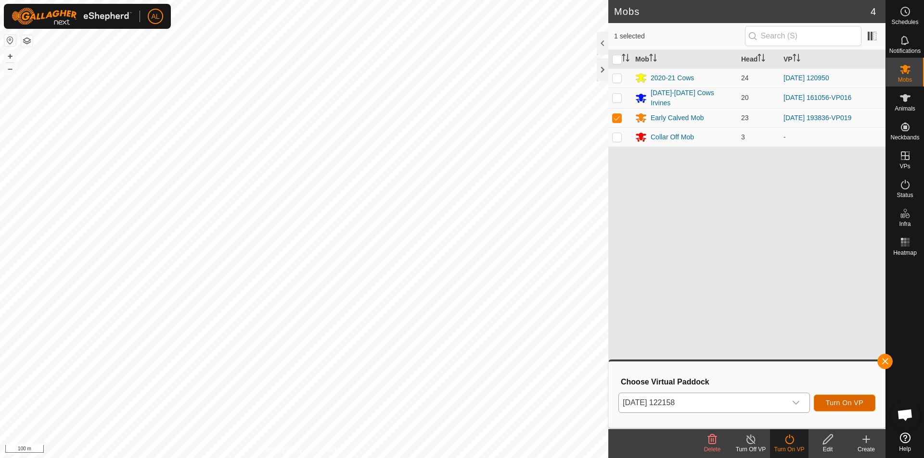
click at [848, 403] on span "Turn On VP" at bounding box center [845, 403] width 38 height 8
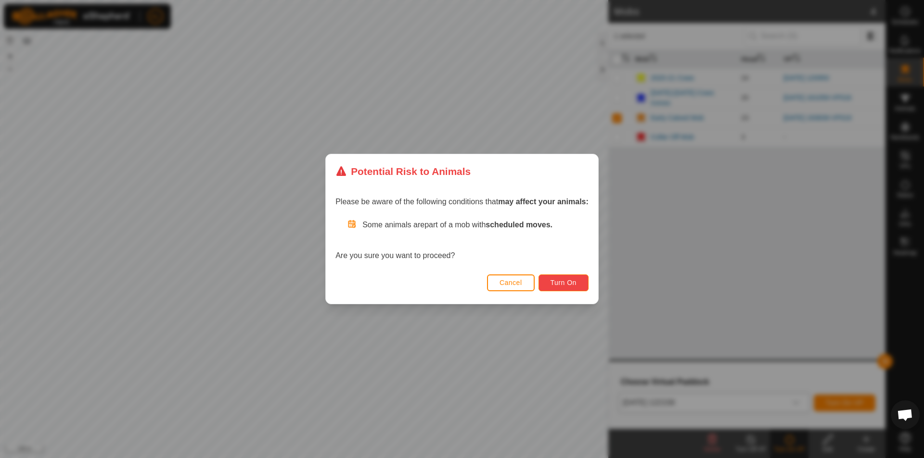
click at [575, 281] on span "Turn On" at bounding box center [563, 283] width 26 height 8
